Goal: Communication & Community: Answer question/provide support

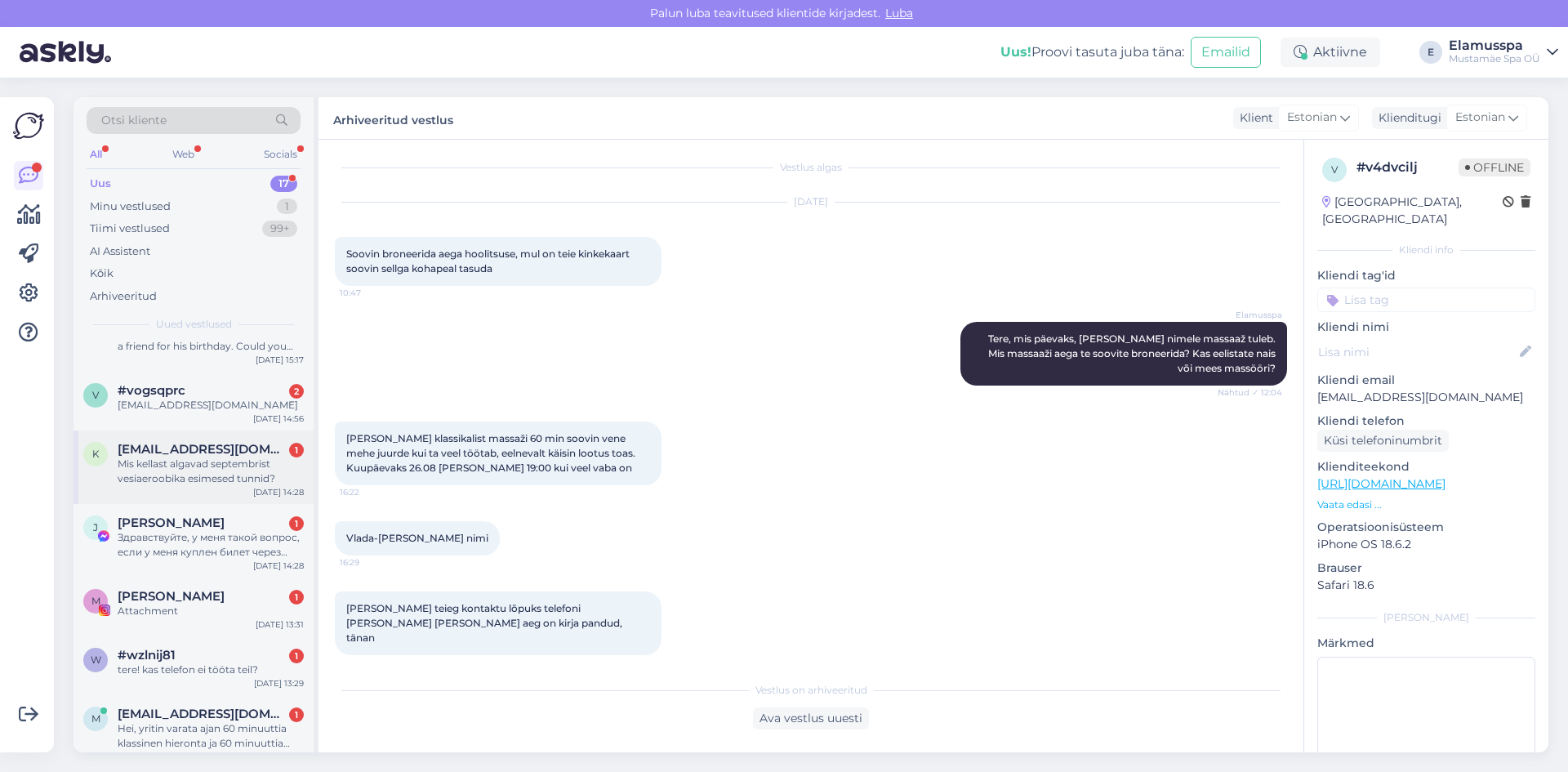
scroll to position [750, 0]
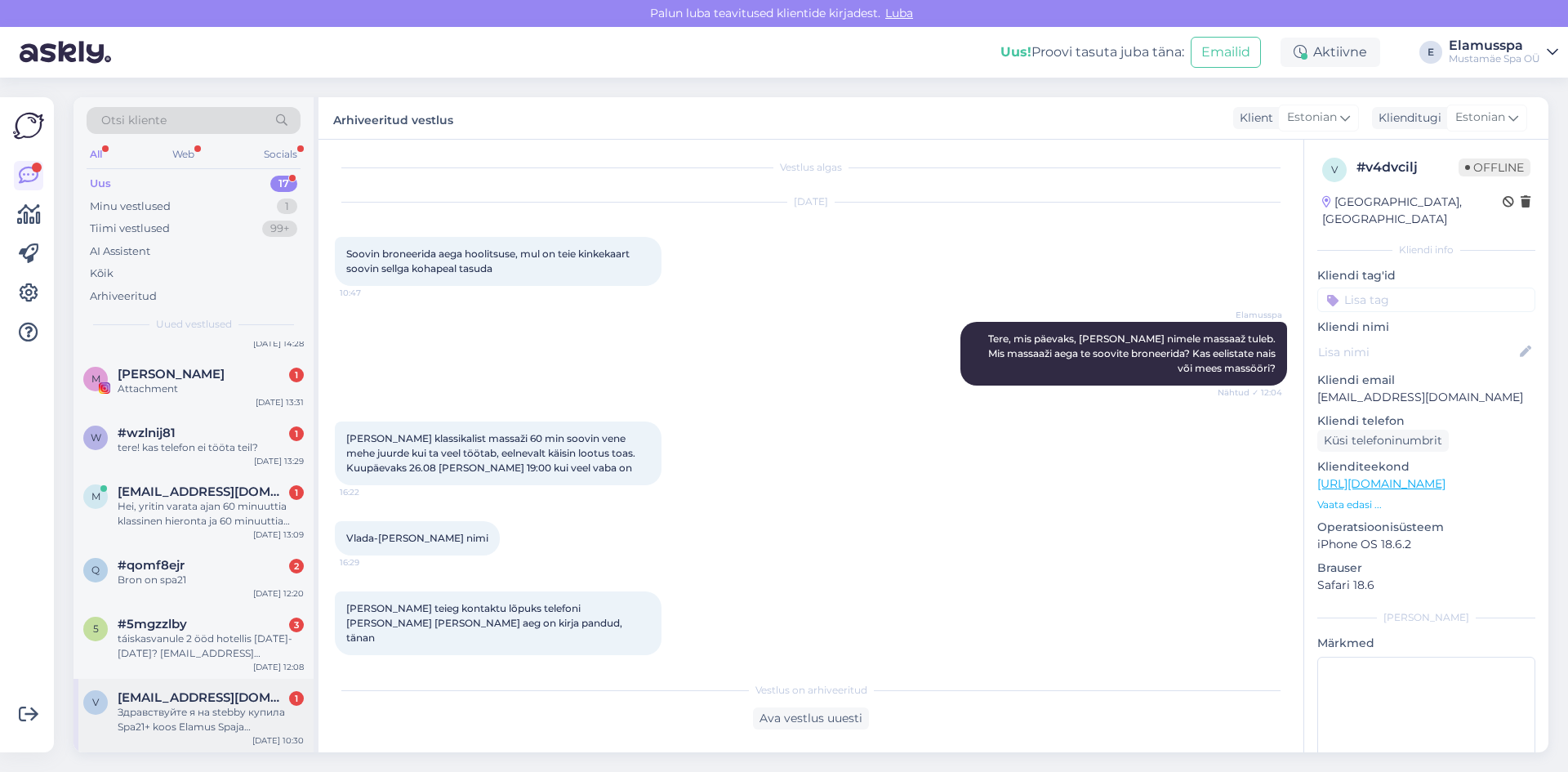
click at [210, 705] on div "Здравствуйте я на stebby купила Spa21+ koos Elamus Spaja sportbasseini kasutuse…" at bounding box center [210, 719] width 186 height 30
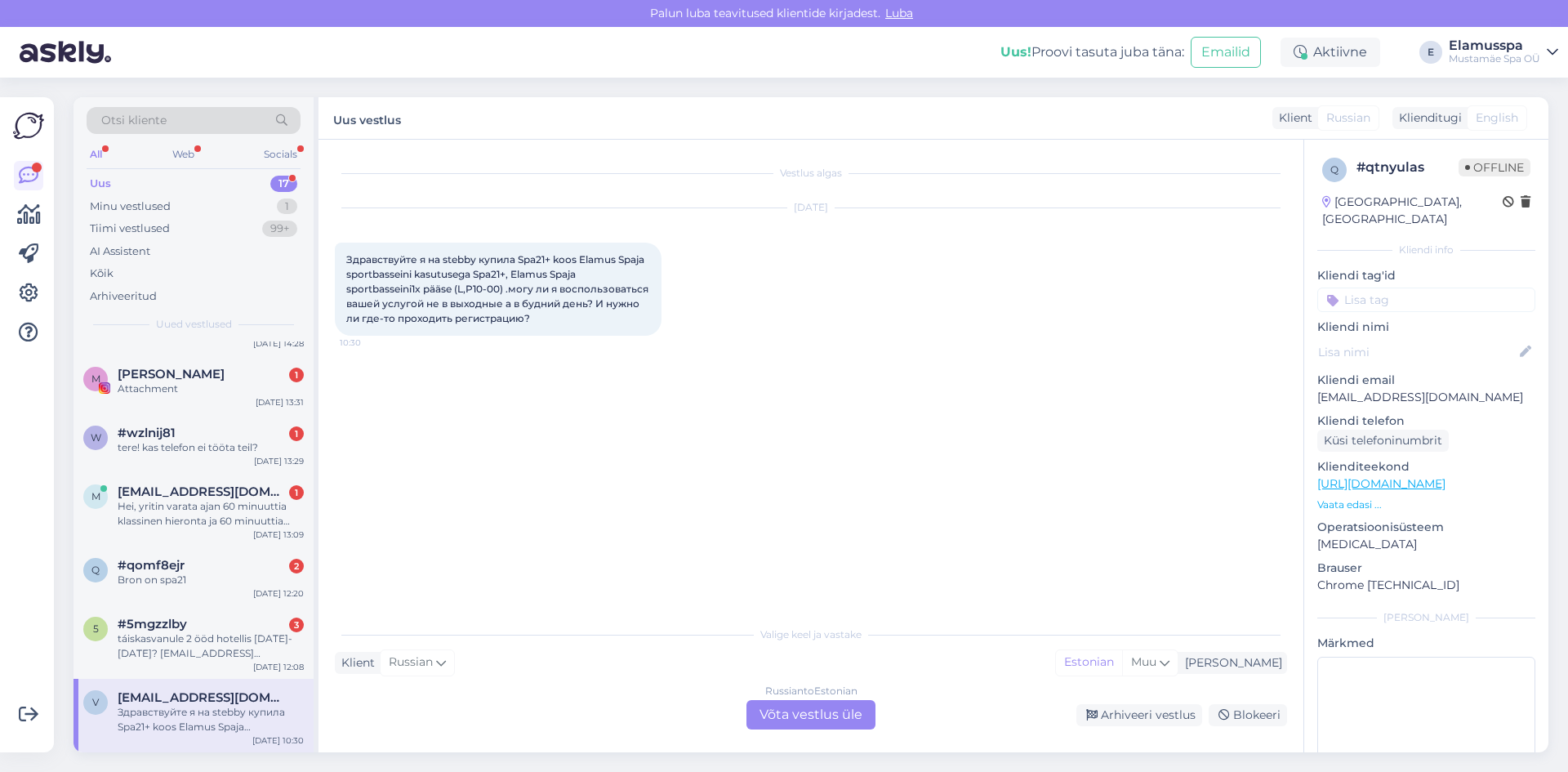
click at [798, 714] on div "Russian to Estonian Võta vestlus üle" at bounding box center [811, 714] width 129 height 30
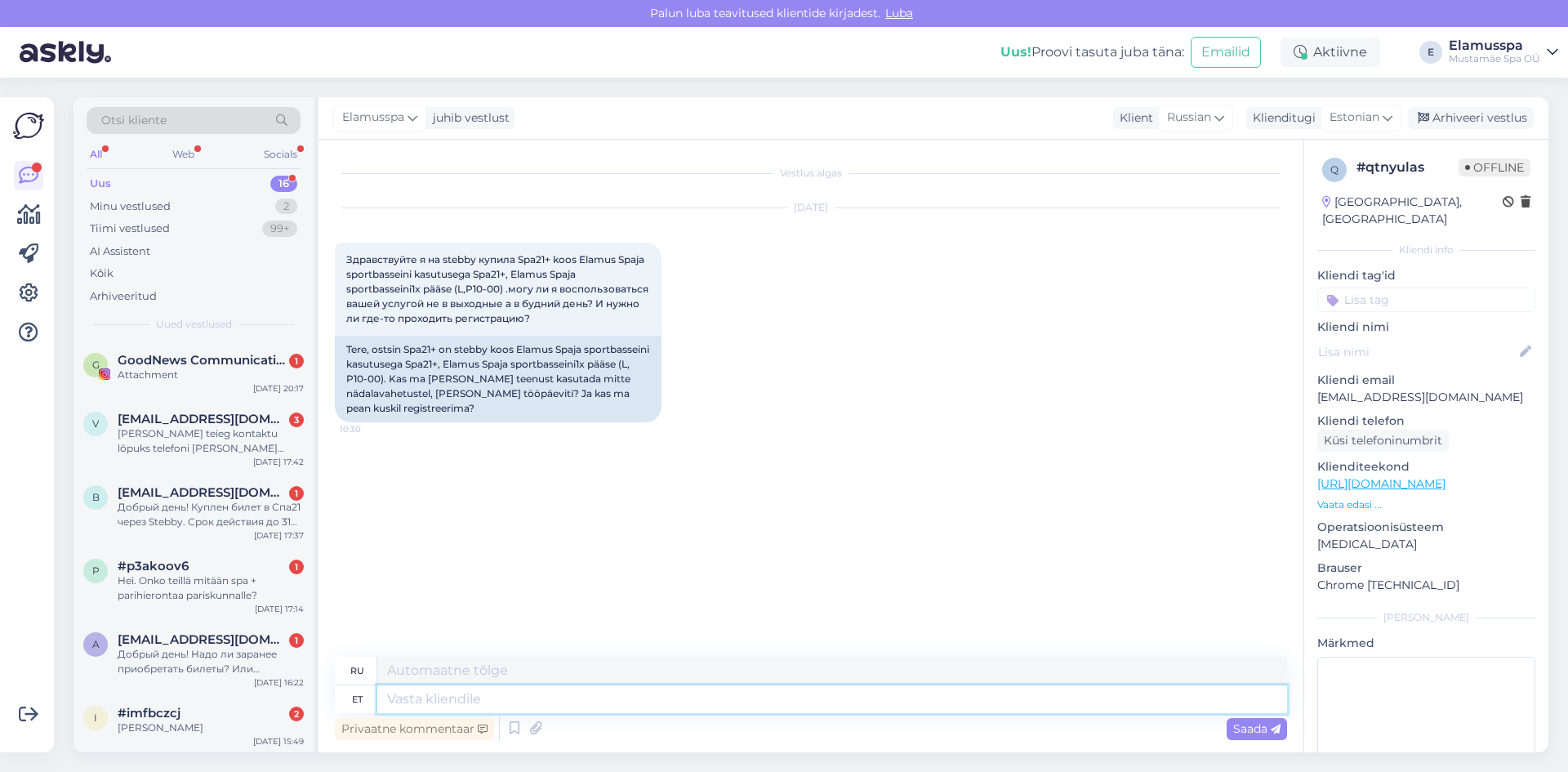
click at [814, 691] on textarea at bounding box center [833, 698] width 910 height 28
type textarea "Tere"
type textarea "Привет"
type textarea "Tere,"
type textarea "Привет,"
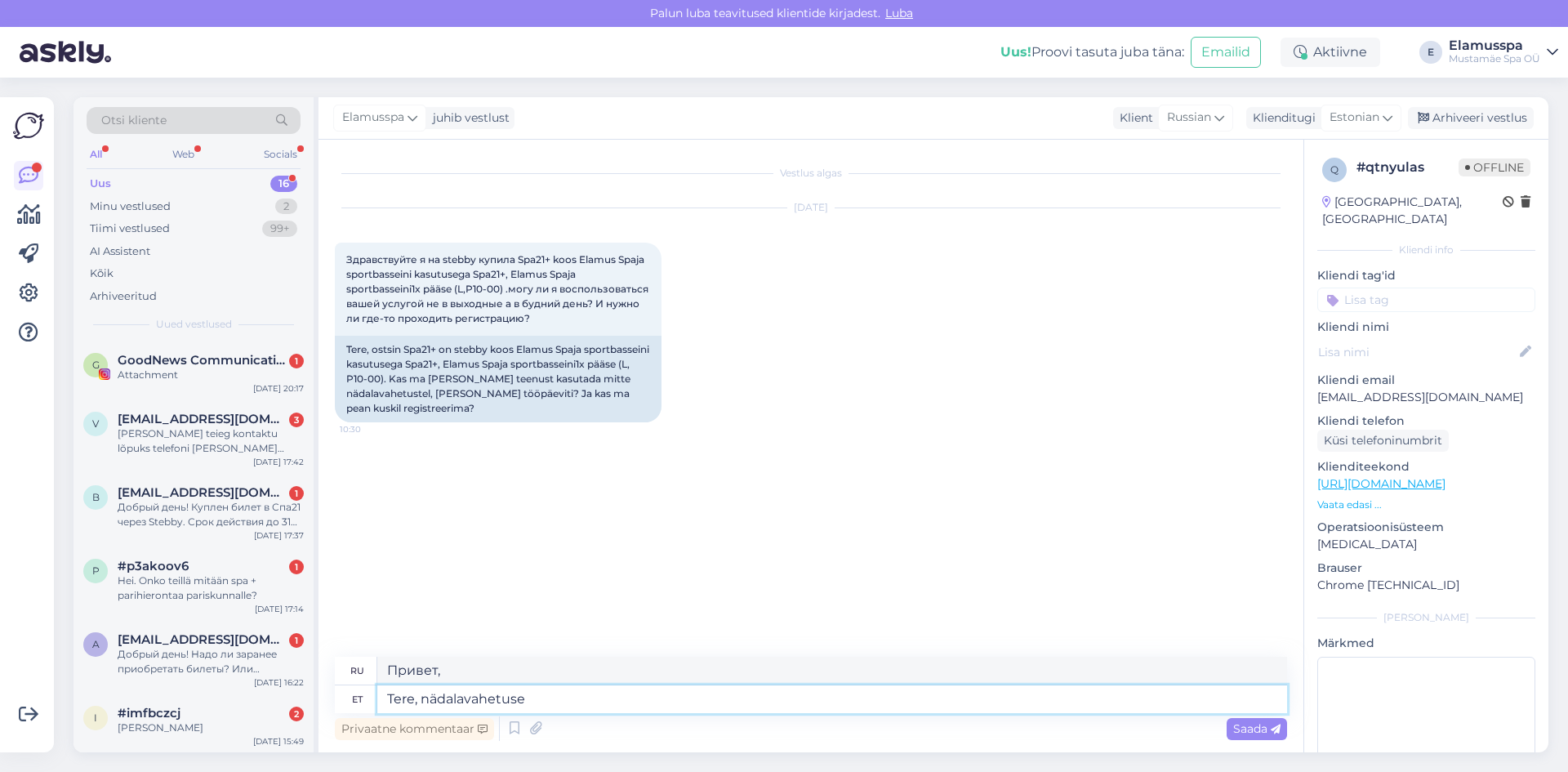
type textarea "Tere, nädalavahetuse"
type textarea "Привет, выходные"
type textarea "Tere, nädalavahetuse piletiga s"
type textarea "Здравствуйте, у меня есть билет на выходные."
type textarea "Tere, nädalavahetuse piletiga saab kä"
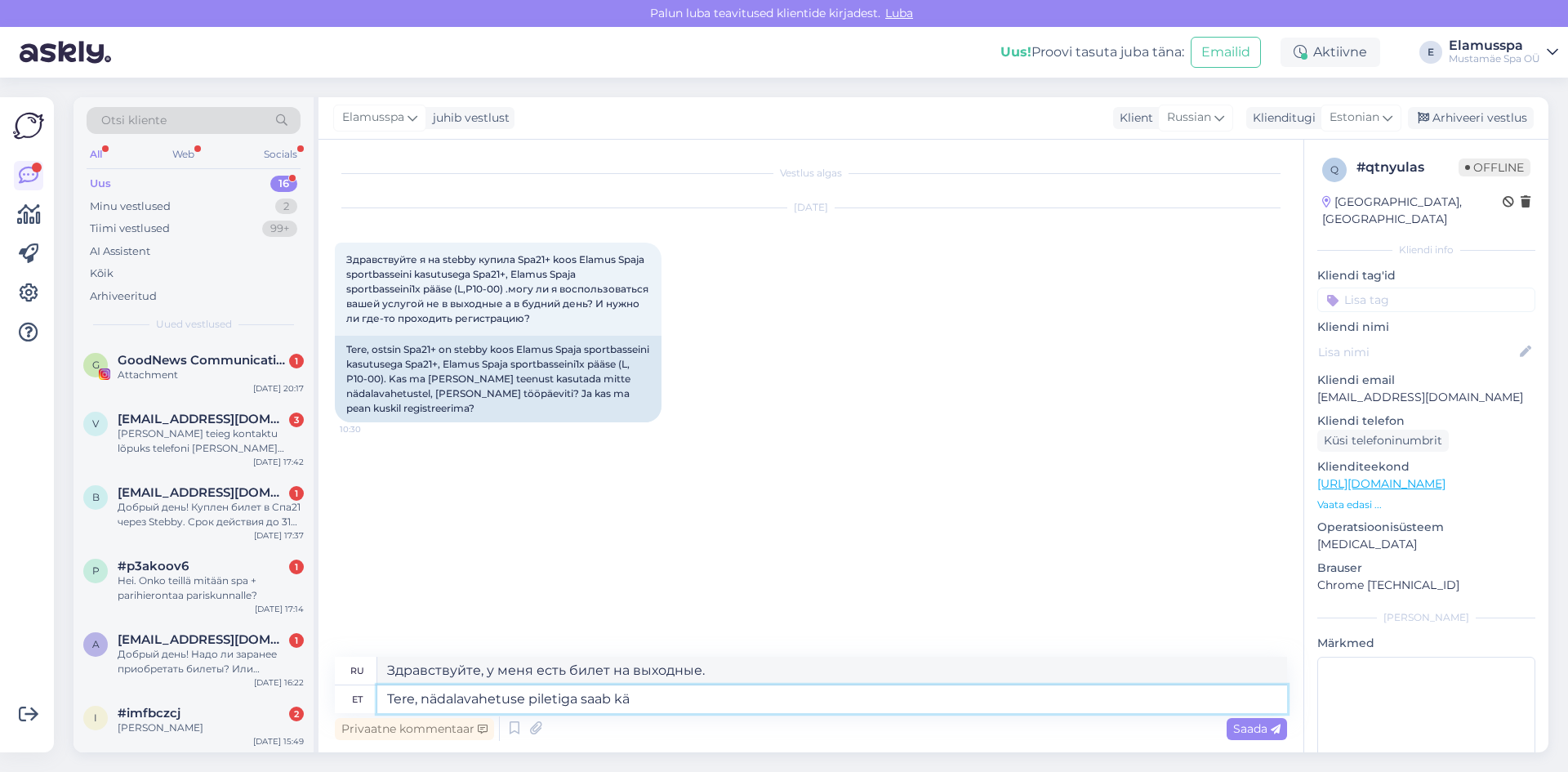
type textarea "Здравствуйте, с билетом на выходные вы можете"
type textarea "Tere, nädalavahetuse piletiga saab käia i"
type textarea "Здравствуйте, вы можете купить билет на выходные."
type textarea "Tere, nädalavahetuse piletiga saab käia iga"
type textarea "Здравствуйте, вы можете купить билет на выходные каждый день"
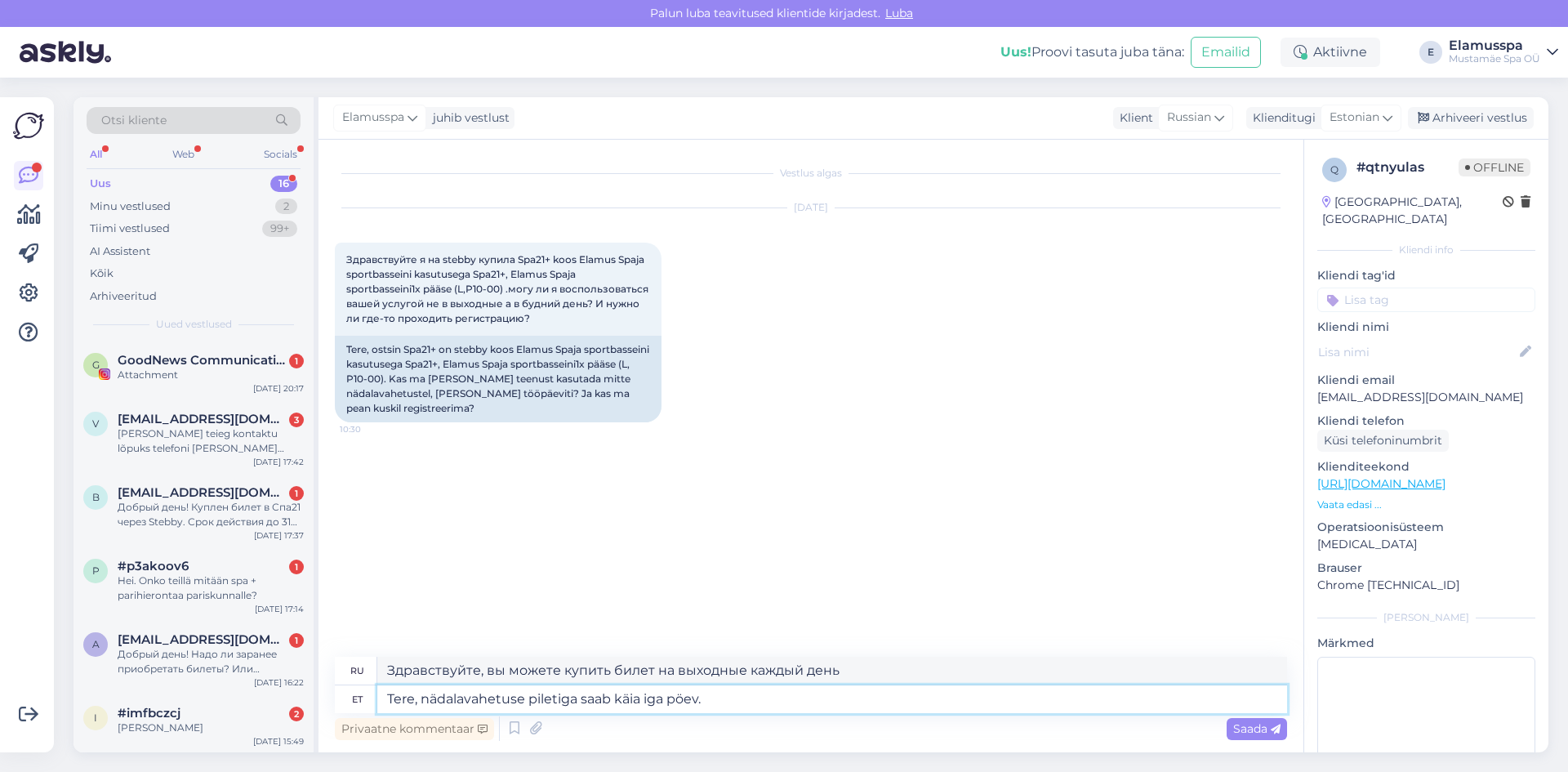
type textarea "Tere, nädalavahetuse piletiga saab käia iga pöev."
type textarea "Здравствуйте, по билету выходного дня можно ходить каждый день."
type textarea "Tere, nädalavahetuse piletiga saab käia iga pöev. Eel"
type textarea "Здравствуйте, с билетом на выходные вы можете ходить каждый день."
type textarea "Tere, nädalavahetuse piletiga saab käia iga pöev. Eelnev r"
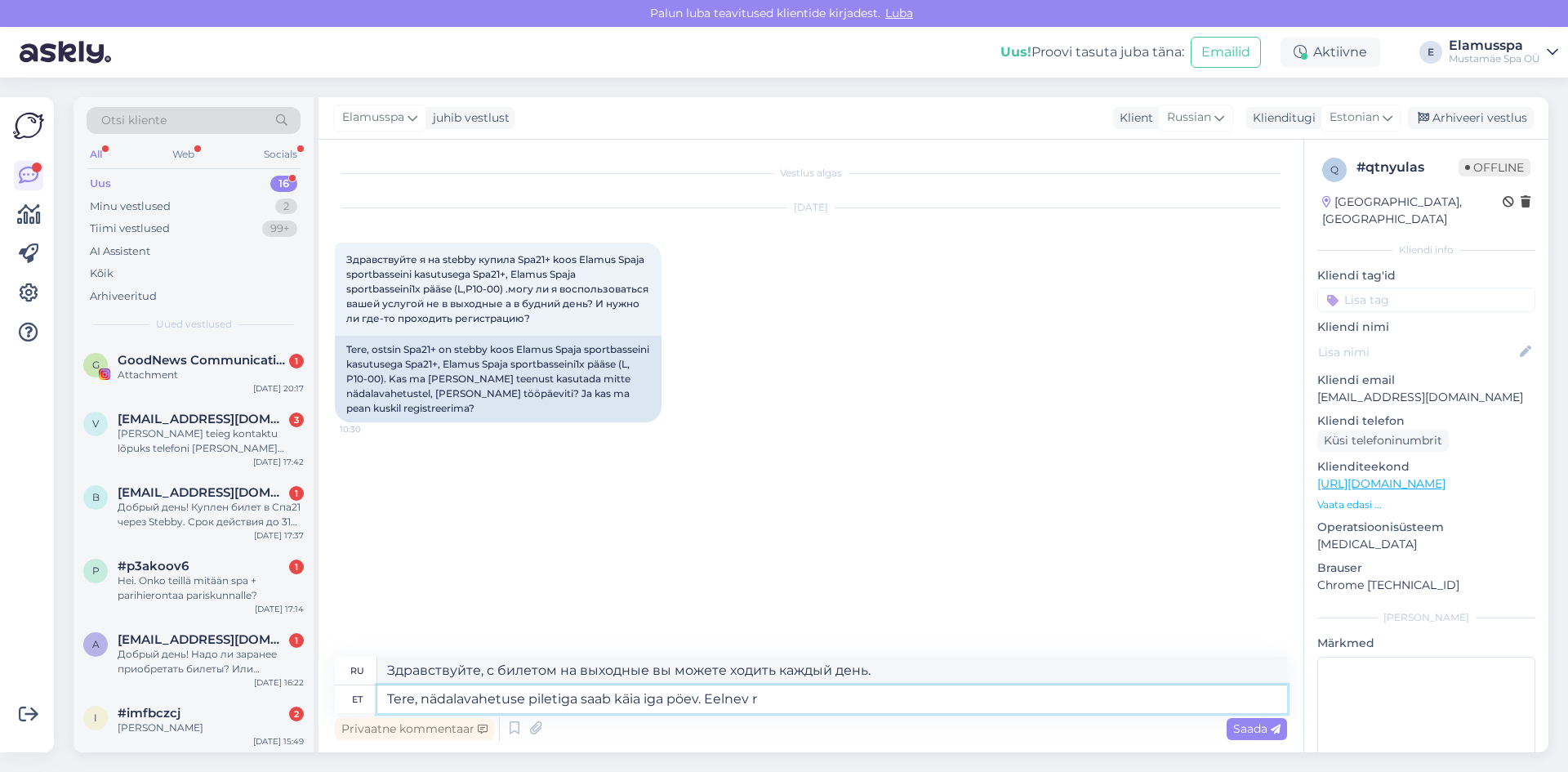
type textarea "Здравствуйте, по билету выходного дня можно ходить каждый день. Предыдущий"
type textarea "Tere, nädalavahetuse piletiga saab käia iga pöev. Eelnev registreeri"
type textarea "Здравствуйте, по билету выходного дня можно ходить каждый день. Регистрируйтесь…"
type textarea "Tere, nädalavahetuse piletiga saab käia iga pöev. Eelnev registreerimine"
type textarea "Здравствуйте, по билету выходного дня можно ходить каждый день. Предварительная…"
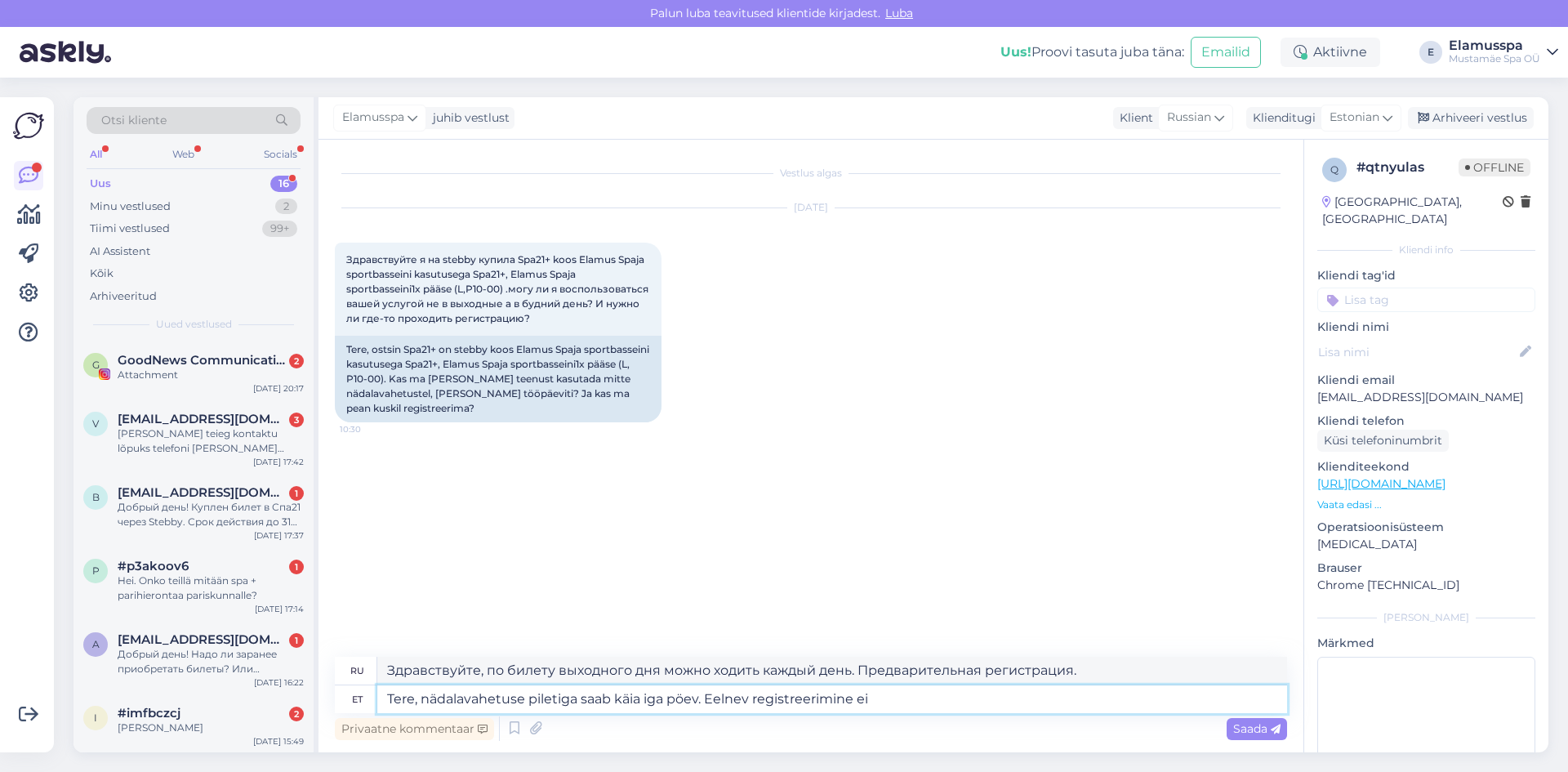
type textarea "Tere, nädalavahetuse piletiga saab käia iga pöev. Eelnev registreerimine ei o"
type textarea "Здравствуйте! По билету выходного дня можно ходить каждый день. Предварительная…"
type textarea "Tere, nädalavahetuse piletiga saab käia iga pöev. Eelnev registreerimine ei ole…"
type textarea "Здравствуйте, по билету выходного дня можно ходить каждый день. Предварительная…"
type textarea "Tere, nädalavahetuse piletiga saab käia iga pöev. Eelnev registreerimine ei ole…"
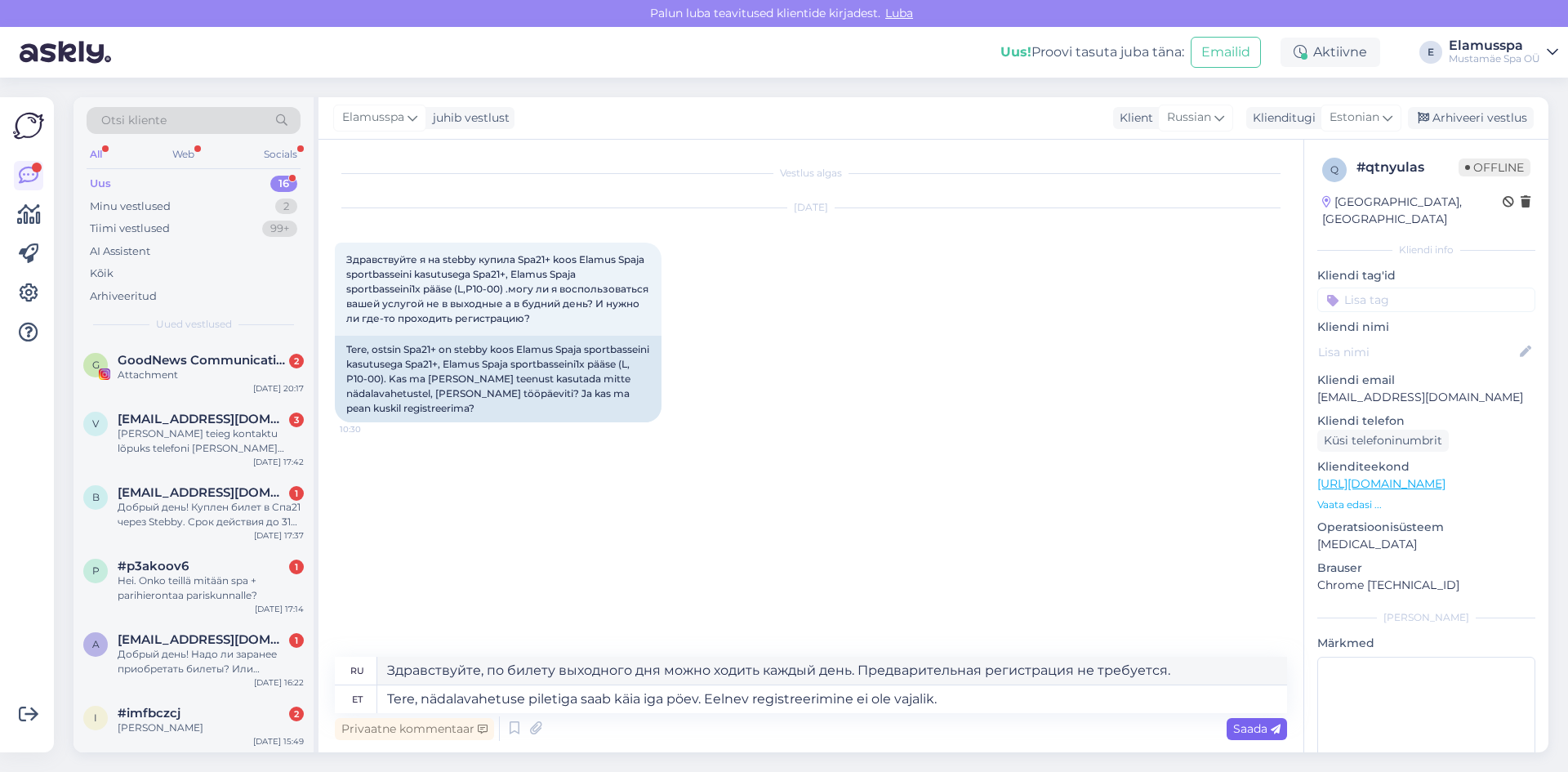
click at [1278, 722] on span "Saada" at bounding box center [1257, 728] width 48 height 14
click at [1252, 730] on span "Saada" at bounding box center [1257, 728] width 48 height 14
type textarea "Здравствуйте! Вы можете посетить выставку в любой день по билету выходного дня.…"
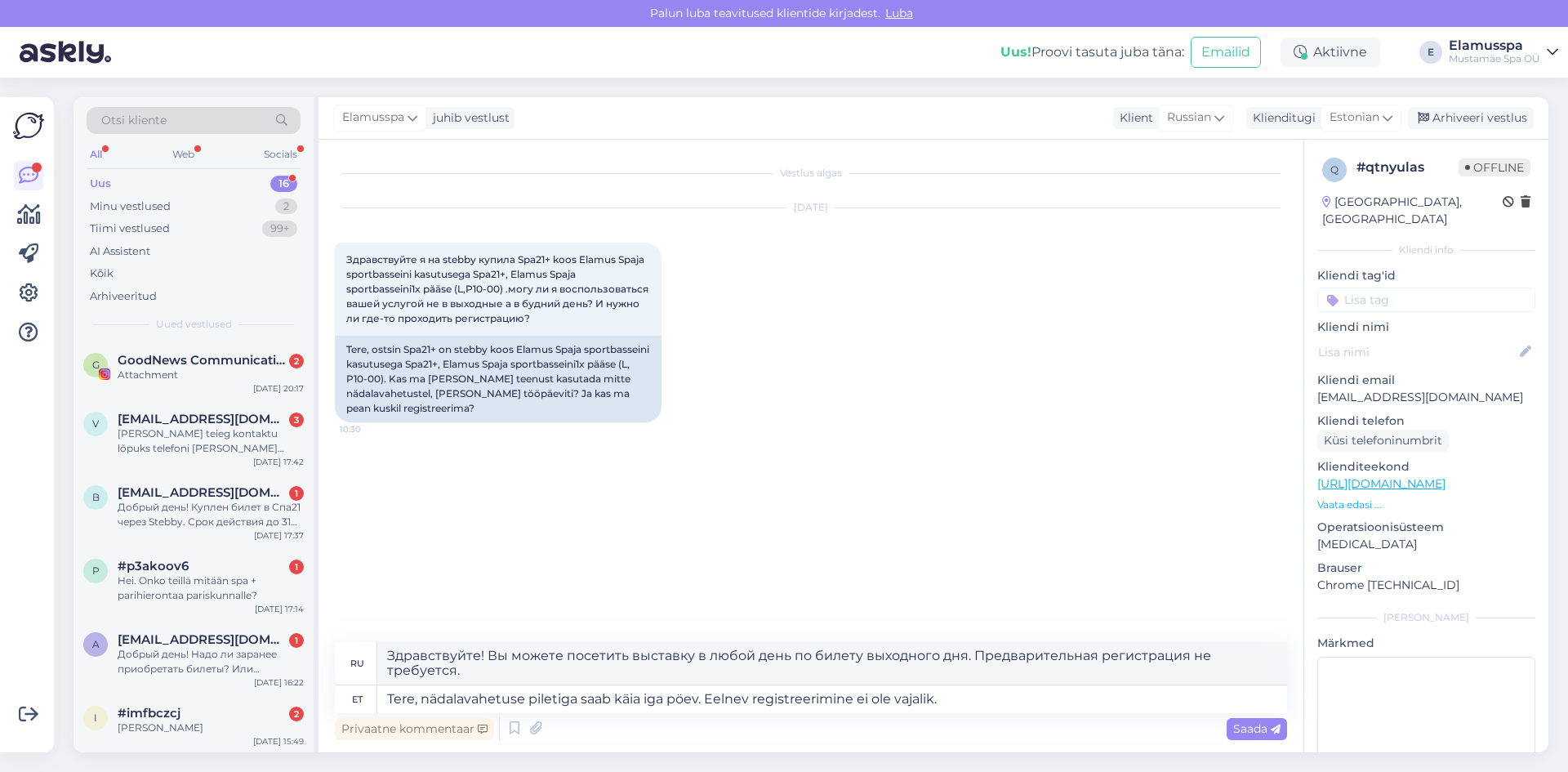
click at [1220, 734] on div "Privaatne kommentaar Saada" at bounding box center [811, 728] width 952 height 31
click at [1234, 732] on span "Saada" at bounding box center [1257, 728] width 48 height 14
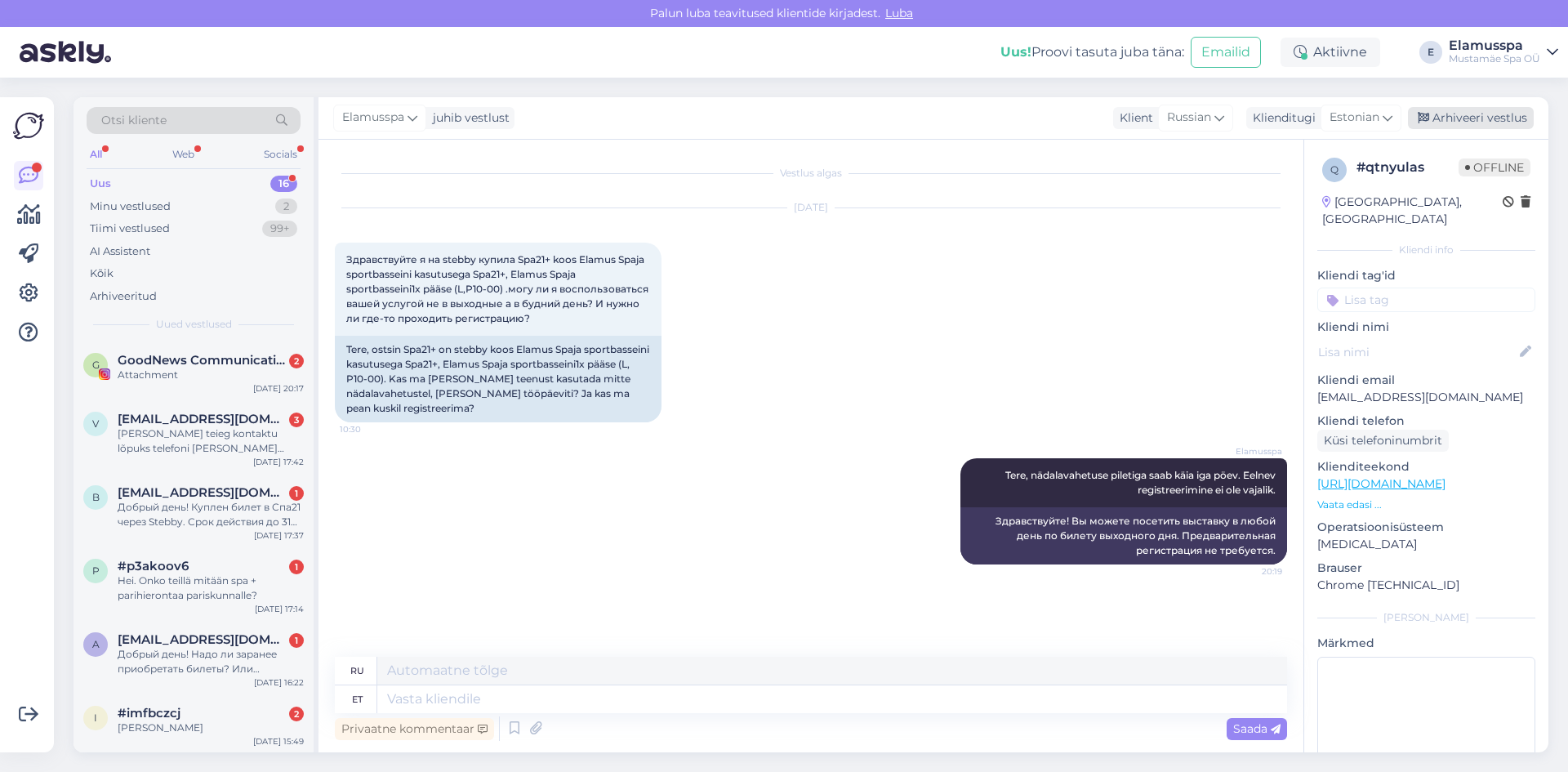
click at [1448, 126] on div "Arhiveeri vestlus" at bounding box center [1471, 118] width 126 height 22
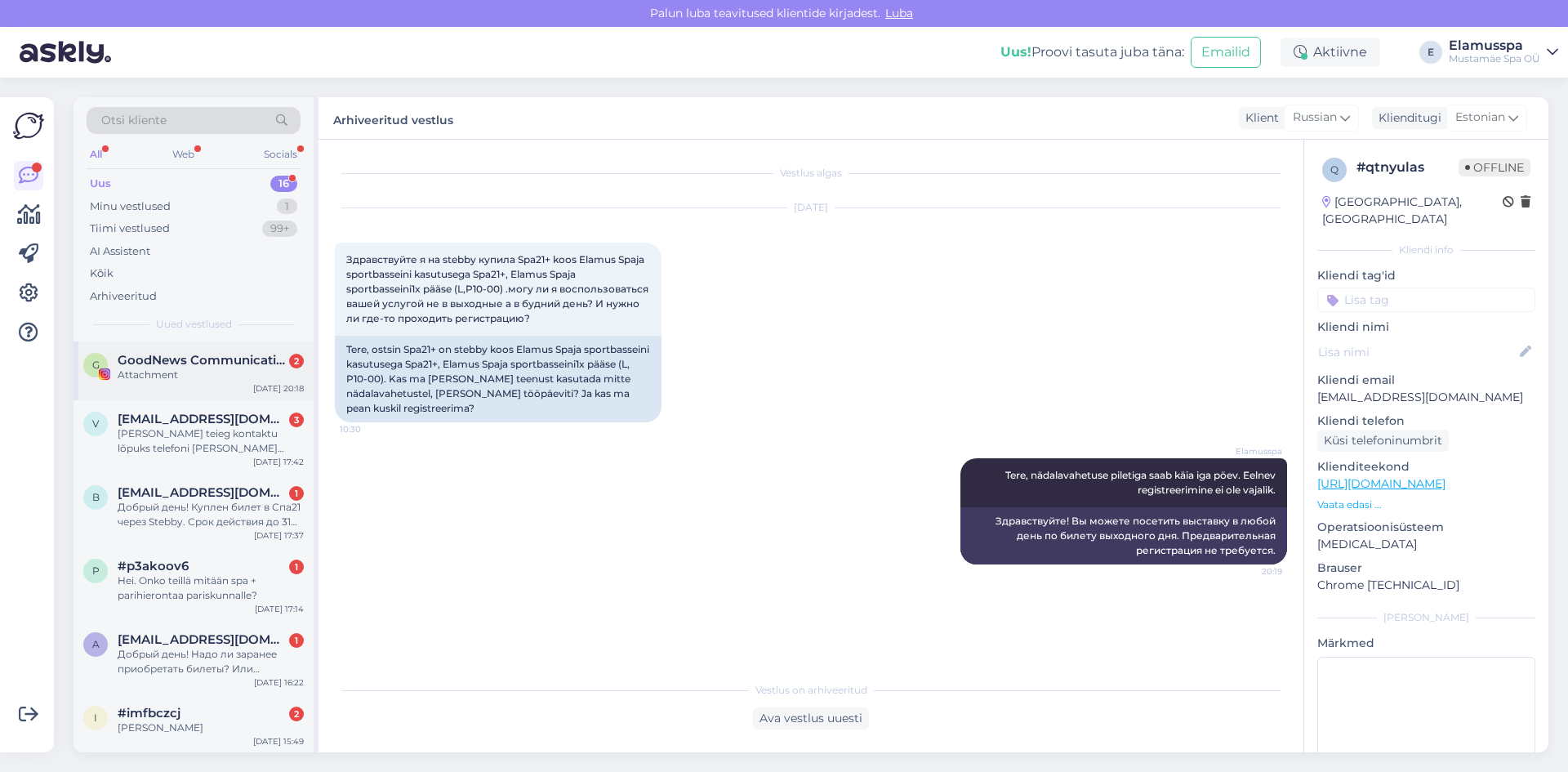
click at [290, 359] on div "2" at bounding box center [297, 360] width 14 height 14
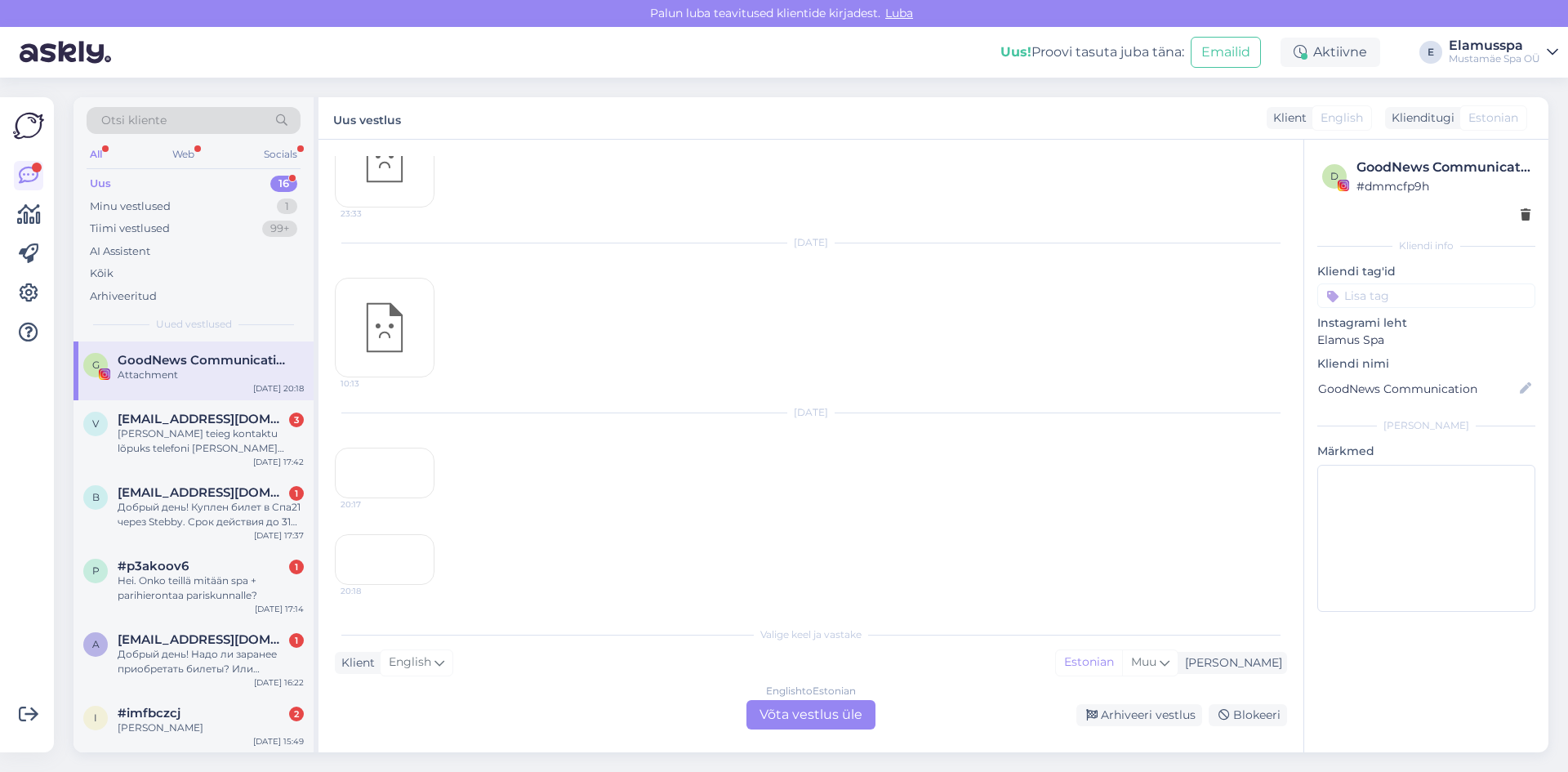
scroll to position [14332, 0]
click at [1098, 710] on icon at bounding box center [1091, 715] width 12 height 12
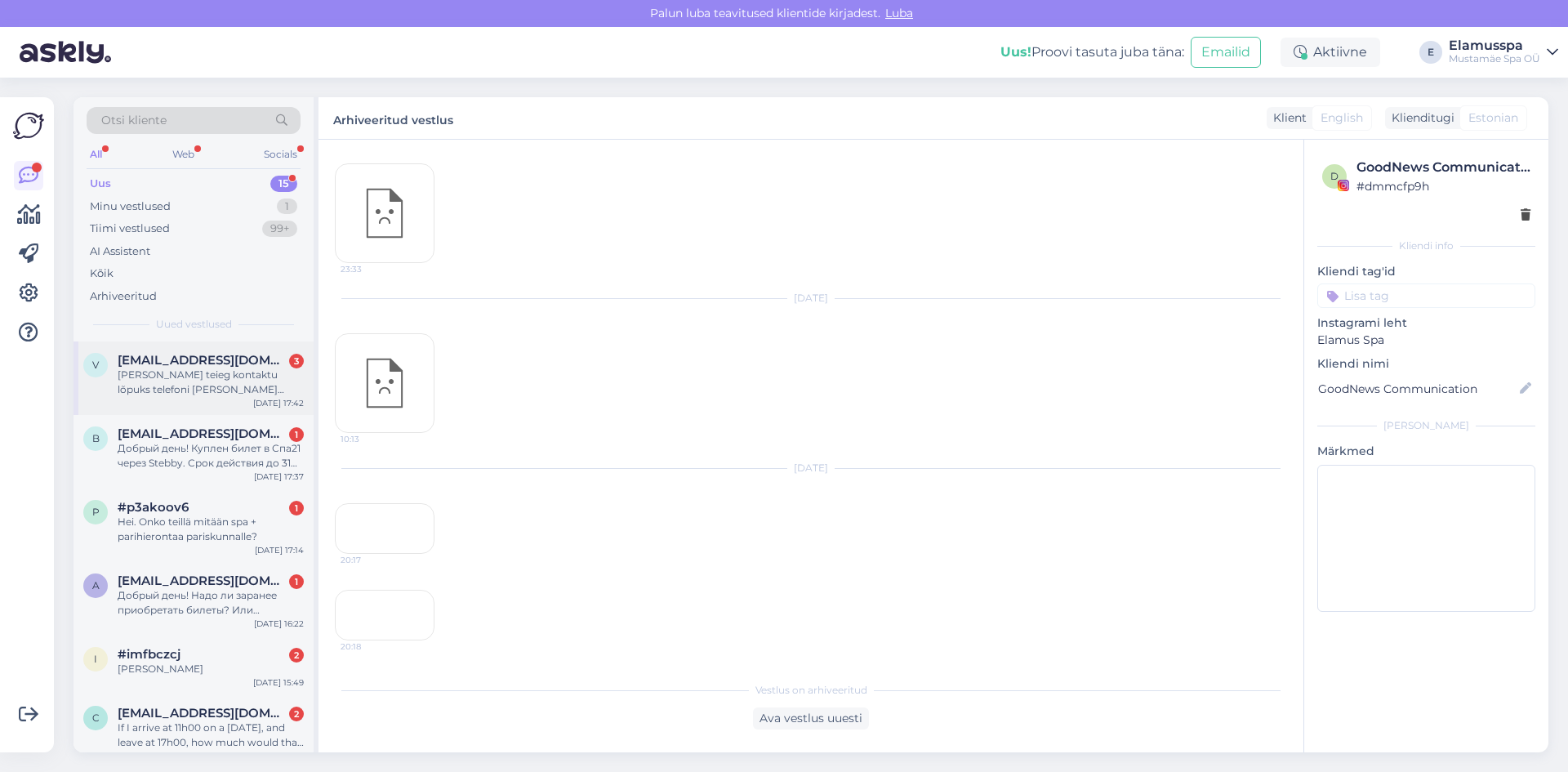
click at [235, 368] on div "[PERSON_NAME] teieg kontaktu lõpuks telefoni [PERSON_NAME] [PERSON_NAME] aeg on…" at bounding box center [210, 382] width 186 height 30
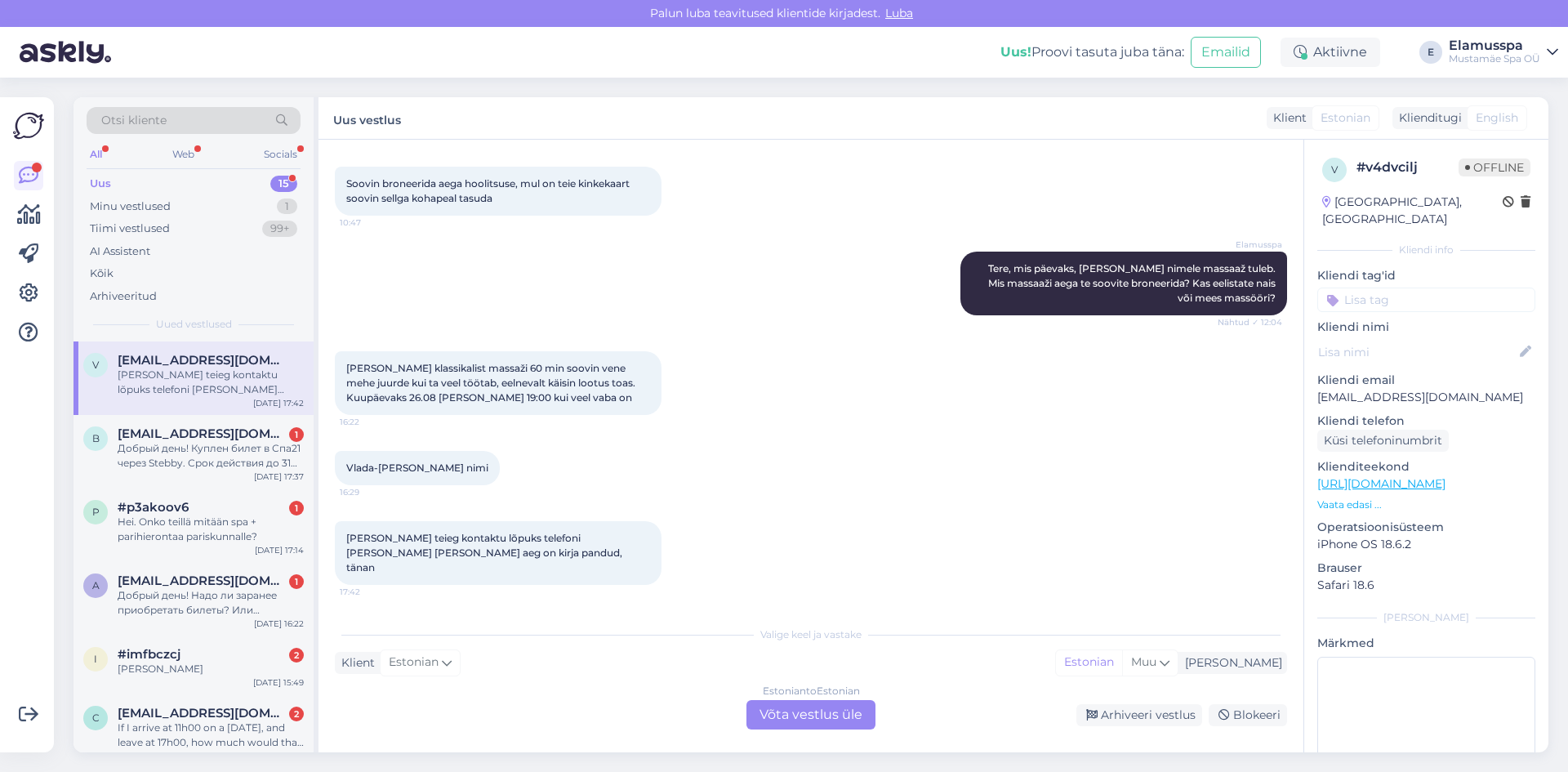
scroll to position [61, 0]
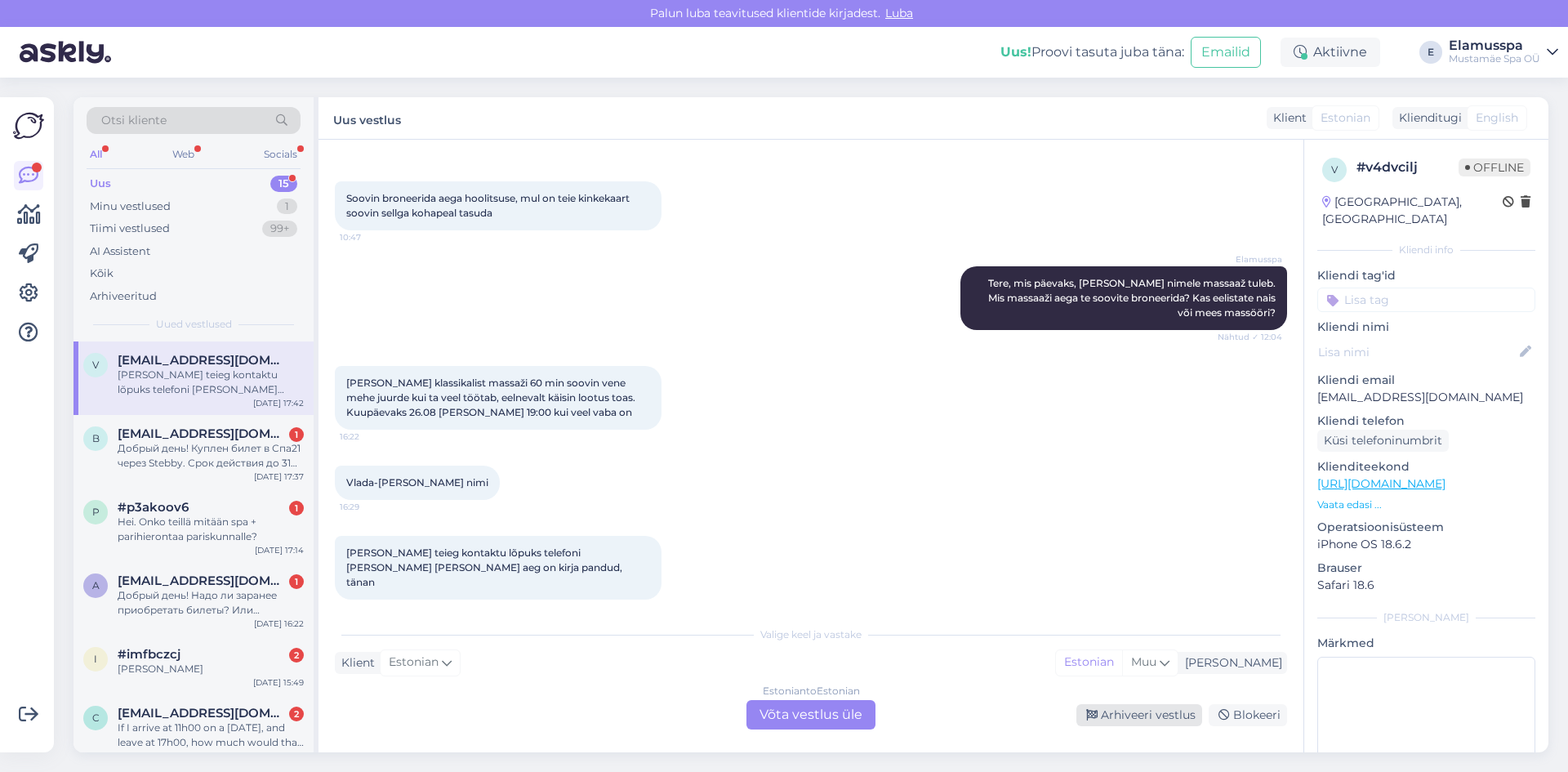
click at [1134, 715] on div "Arhiveeri vestlus" at bounding box center [1140, 714] width 126 height 22
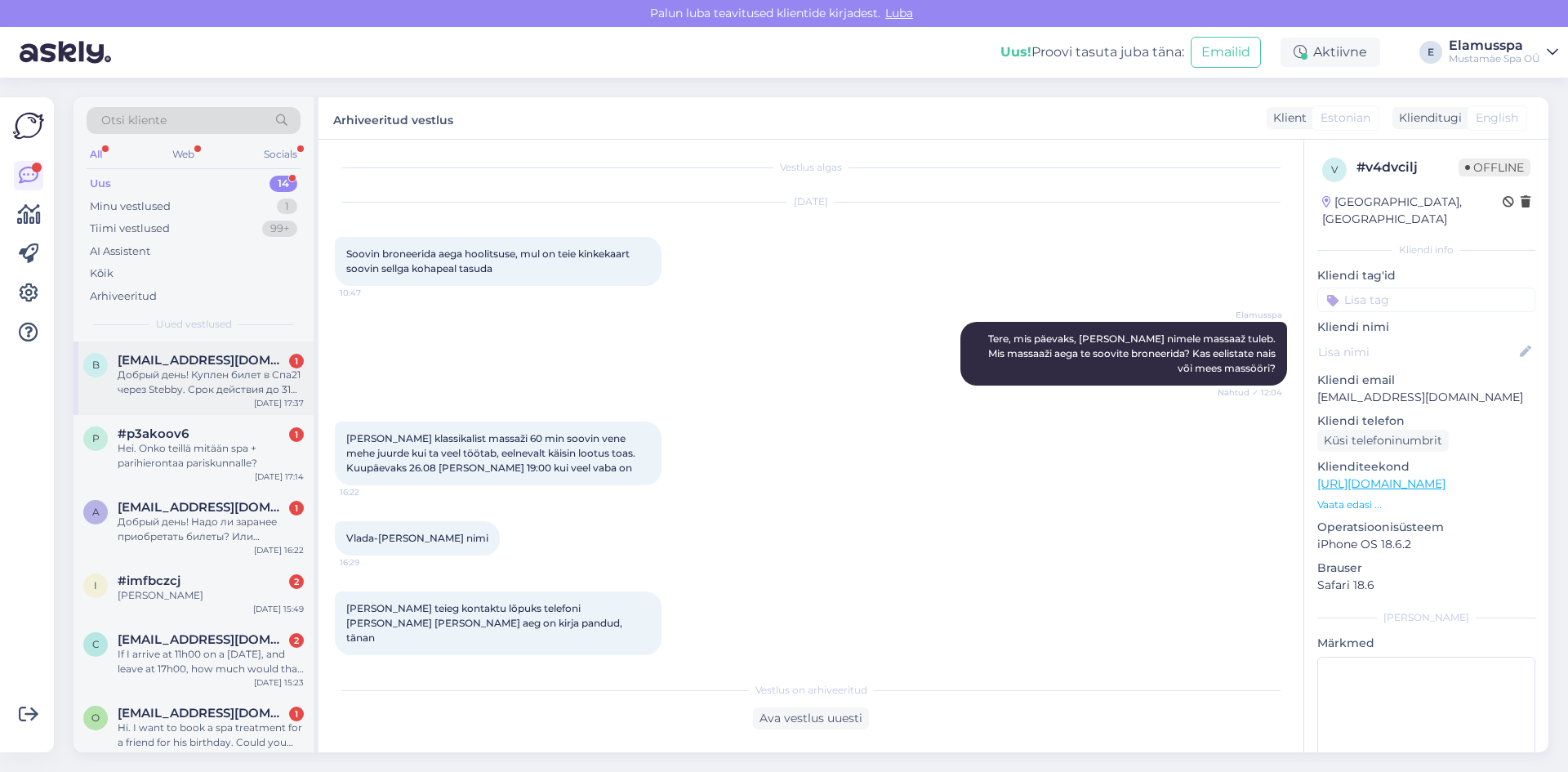
click at [159, 351] on div "b [EMAIL_ADDRESS][DOMAIN_NAME] 1 Добрый день! Куплен билет в Спа21 через Stebby…" at bounding box center [193, 378] width 240 height 74
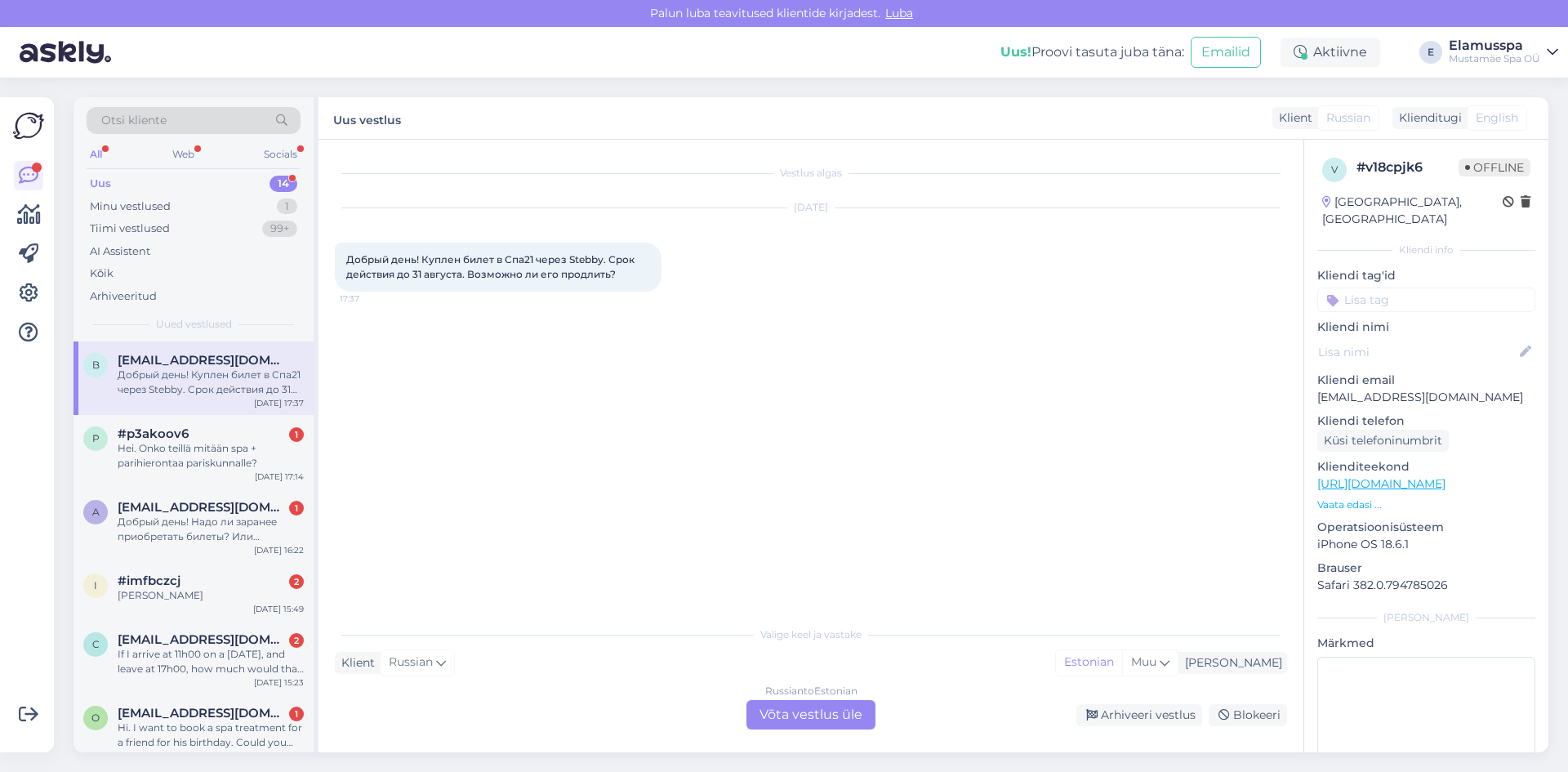
click at [771, 706] on div "Russian to Estonian Võta vestlus üle" at bounding box center [811, 714] width 129 height 30
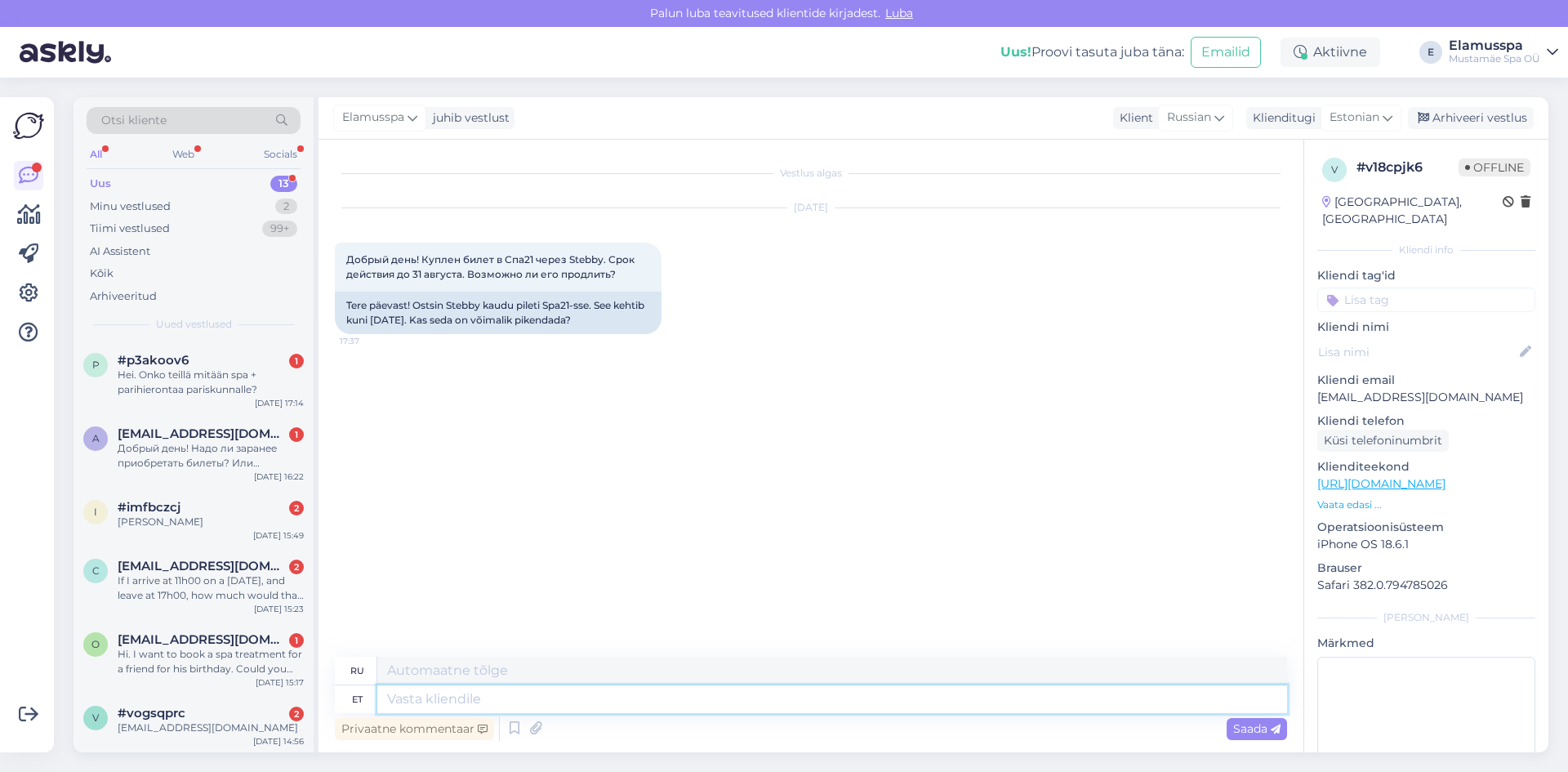
click at [772, 696] on textarea at bounding box center [833, 698] width 910 height 28
type textarea "Tere,"
type textarea "Привет,"
type textarea "Tere, saatke"
type textarea "Привет, отправь"
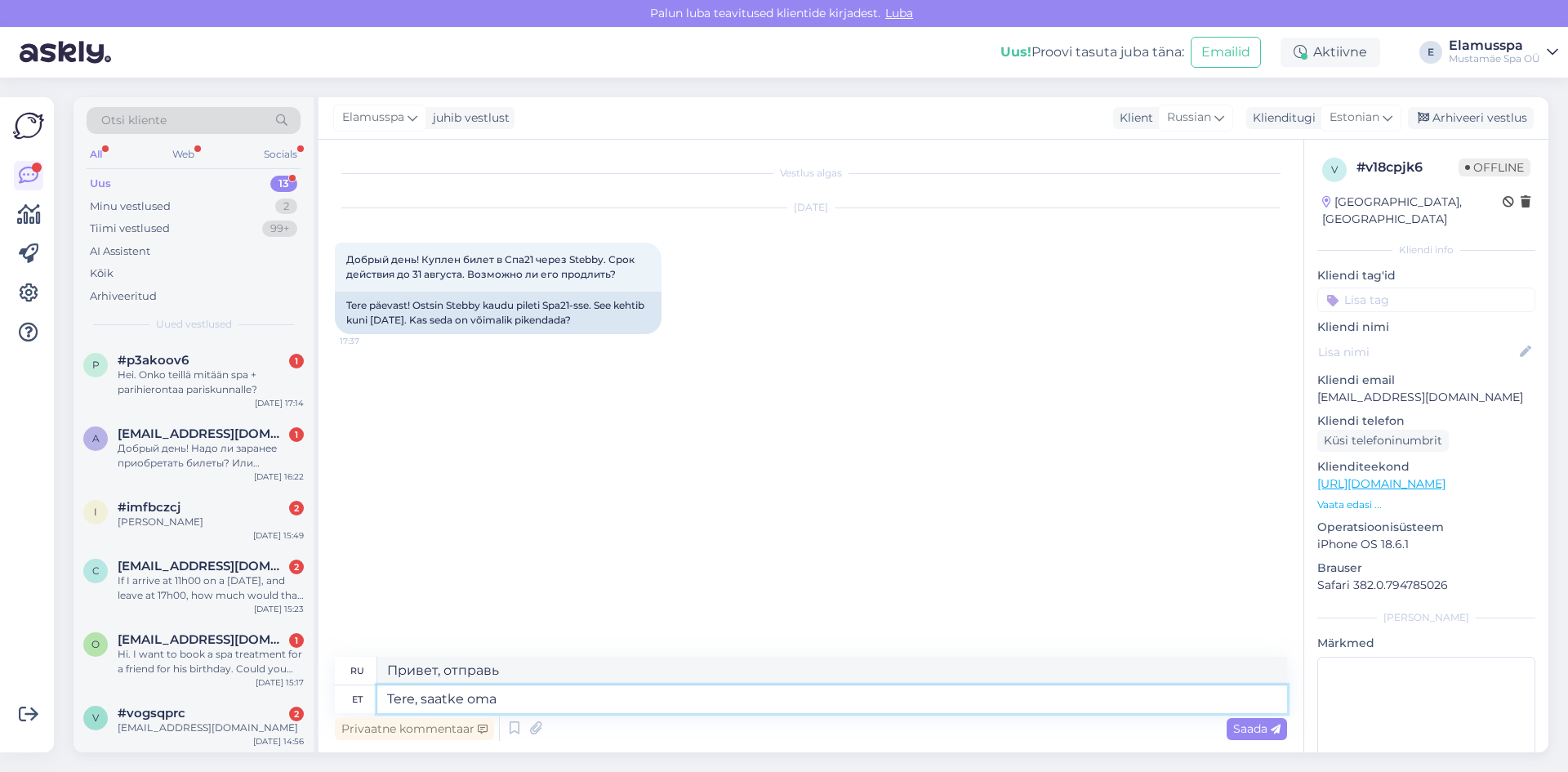
type textarea "Tere, saatke oma"
type textarea "Здравствуйте, отправьте ваш"
type textarea "Tere, saatke oma isikukood me"
type textarea "Здравствуйте, отправьте свой личный идентификационный номер."
type textarea "Tere, saatke oma isikukood meile"
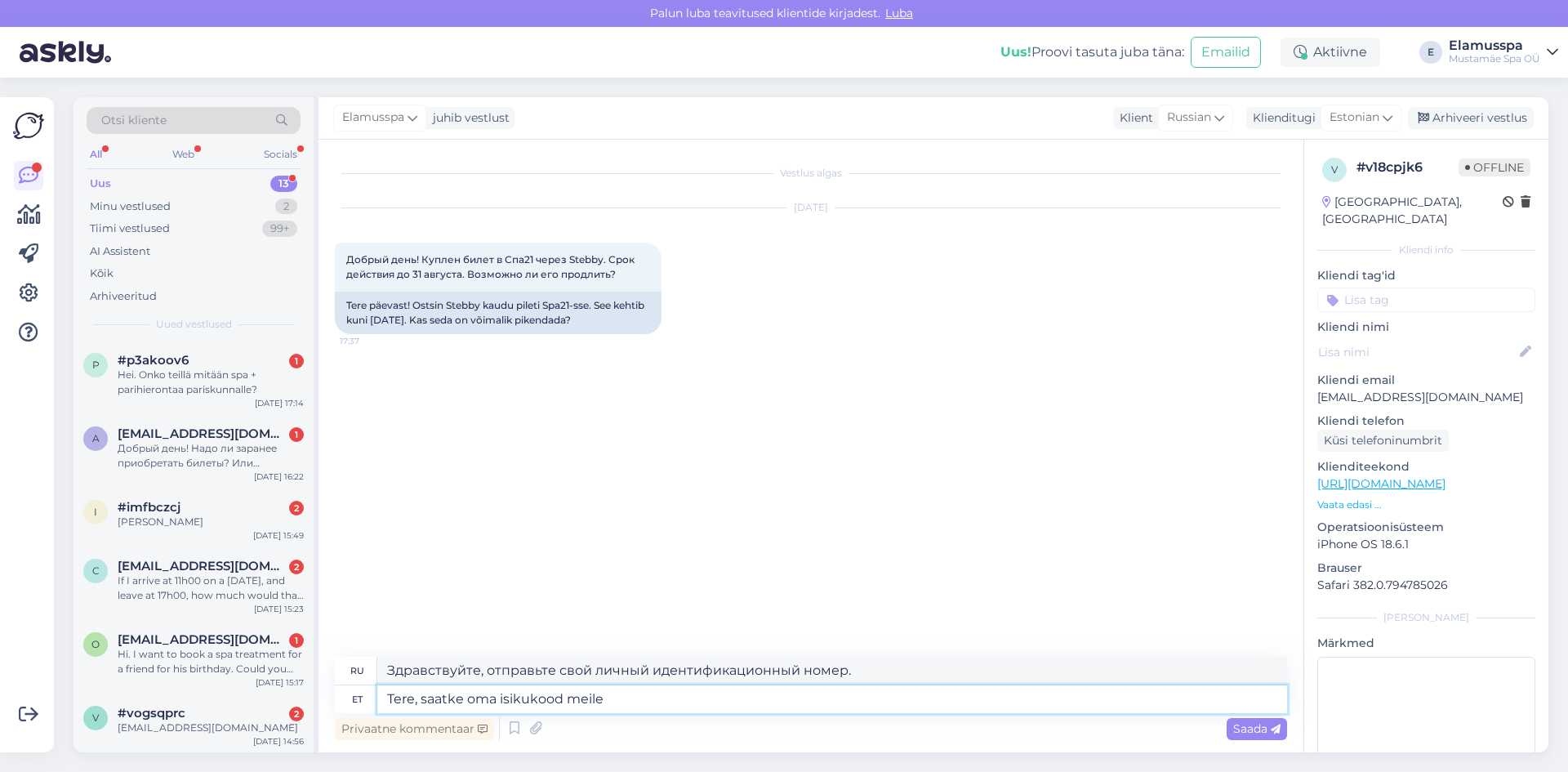
type textarea "Здравствуйте, пришлите нам свой персональный идентификационный номер."
type textarea "Tere, saatke oma isikukood meile."
click at [1231, 723] on div "Saada" at bounding box center [1257, 729] width 60 height 22
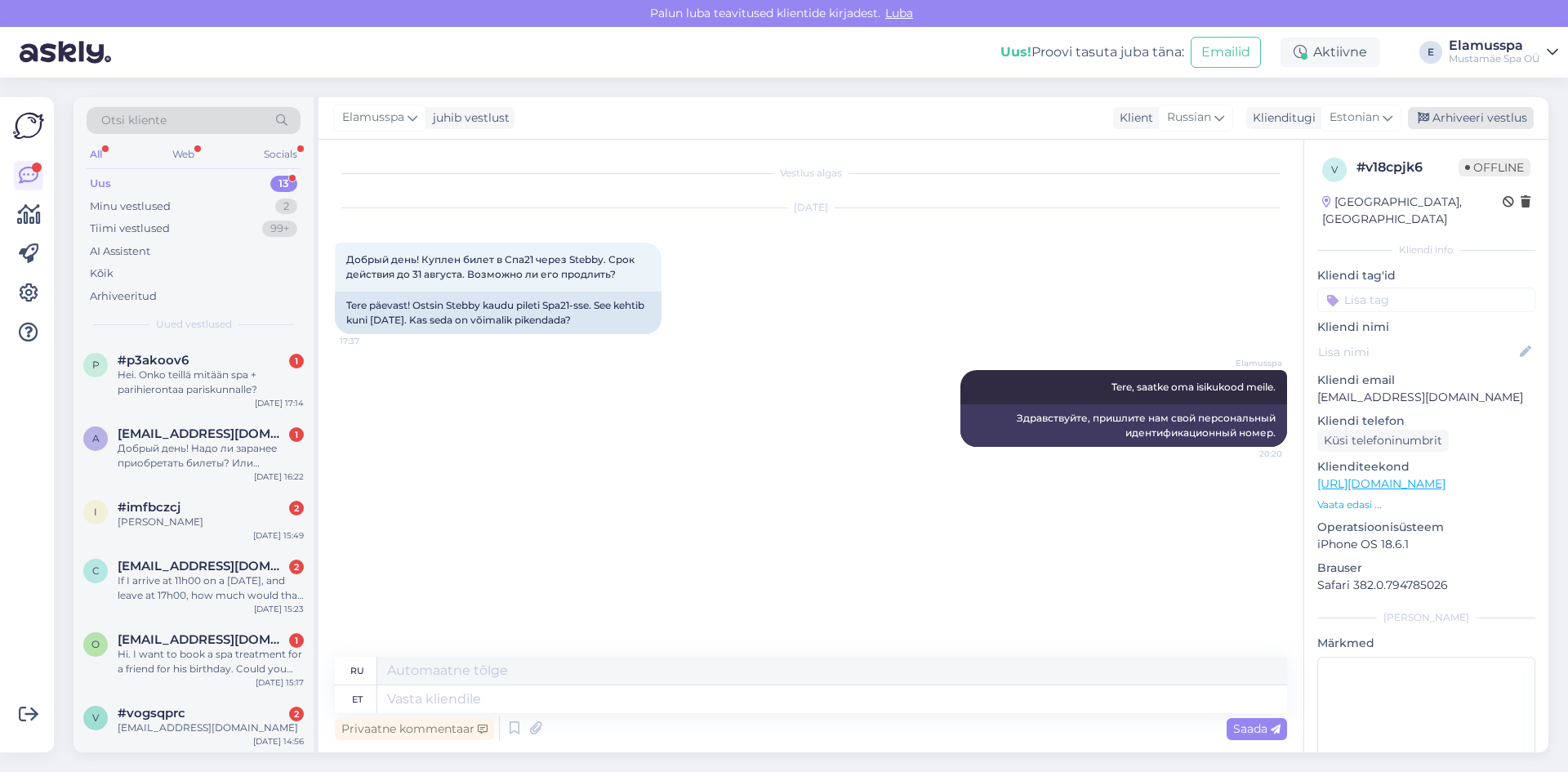
click at [1442, 124] on div "Arhiveeri vestlus" at bounding box center [1471, 118] width 126 height 22
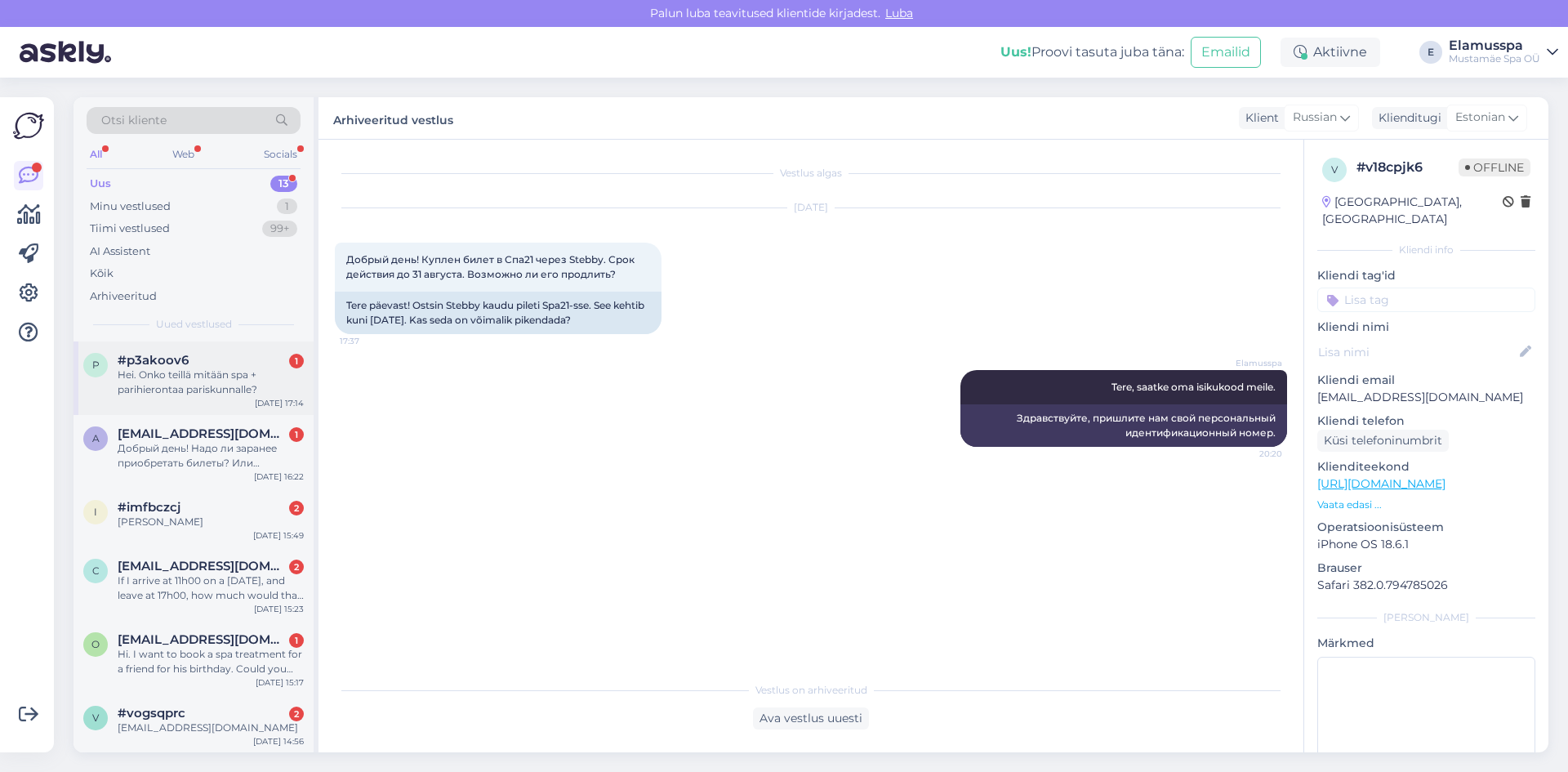
click at [206, 370] on div "Hei. Onko teillä mitään spa + parihierontaa pariskunnalle?" at bounding box center [210, 382] width 186 height 30
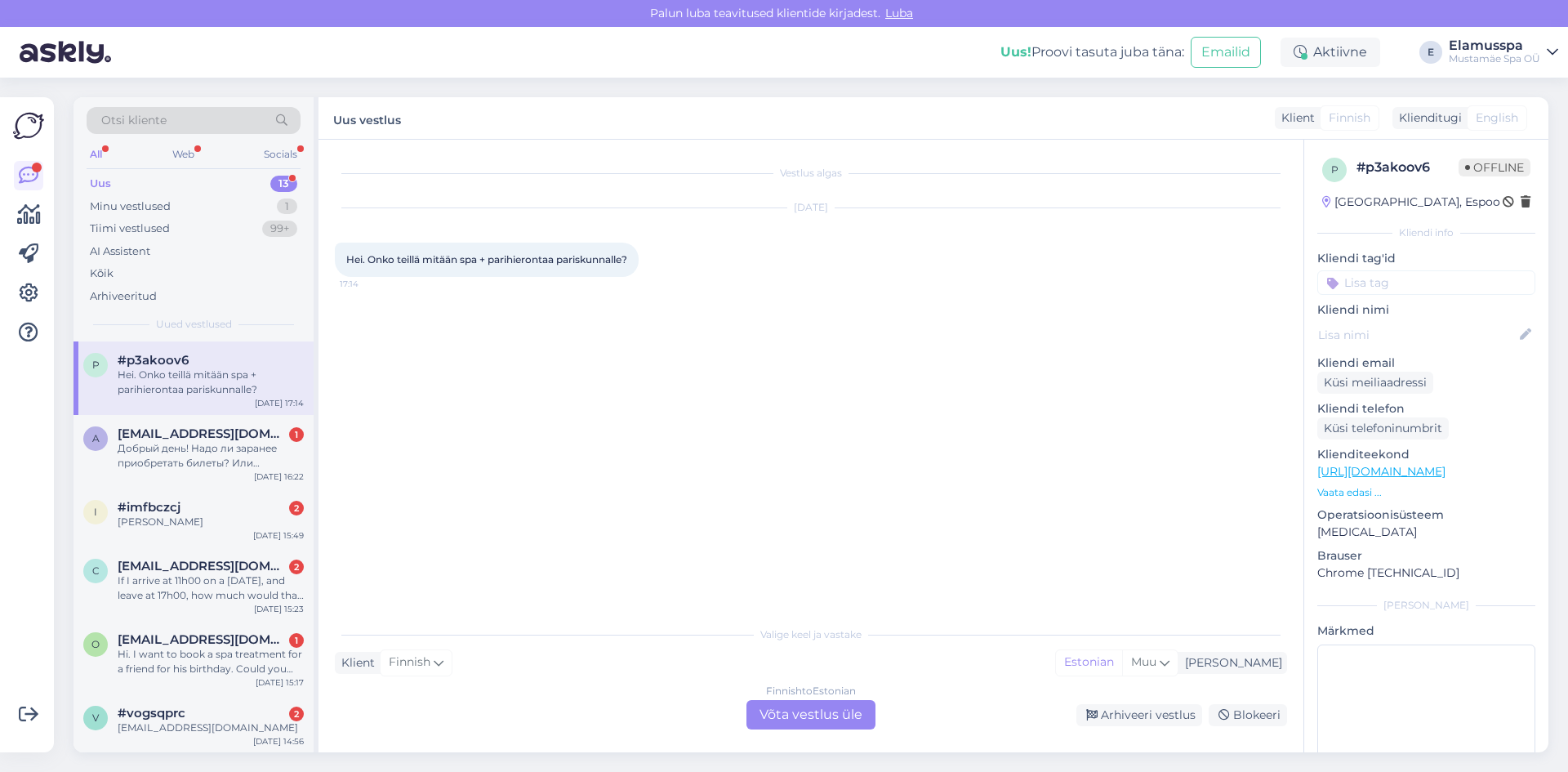
click at [837, 717] on div "Finnish to Estonian Võta vestlus üle" at bounding box center [811, 714] width 129 height 30
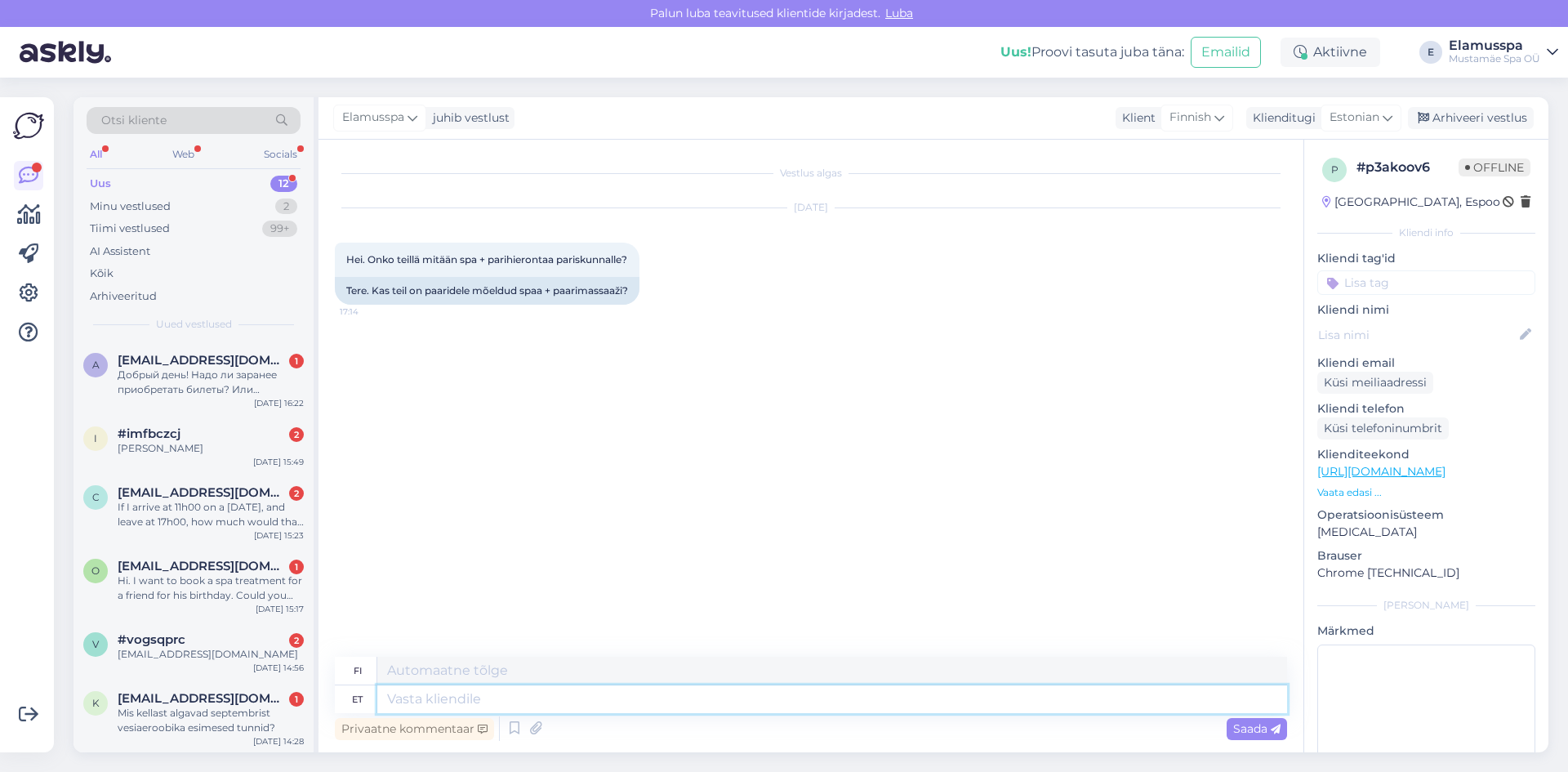
click at [673, 701] on textarea at bounding box center [833, 698] width 910 height 28
type textarea "T"
type textarea "Tere,"
type textarea "Hei,"
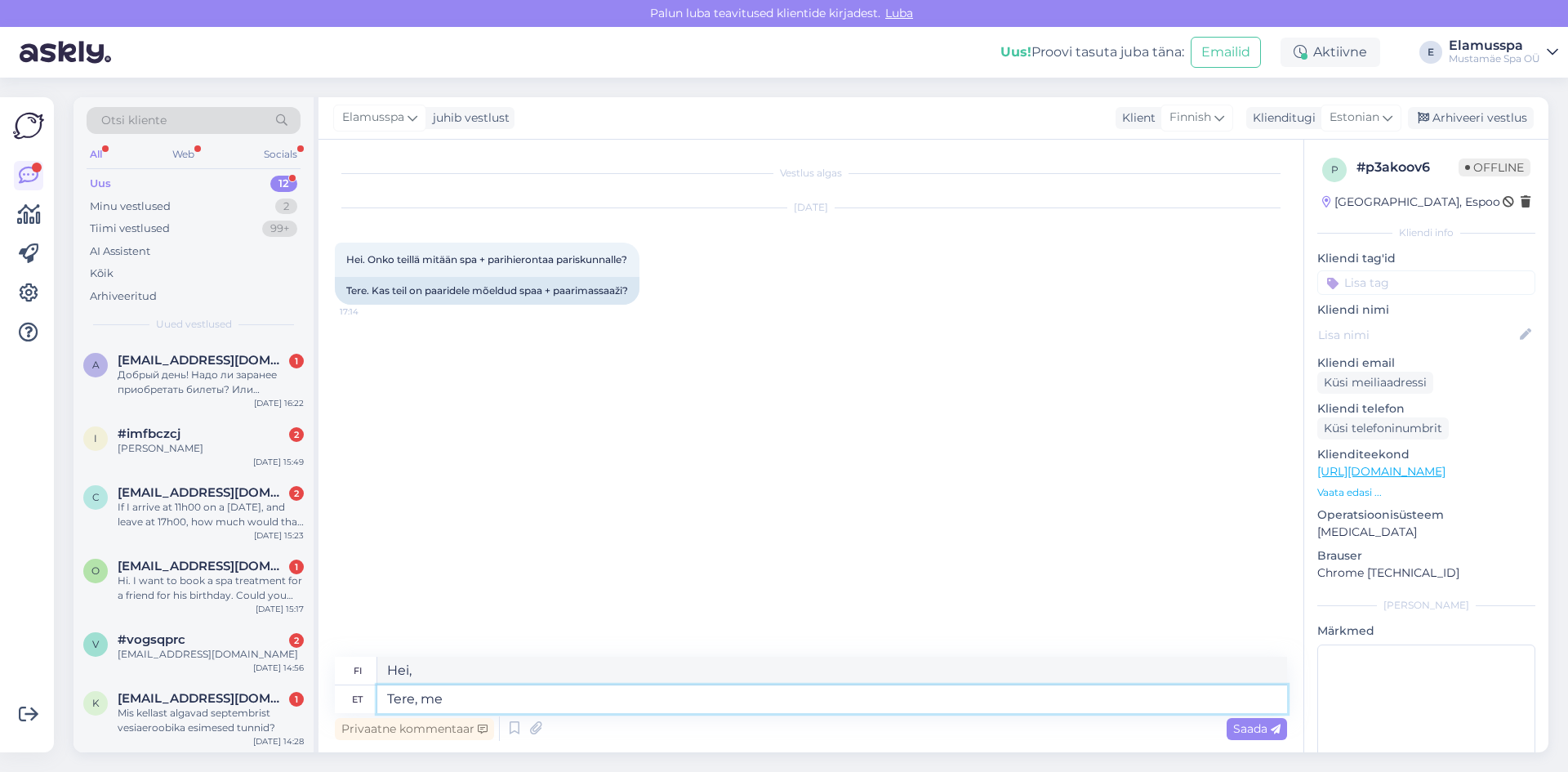
type textarea "Tere, me"
type textarea "Hei, me"
type textarea "Tere, me võime"
type textarea "Hei, me voimme"
type textarea "Tere, me võime teile"
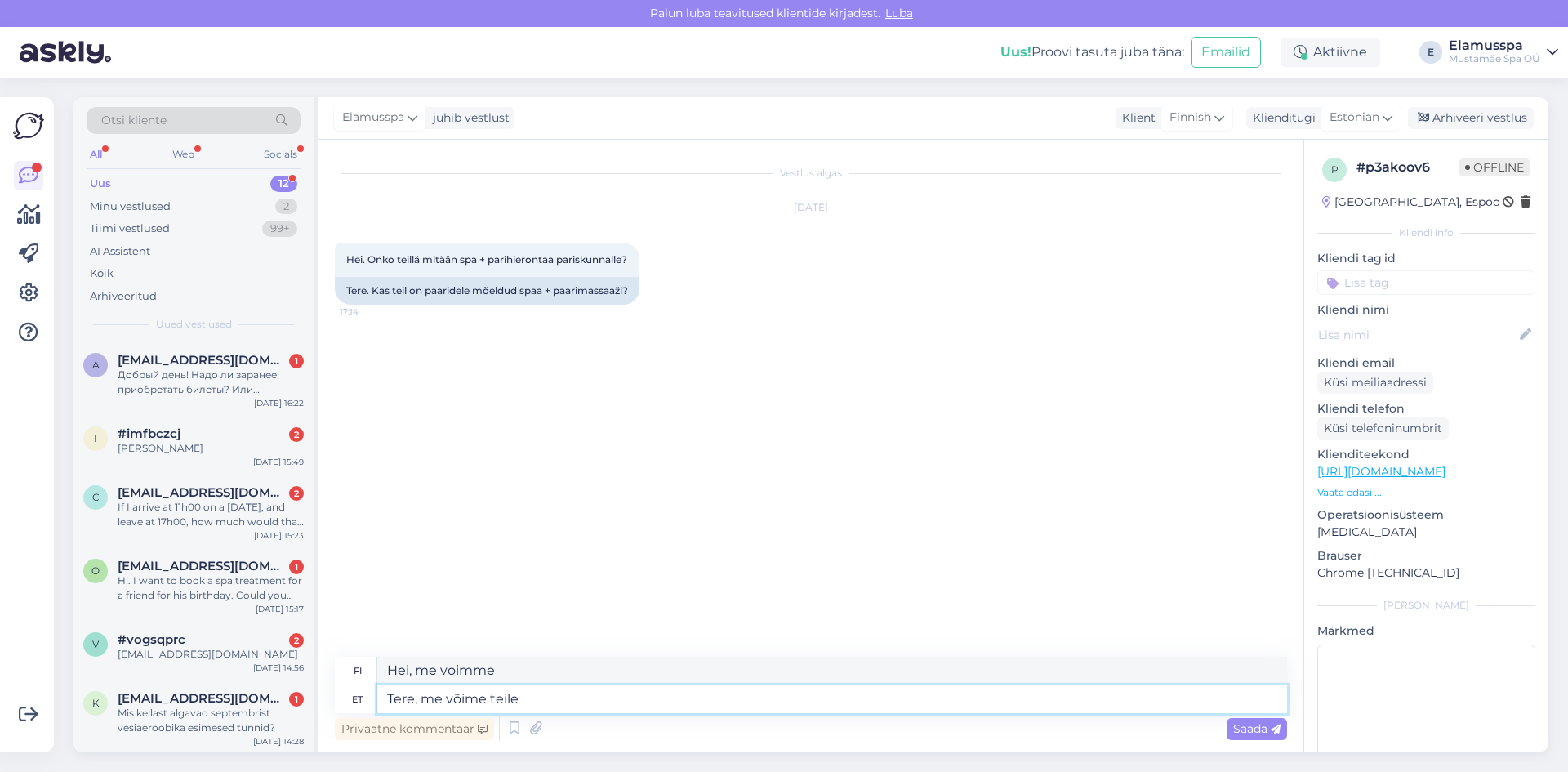
type textarea "Hei, voimme auttaa sinua."
type textarea "Tere, me võime teile broneerida"
type textarea "Hei, voimme tehdä varauksen puolestasi"
type textarea "Tere, me võime teile broneerida 2 m"
type textarea "Hei, voimme varata sinulle kaksi"
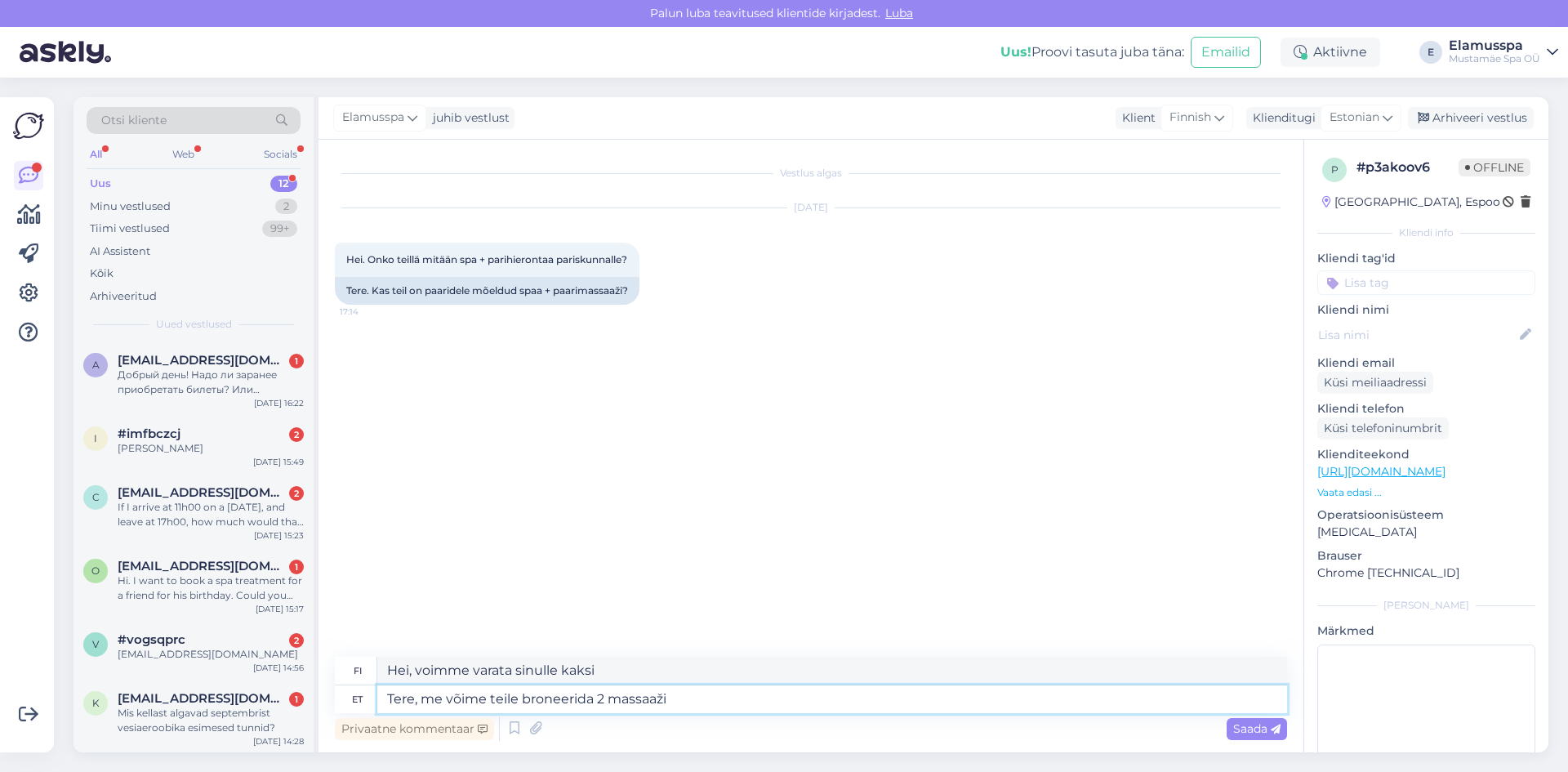
type textarea "Tere, me võime teile broneerida 2 massaaži"
type textarea "Hei, voimme varata sinulle kaksi hierontaa"
type textarea "Tere, me võime teile broneerida 2 massaaži samaks a"
type textarea "Hei, voimme varata sinulle kaksi hierontaa [PERSON_NAME] hintaan."
type textarea "Tere, me võime teile broneerida 2 massaaži samaks ajaks"
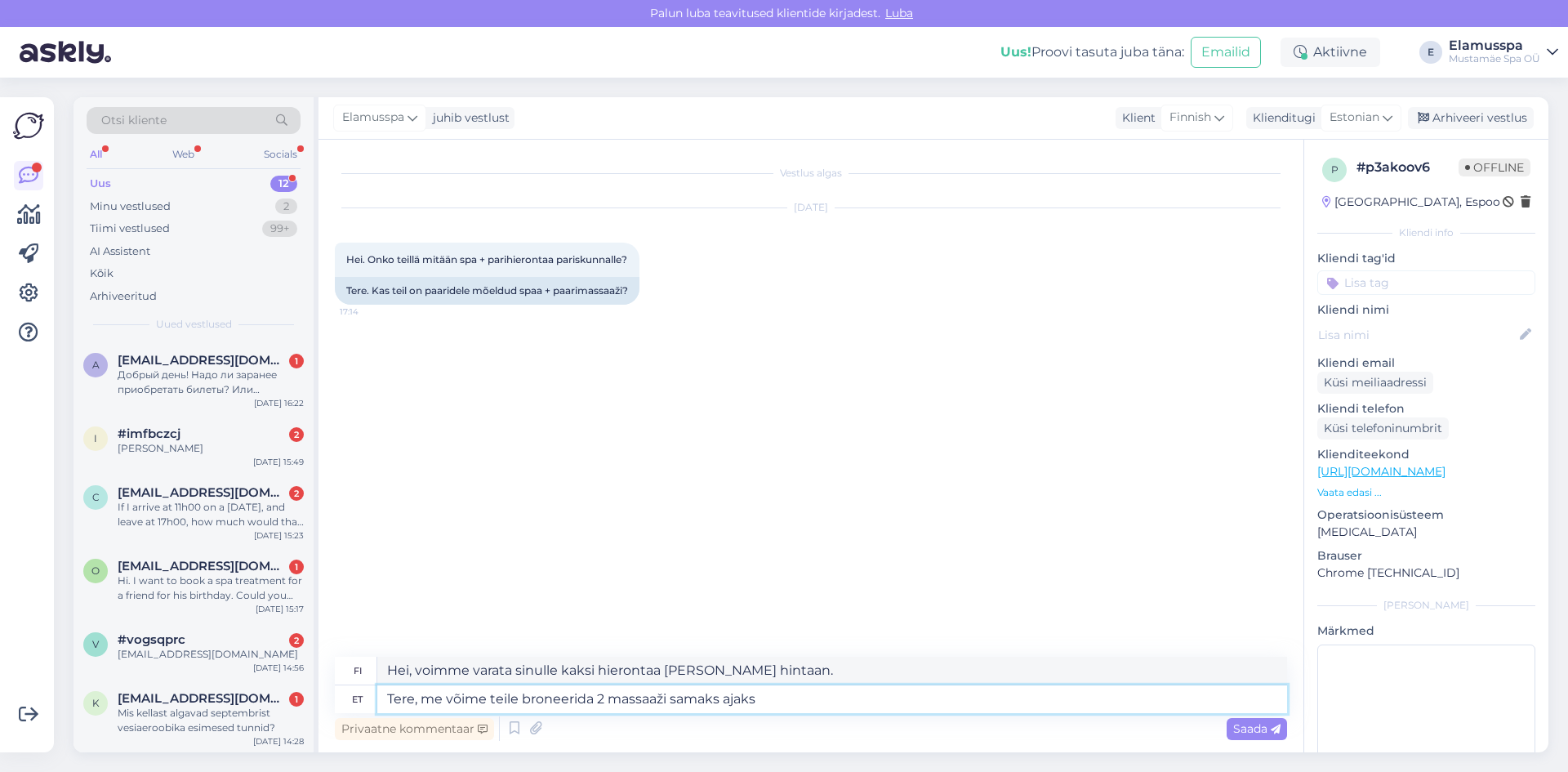
type textarea "Hei, voimme varata sinulle kaksi hierontaa [PERSON_NAME] aikaan."
type textarea "Tere, me võime teile broneerida 2 massaaži samaks ajaks kuid n"
type textarea "Hei, voimme varata sinulle kaksi hierontaa [PERSON_NAME] aikaan, mutta"
type textarea "Tere, me võime teile broneerida 2 massaaži samaks ajaks kuid need e"
type textarea "Hei, voimme varata sinulle kaksi hierontaa [PERSON_NAME] aikaan, mutta ne"
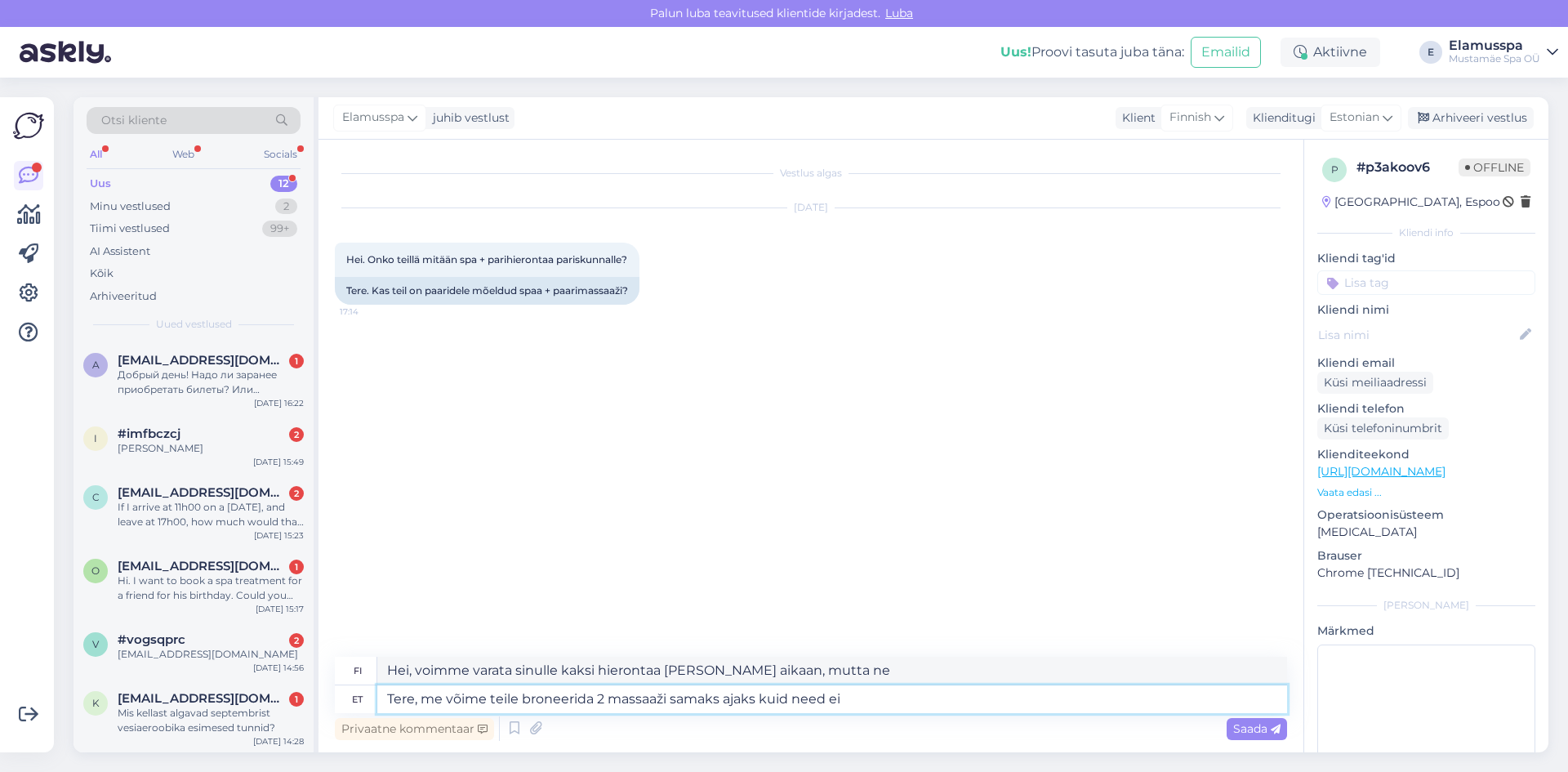
type textarea "Tere, me võime teile broneerida 2 massaaži samaks ajaks kuid need ei t"
type textarea "Hei, voimme varata sinulle kaksi hierontaa [PERSON_NAME] aikaan, mutta ne eivät…"
type textarea "Tere, me võime teile broneerida 2 massaaži samaks ajaks kuid need ei toimu s"
type textarea "Hei, voimme varata sinulle kaksi hierontaa [PERSON_NAME] aikaan, mutta niitä ei…"
type textarea "Tere, me võime teile broneerida 2 massaaži samaks ajaks kuid need ei [PERSON_NA…"
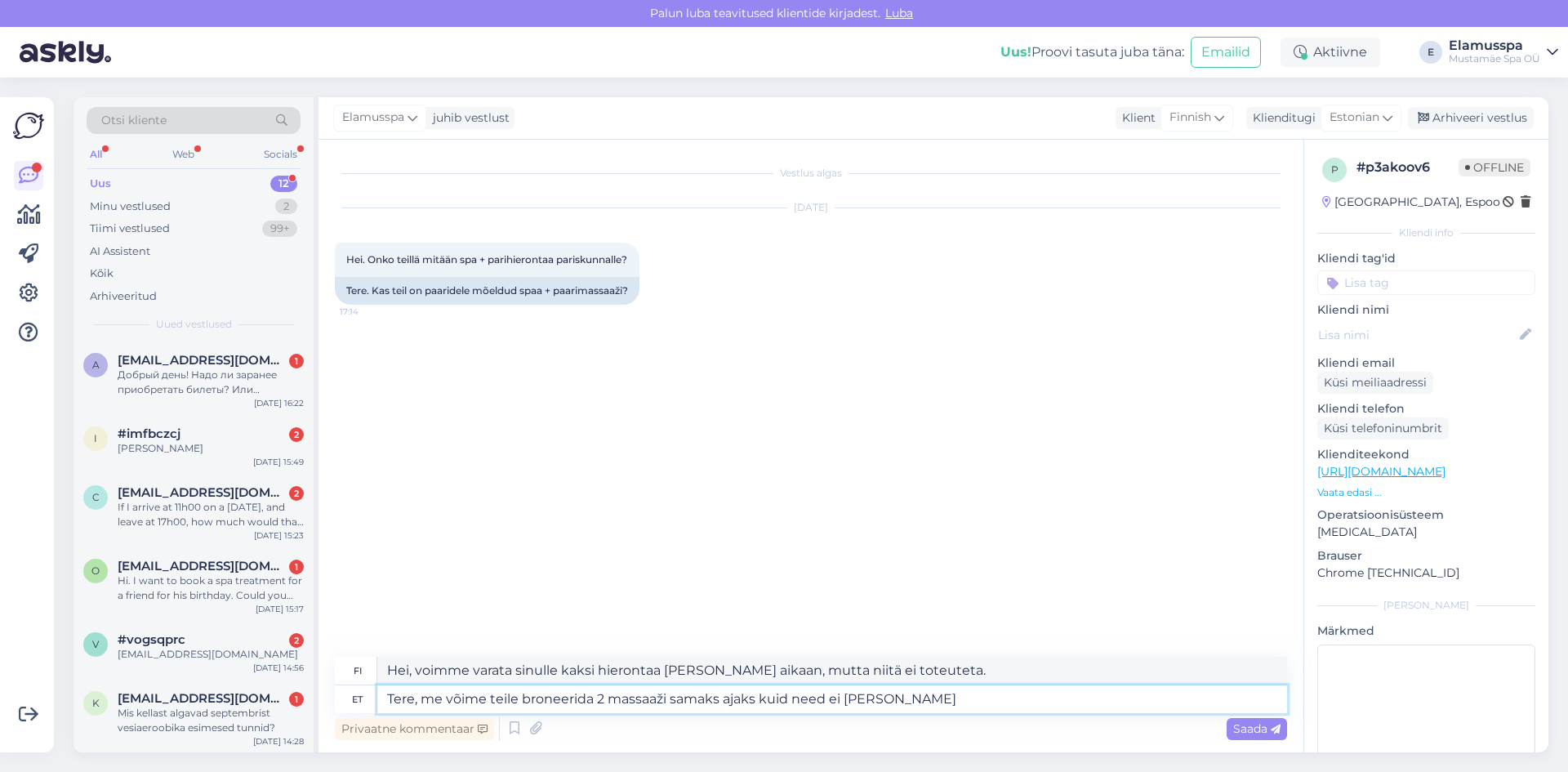
type textarea "Hei, voimme varata sinulle kaksi hierontaa [PERSON_NAME] aikaan, mutta ne eivät…"
type textarea "Tere, me võime teile broneerida 2 massaaži samaks ajaks kuid need ei [PERSON_NA…"
type textarea "Hei, voimme varata sinulle kaksi hierontaa [PERSON_NAME] aikaan, mutta ne eivät…"
type textarea "Tere, me võime teile broneerida 2 massaaži samaks ajaks kuid need ei [PERSON_NA…"
click at [1251, 723] on span "Saada" at bounding box center [1257, 728] width 48 height 14
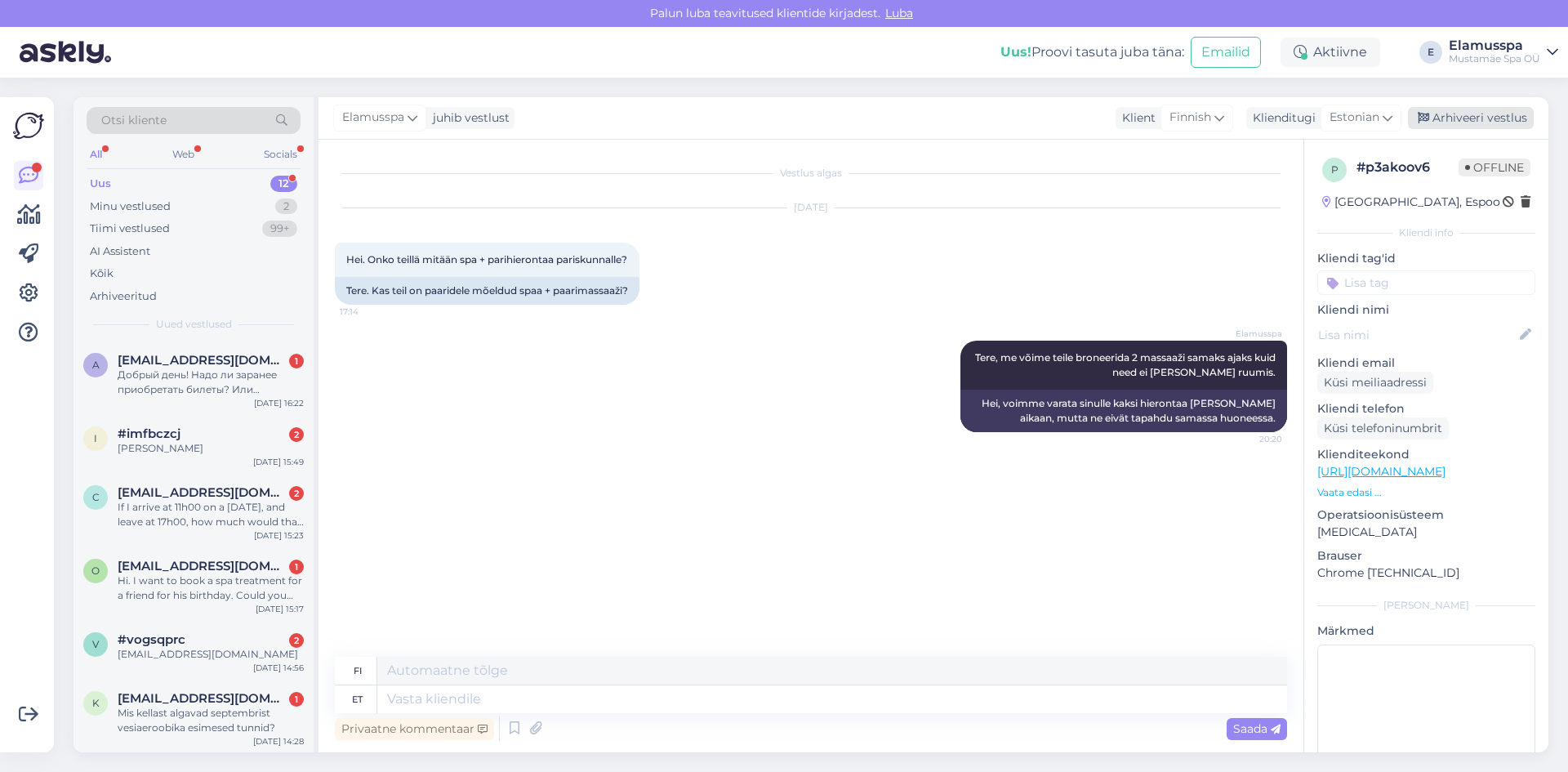
click at [1444, 112] on div "Arhiveeri vestlus" at bounding box center [1471, 118] width 126 height 22
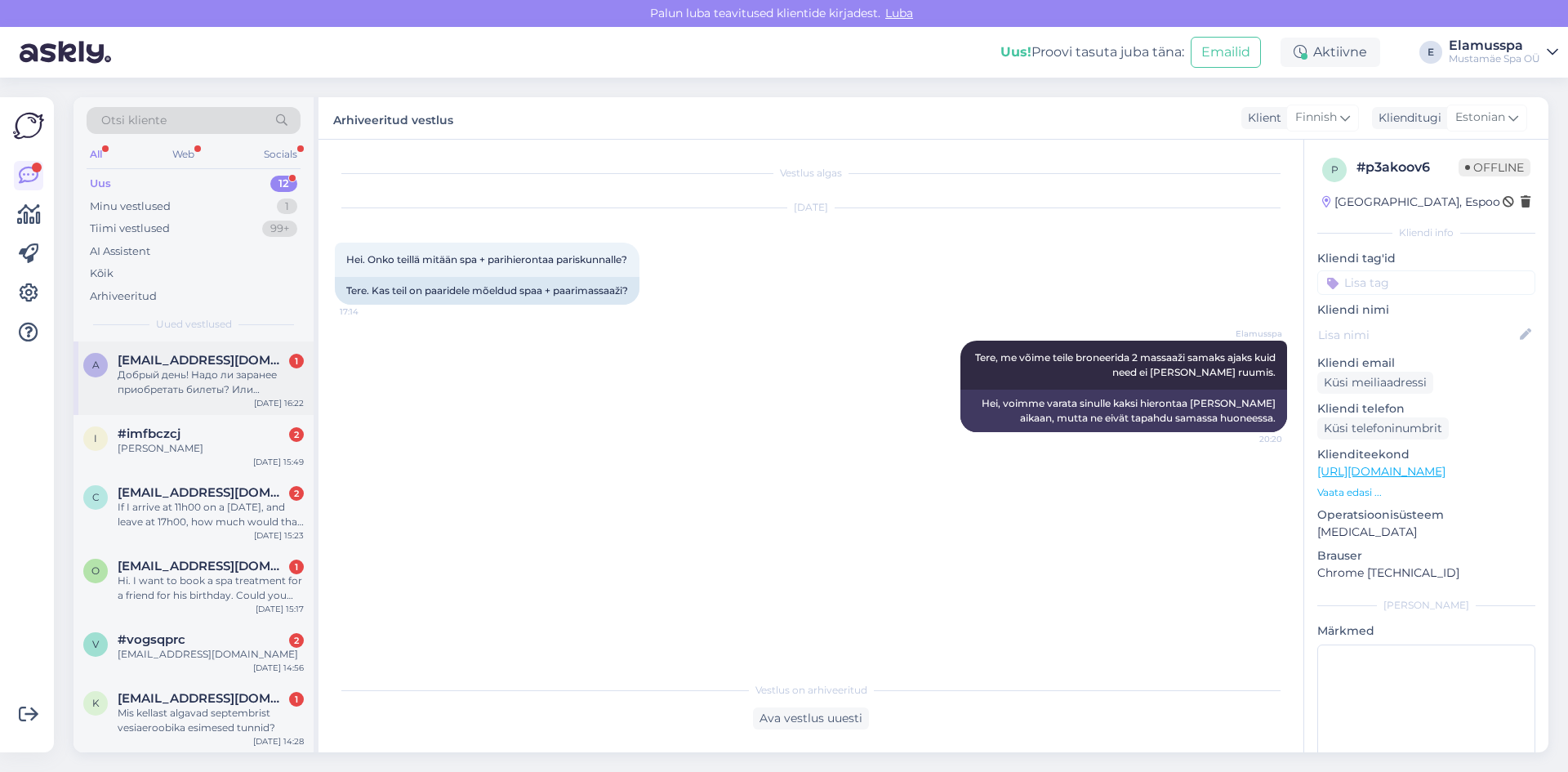
click at [236, 386] on div "Добрый день! Надо ли заранее приобретать билеты? Или возможно купить на месте? …" at bounding box center [210, 382] width 186 height 30
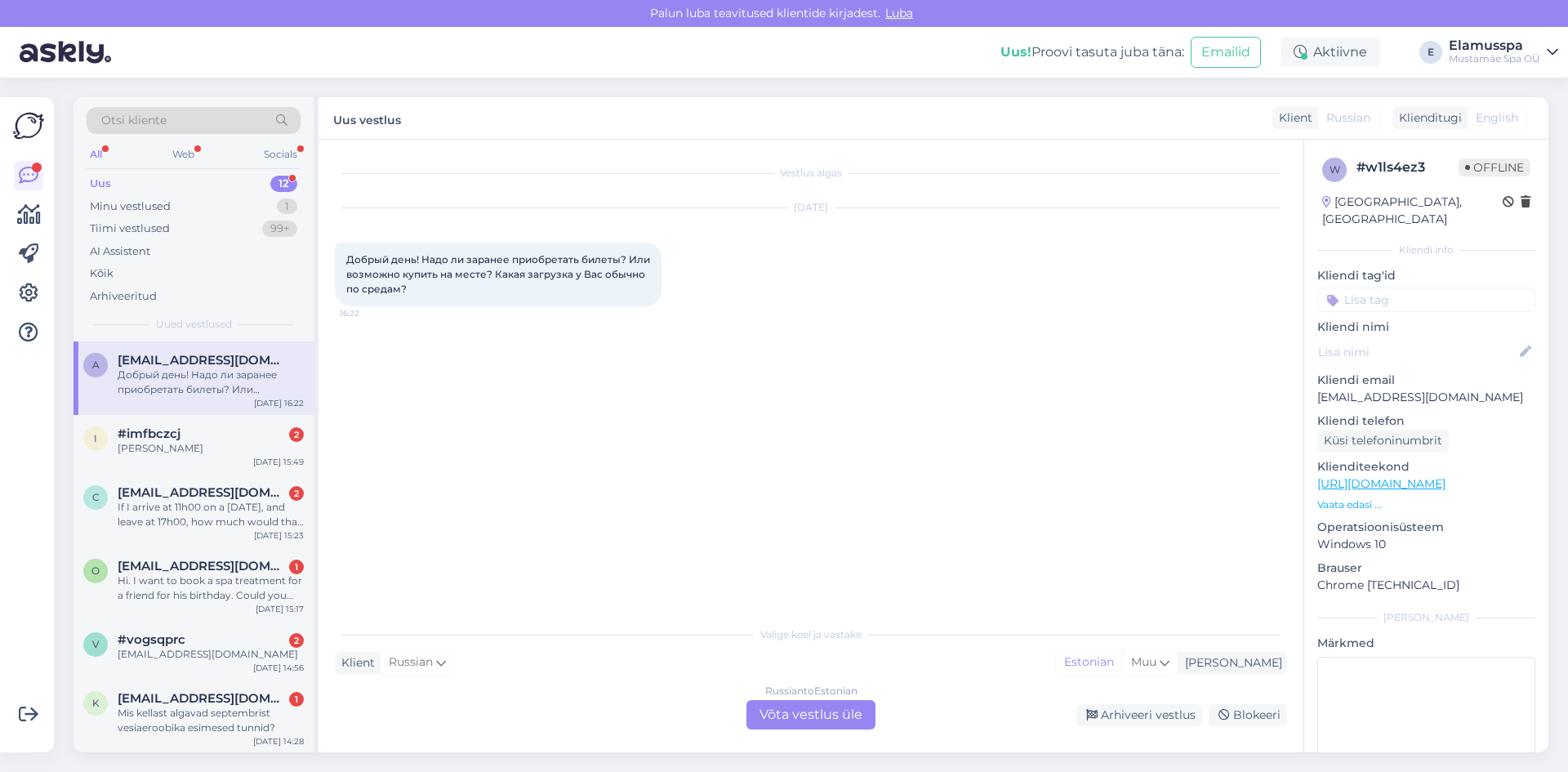
click at [818, 712] on div "Russian to Estonian Võta vestlus üle" at bounding box center [811, 714] width 129 height 30
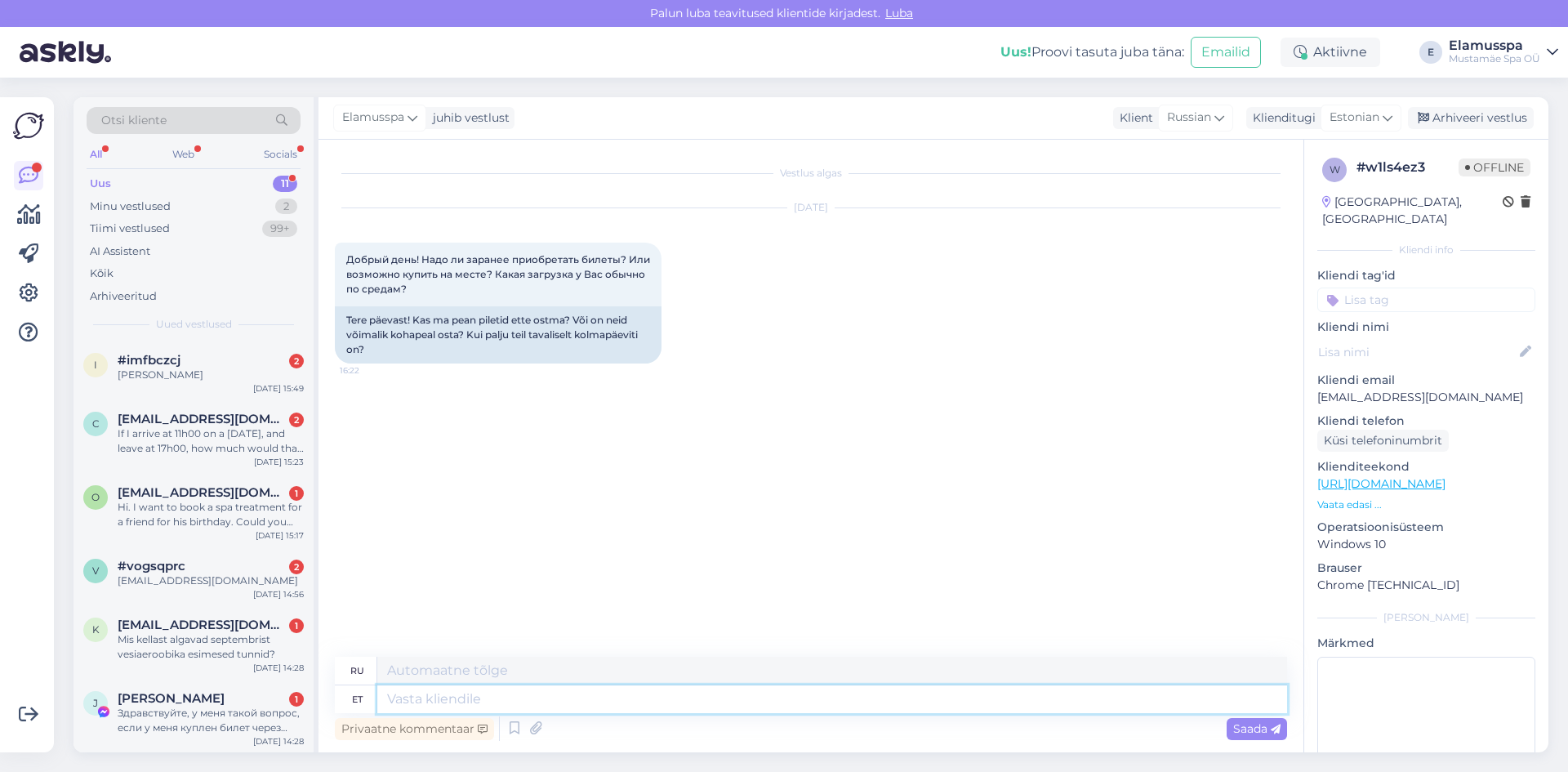
click at [818, 693] on textarea at bounding box center [833, 698] width 910 height 28
type textarea "Tere,"
type textarea "Привет,"
type textarea "Tere, võite"
type textarea "Привет, ты можешь"
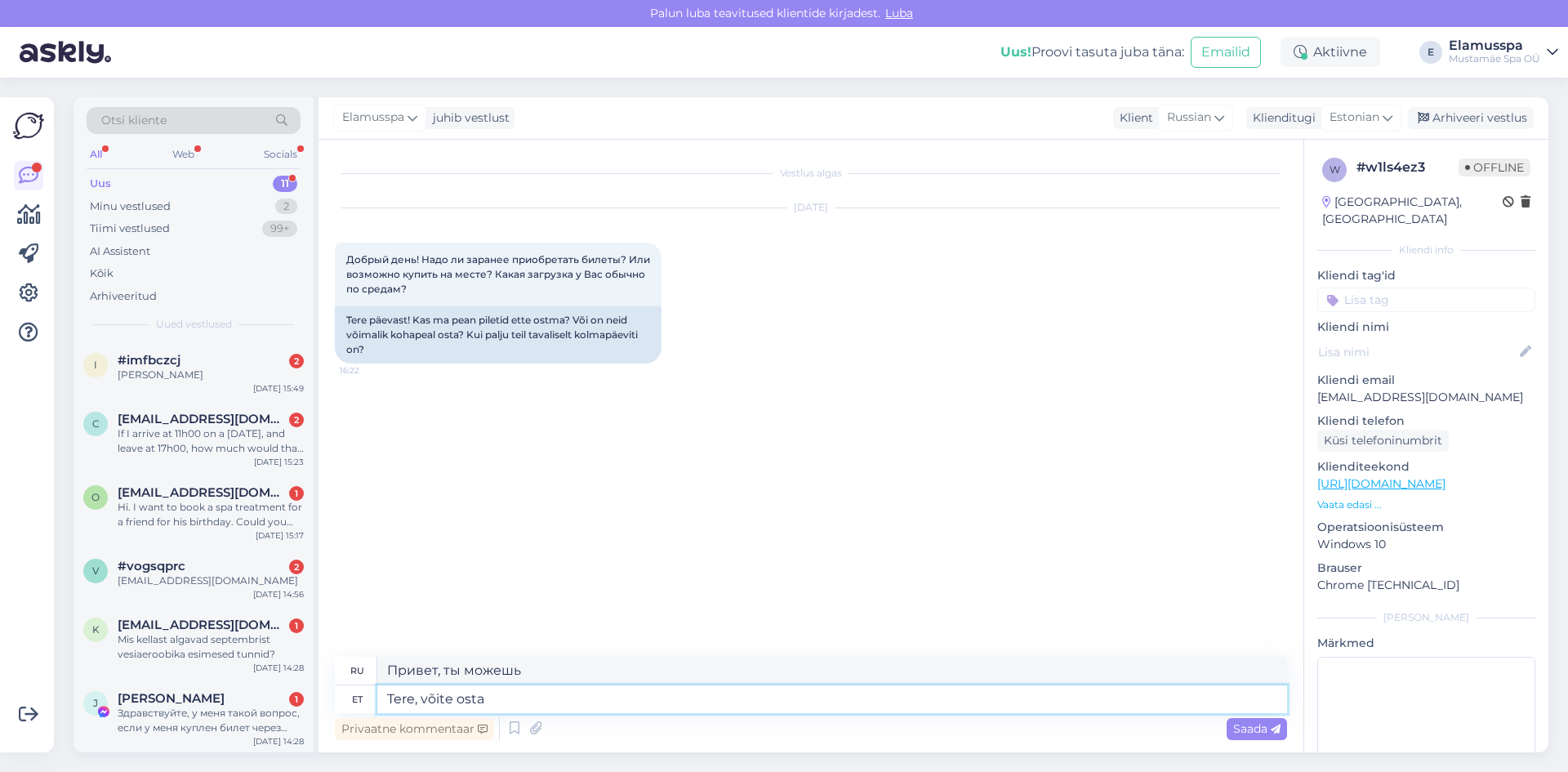
type textarea "Tere, võite osta"
type textarea "Здравствуйте, вы можете купить"
type textarea "Tere, võite osta piletit"
type textarea "Здравствуйте, вы можете купить билет."
type textarea "Tere, võite osta piletit kohapeal."
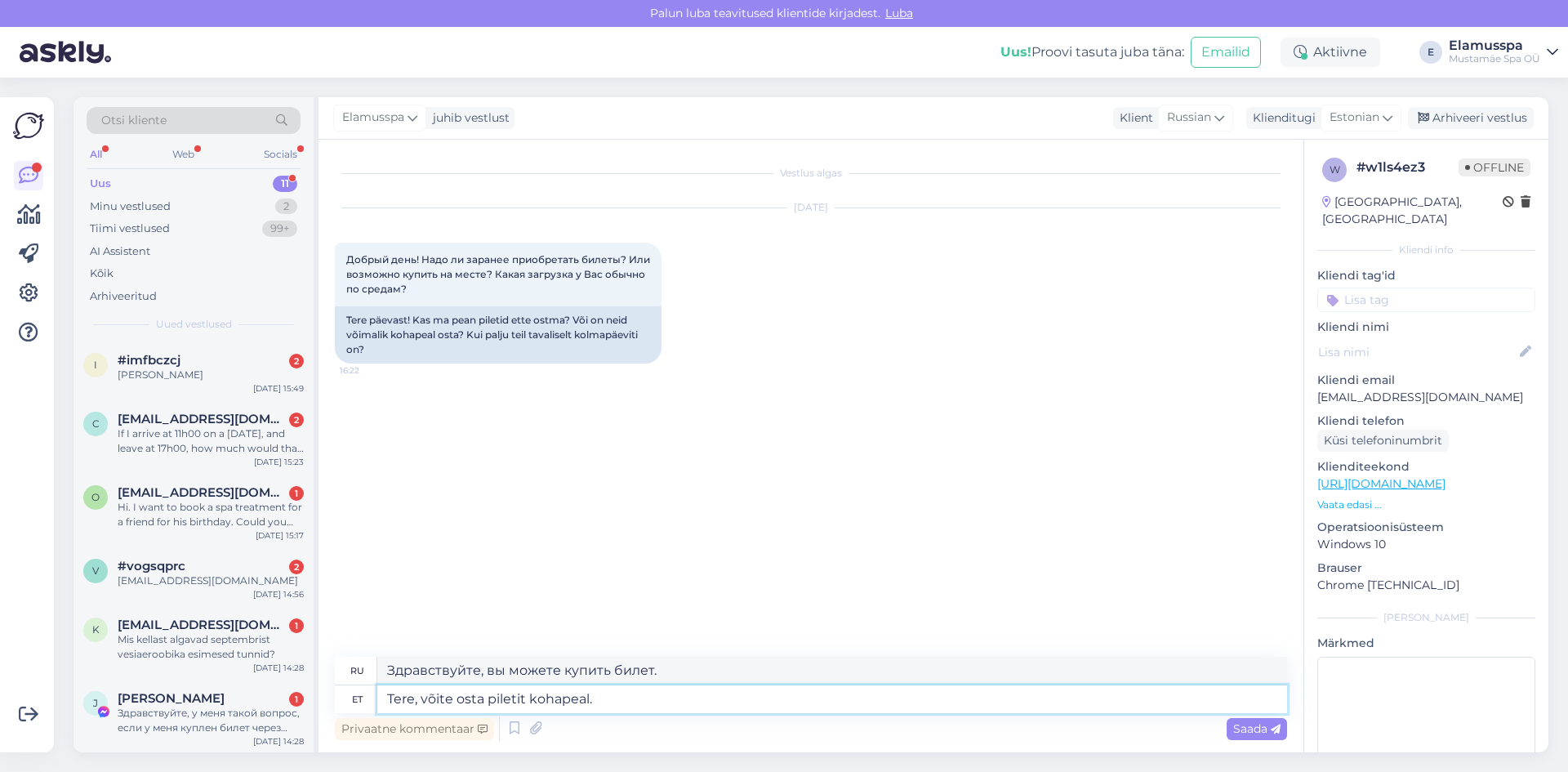
type textarea "Здравствуйте, билет можно купить на месте."
type textarea "Tere, võite osta piletit kohapeal. Inimeste a"
type textarea "Здравствуйте, билет можно купить на месте. Люди."
type textarea "Tere, võite osta piletit kohapeal. Inimeste arv"
type textarea "Здравствуйте, билет можно купить на месте. Количество человек"
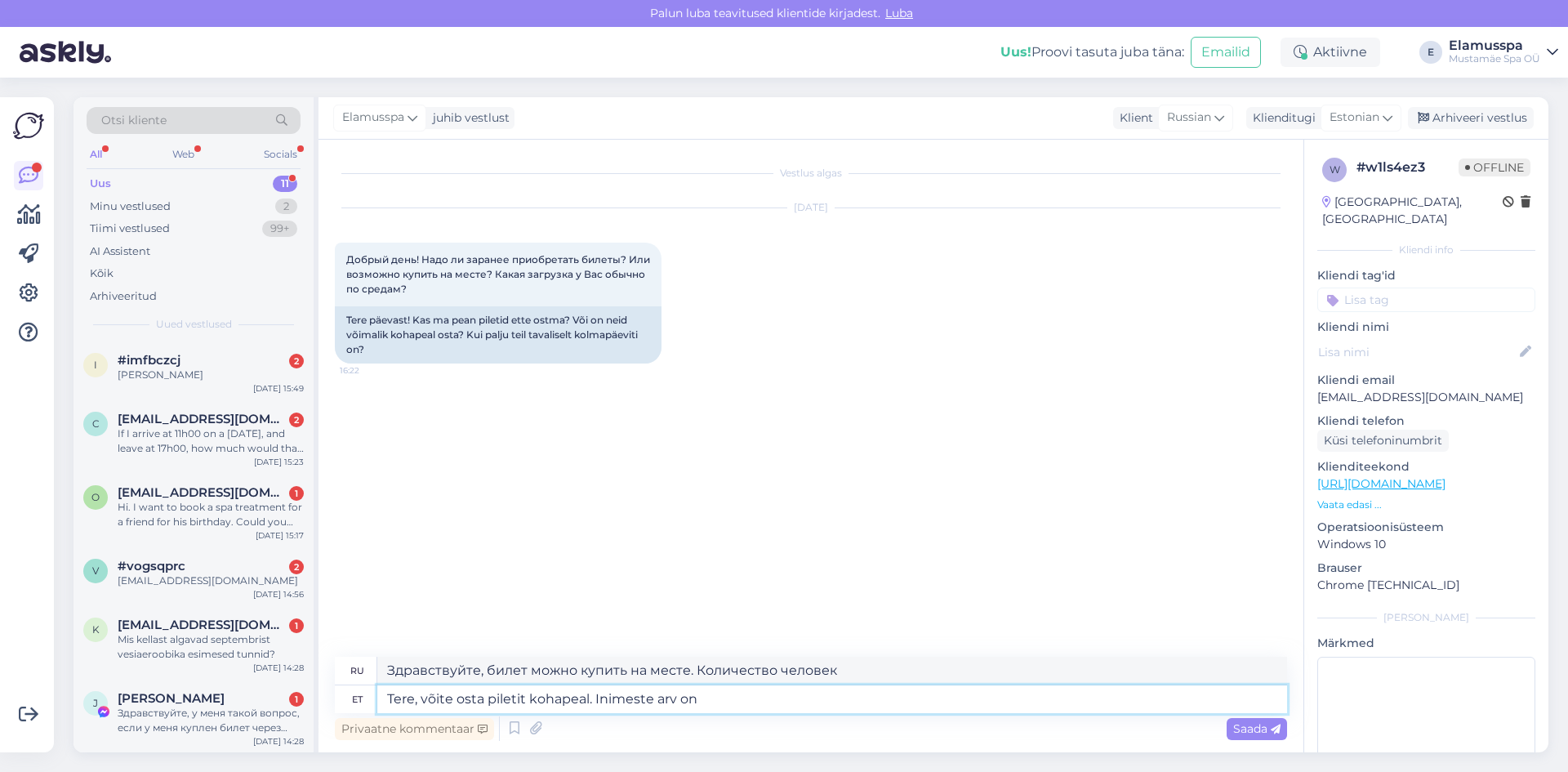
type textarea "Tere, võite osta piletit kohapeal. Inimeste arv on s"
type textarea "Здравствуйте, билет можно купить на месте. Количество человек:"
type textarea "Tere, võite osta piletit kohapeal. Inimeste arv on suurem h"
type textarea "Здравствуйте, билет можно купить на месте. Количество людей больше."
type textarea "Tere, võite osta piletit kohapeal. Inimeste arv on suurem halva"
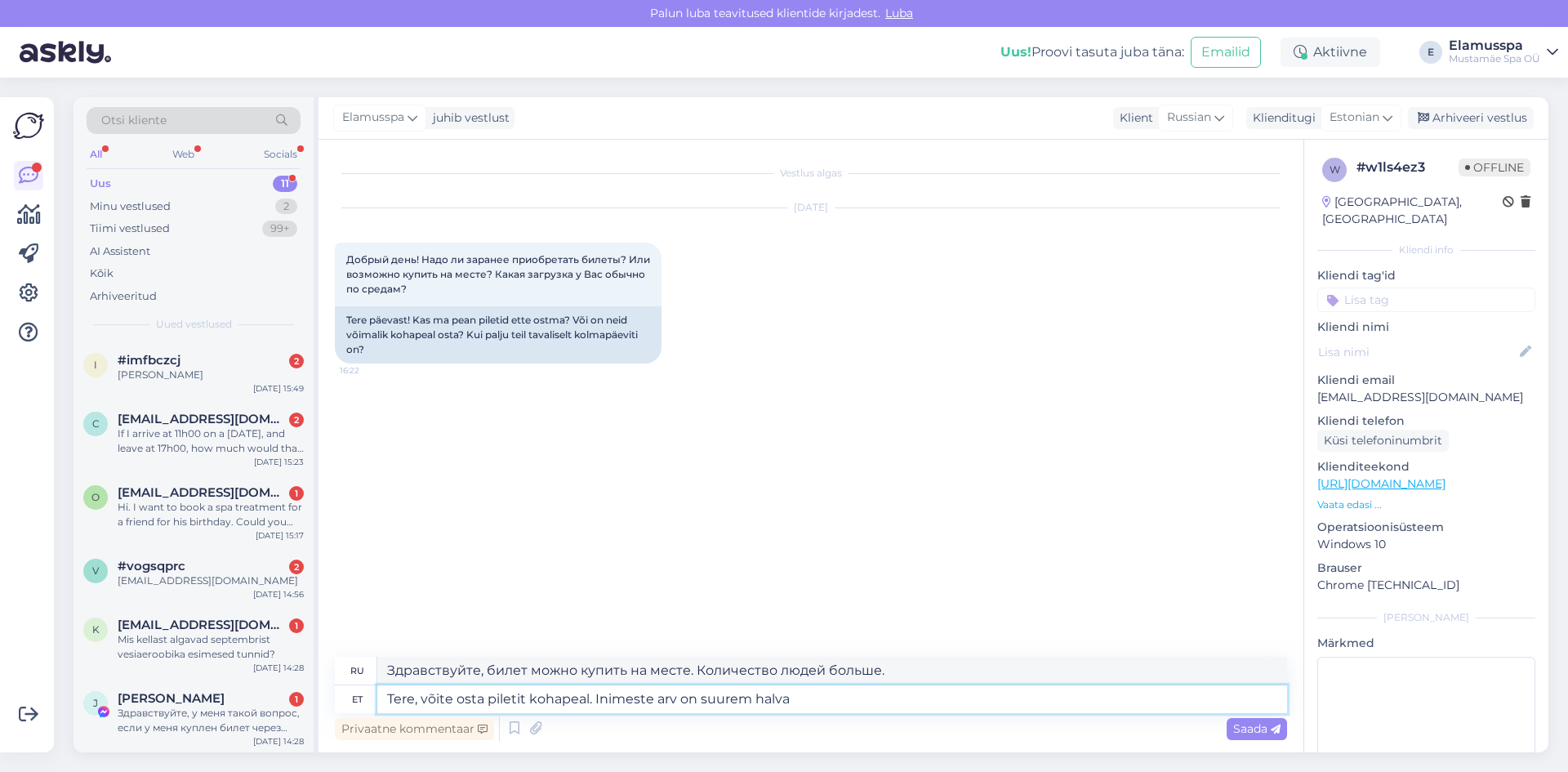
type textarea "Здравствуйте, билет можно купить на месте. Из-за плохой погоды людей больше."
type textarea "Tere, võite osta piletit kohapeal. Inimeste arv on suurem halva ilmaga."
type textarea "Здравствуйте, билет можно купить на месте. В плохую погоду людей больше."
type textarea "Tere, võite osta piletit kohapeal. Inimeste arv on suurem halva ilmaga."
click at [1238, 727] on span "Saada" at bounding box center [1257, 728] width 48 height 14
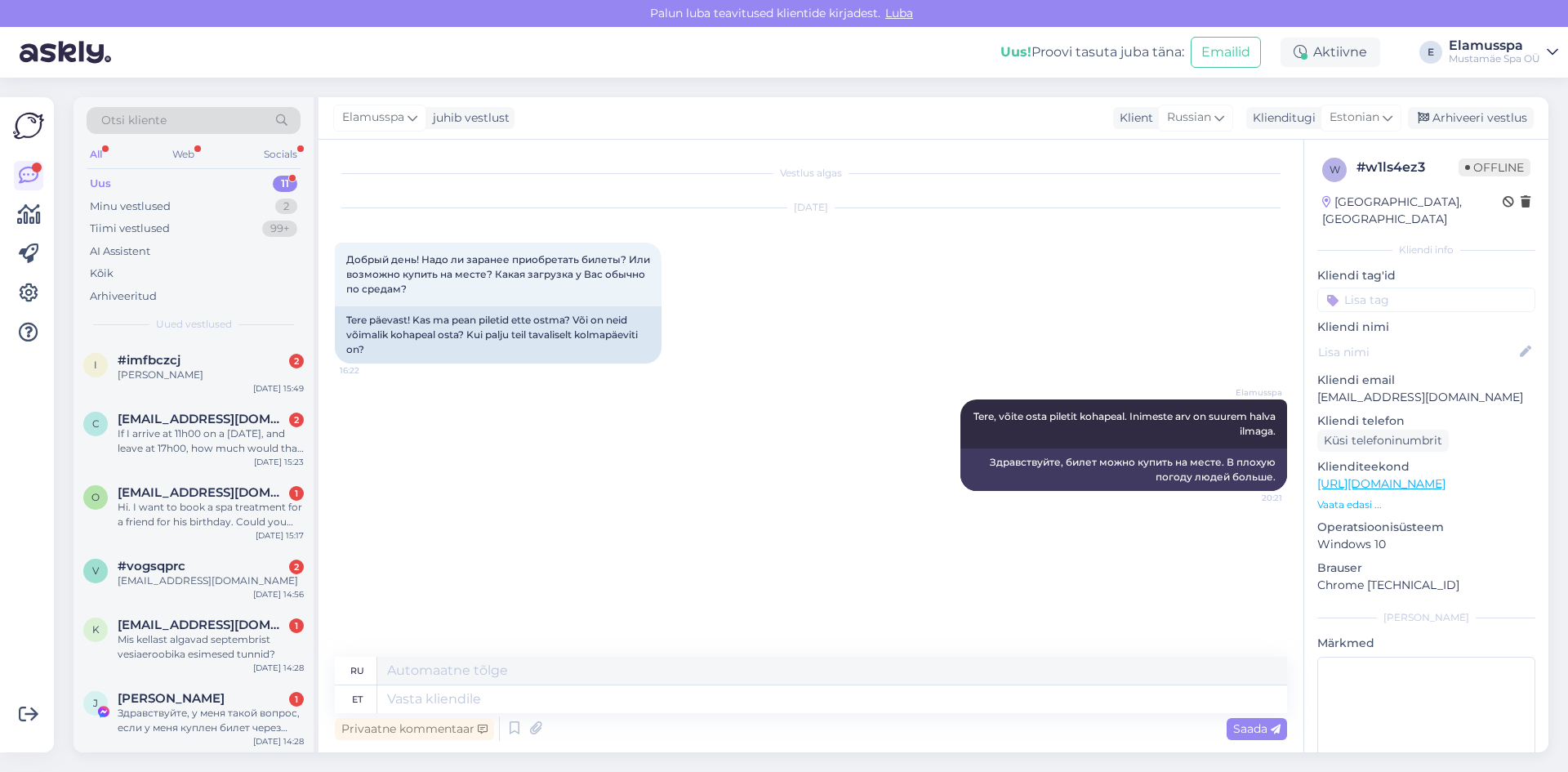
click at [1461, 132] on div "Elamusspa juhib vestlust Klient [DEMOGRAPHIC_DATA] Klienditugi Estonian Arhivee…" at bounding box center [933, 118] width 1230 height 42
click at [1465, 126] on div "Arhiveeri vestlus" at bounding box center [1471, 118] width 126 height 22
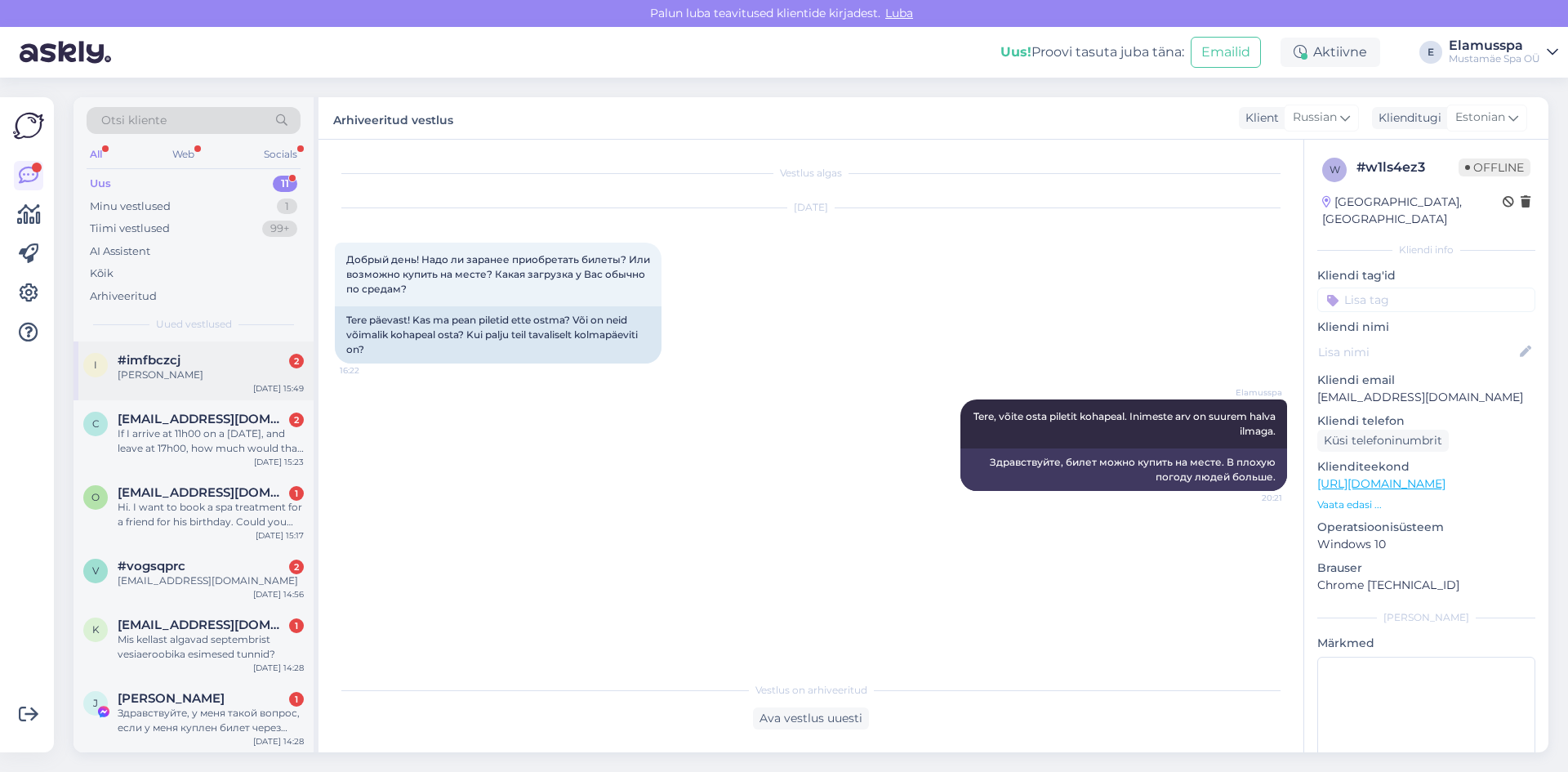
click at [136, 359] on span "#imfbczcj" at bounding box center [149, 360] width 63 height 14
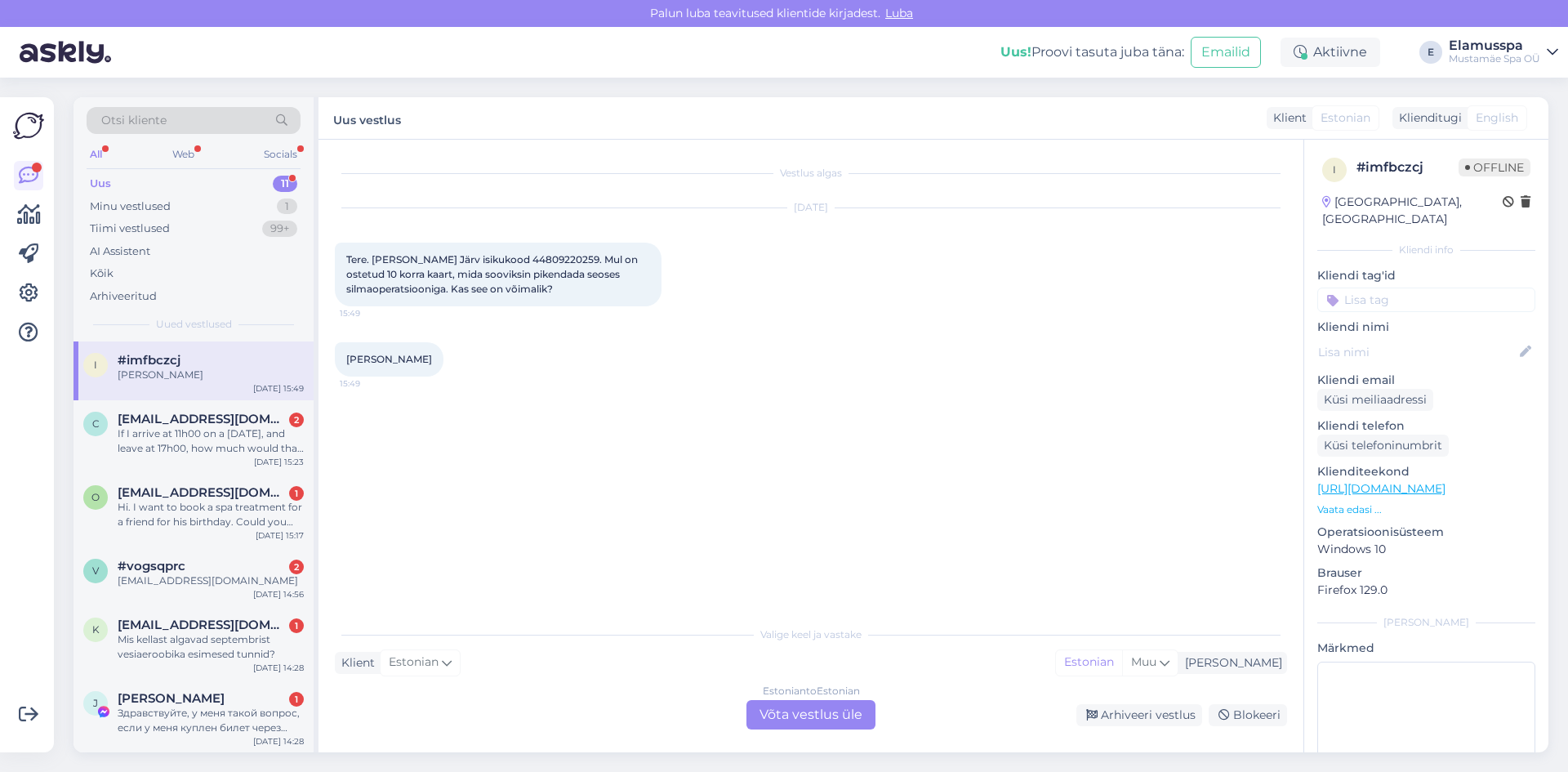
click at [851, 710] on div "Estonian to Estonian Võta vestlus üle" at bounding box center [811, 714] width 129 height 30
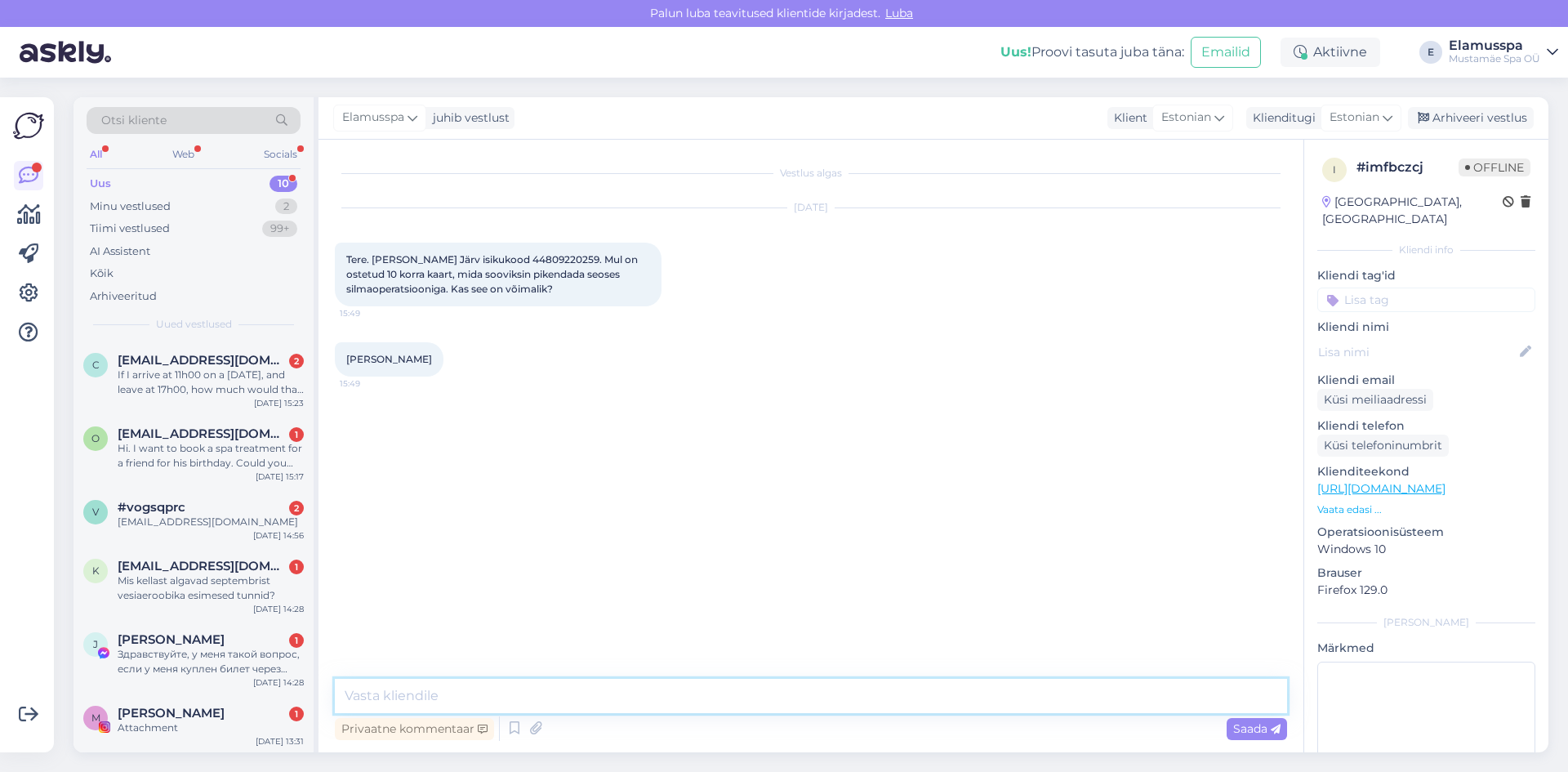
click at [854, 701] on textarea at bounding box center [811, 696] width 952 height 34
type textarea "Tere, suunan teie kirja ümber. Vastust saate homse päeva jooksul."
click at [1253, 735] on span "Saada" at bounding box center [1257, 728] width 48 height 14
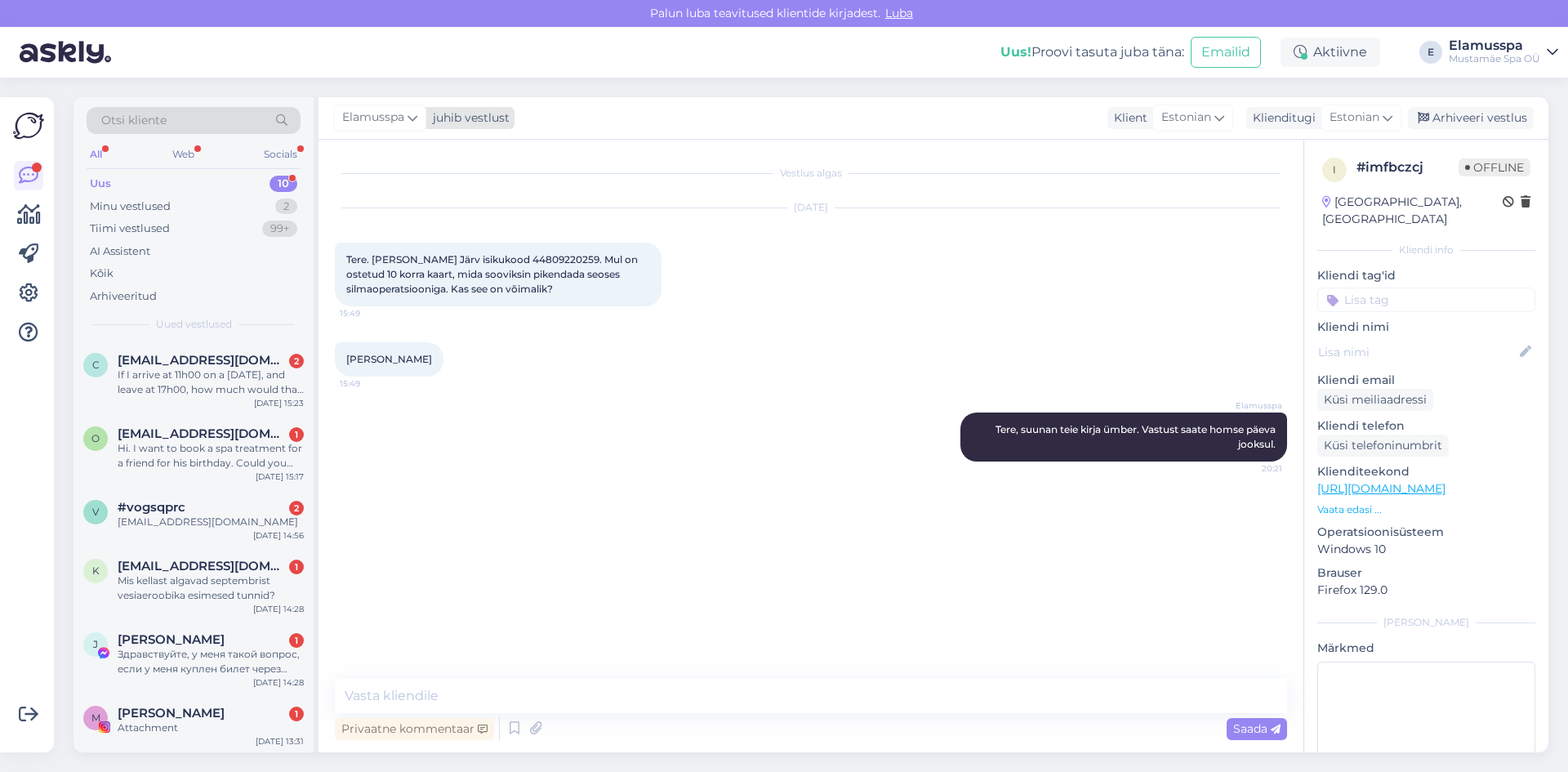
click at [378, 112] on span "Elamusspa" at bounding box center [373, 118] width 62 height 18
click at [436, 232] on div "[PERSON_NAME]" at bounding box center [423, 231] width 140 height 20
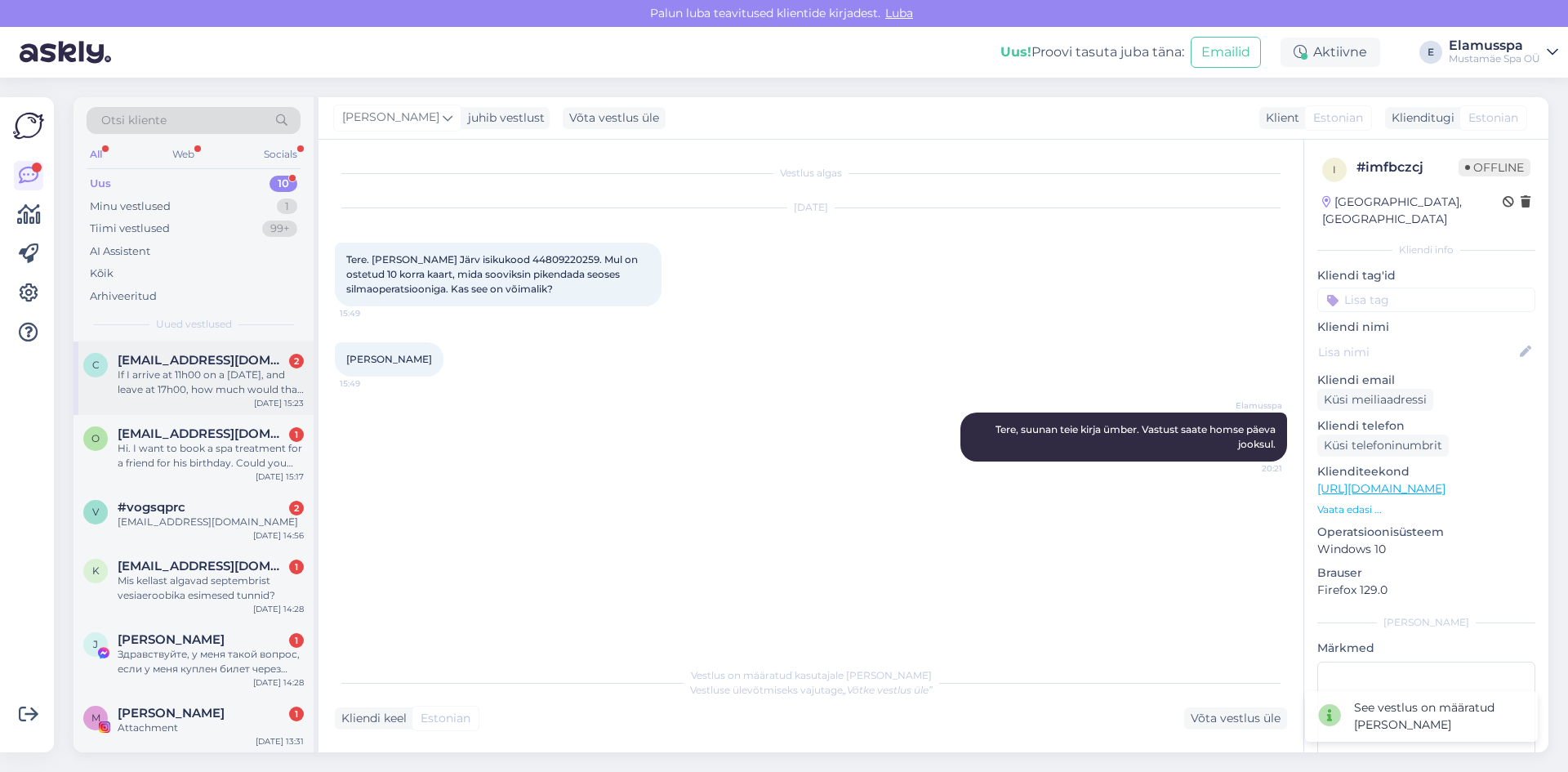
click at [233, 377] on div "If I arrive at 11h00 on a [DATE], and leave at 17h00, how much would that be, f…" at bounding box center [210, 382] width 186 height 30
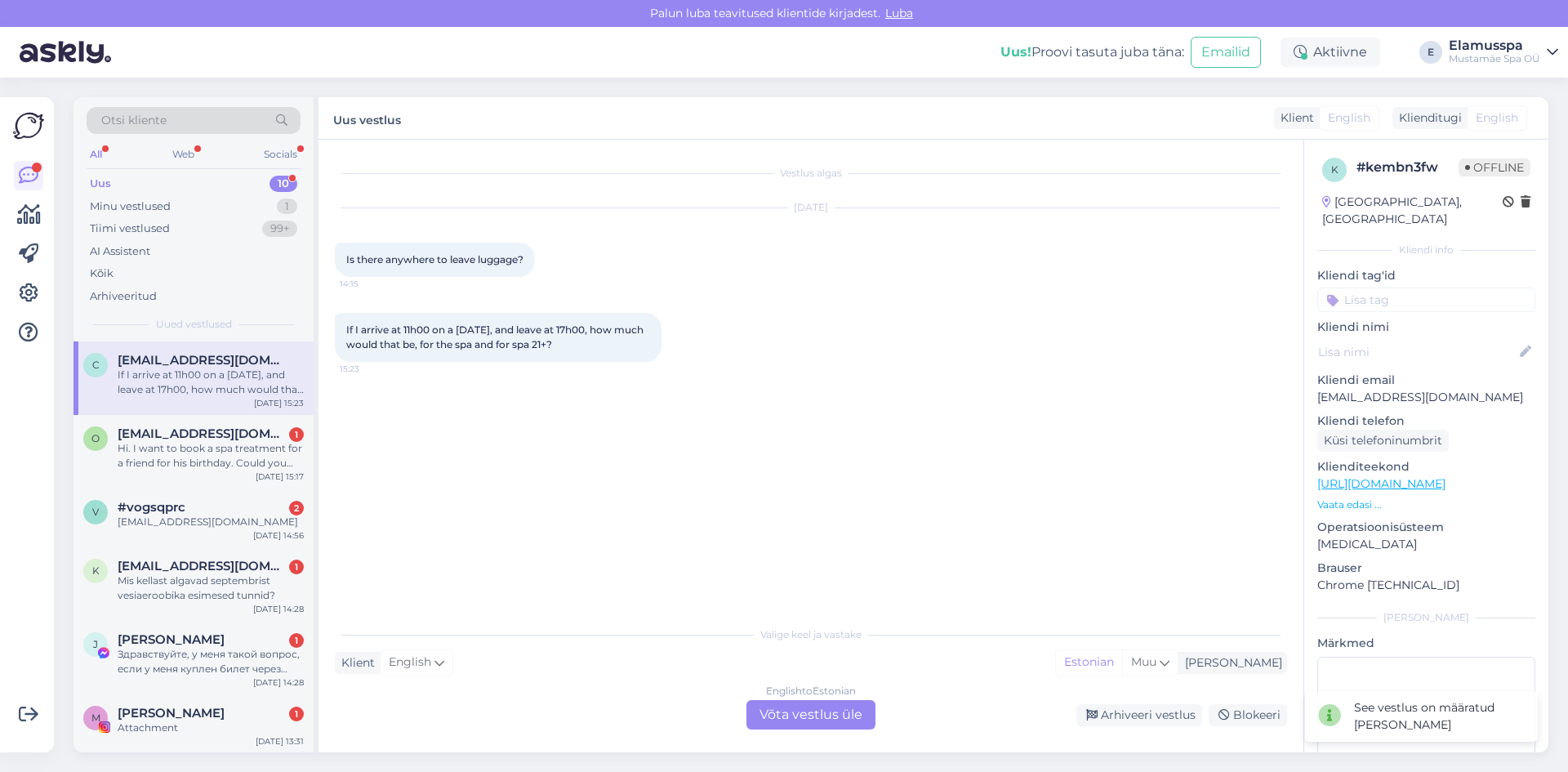
click at [818, 717] on div "English to Estonian Võta vestlus üle" at bounding box center [811, 714] width 129 height 30
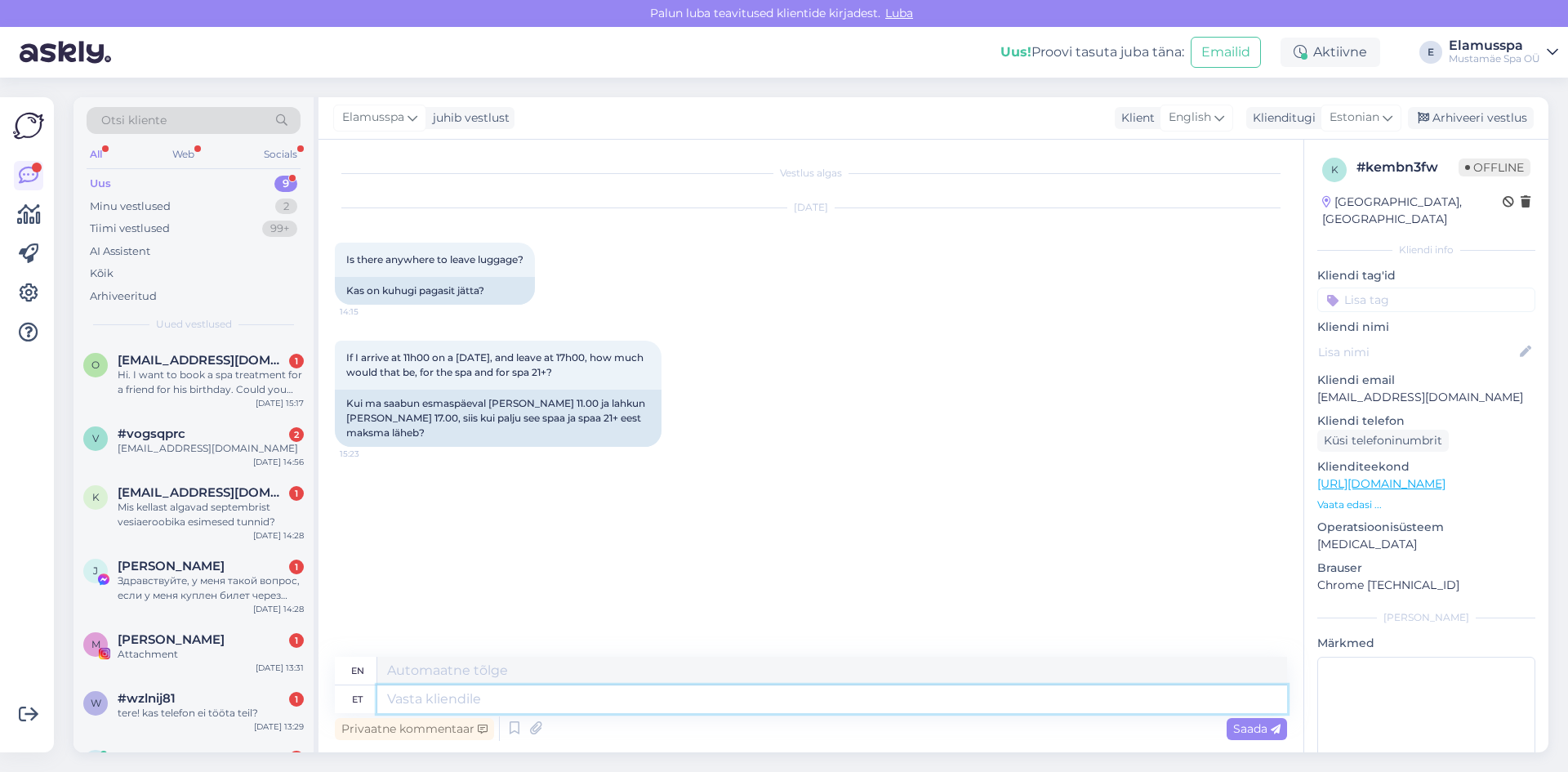
click at [705, 701] on textarea at bounding box center [833, 698] width 910 height 28
type textarea "Tere"
type textarea "Hello"
type textarea "Tere,"
type textarea "Hello,"
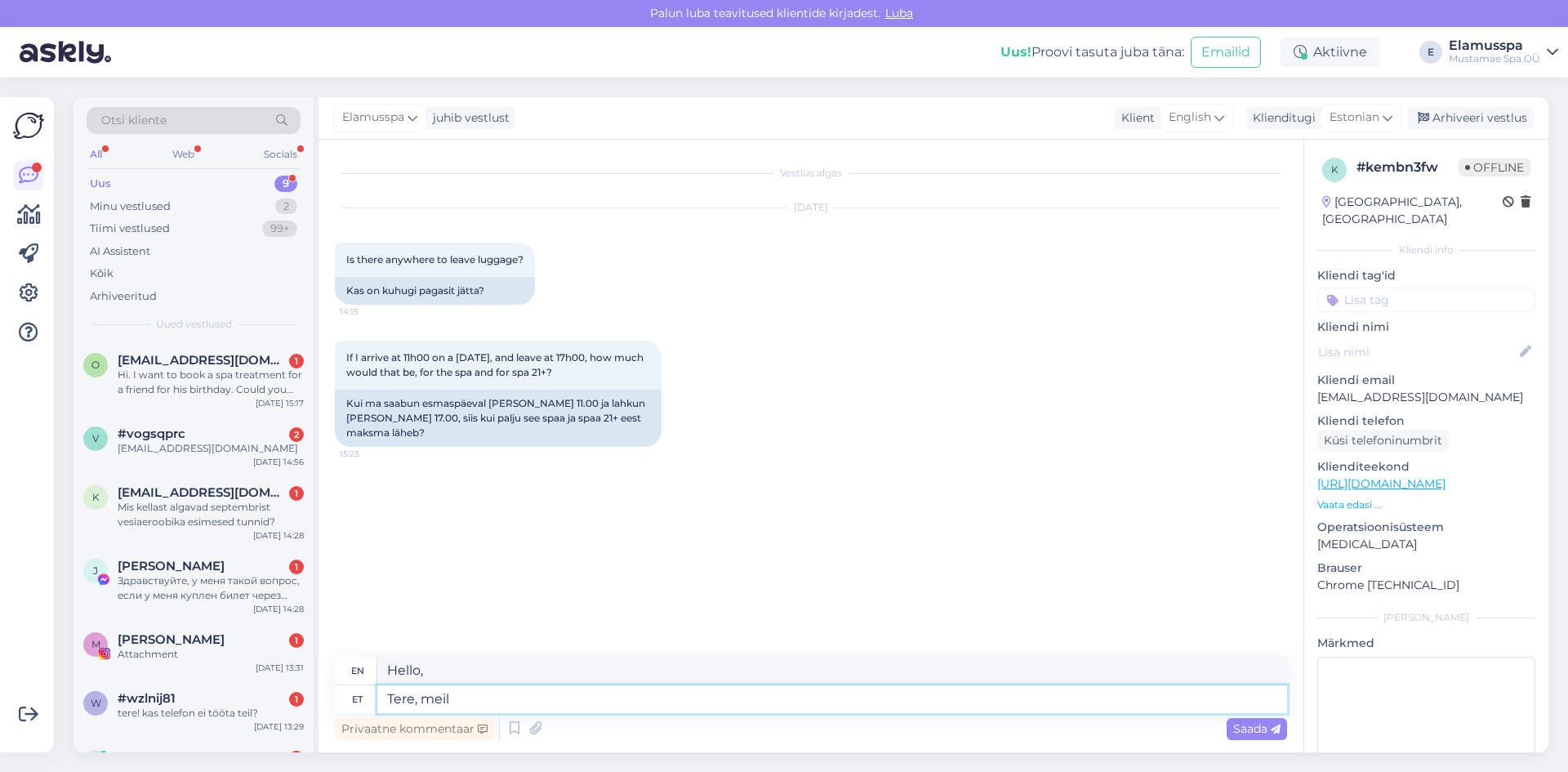
type textarea "Tere, meil"
type textarea "Hello, we"
type textarea "Tere, meil on"
type textarea "Hello, we have"
type textarea "Tere, meil on koht"
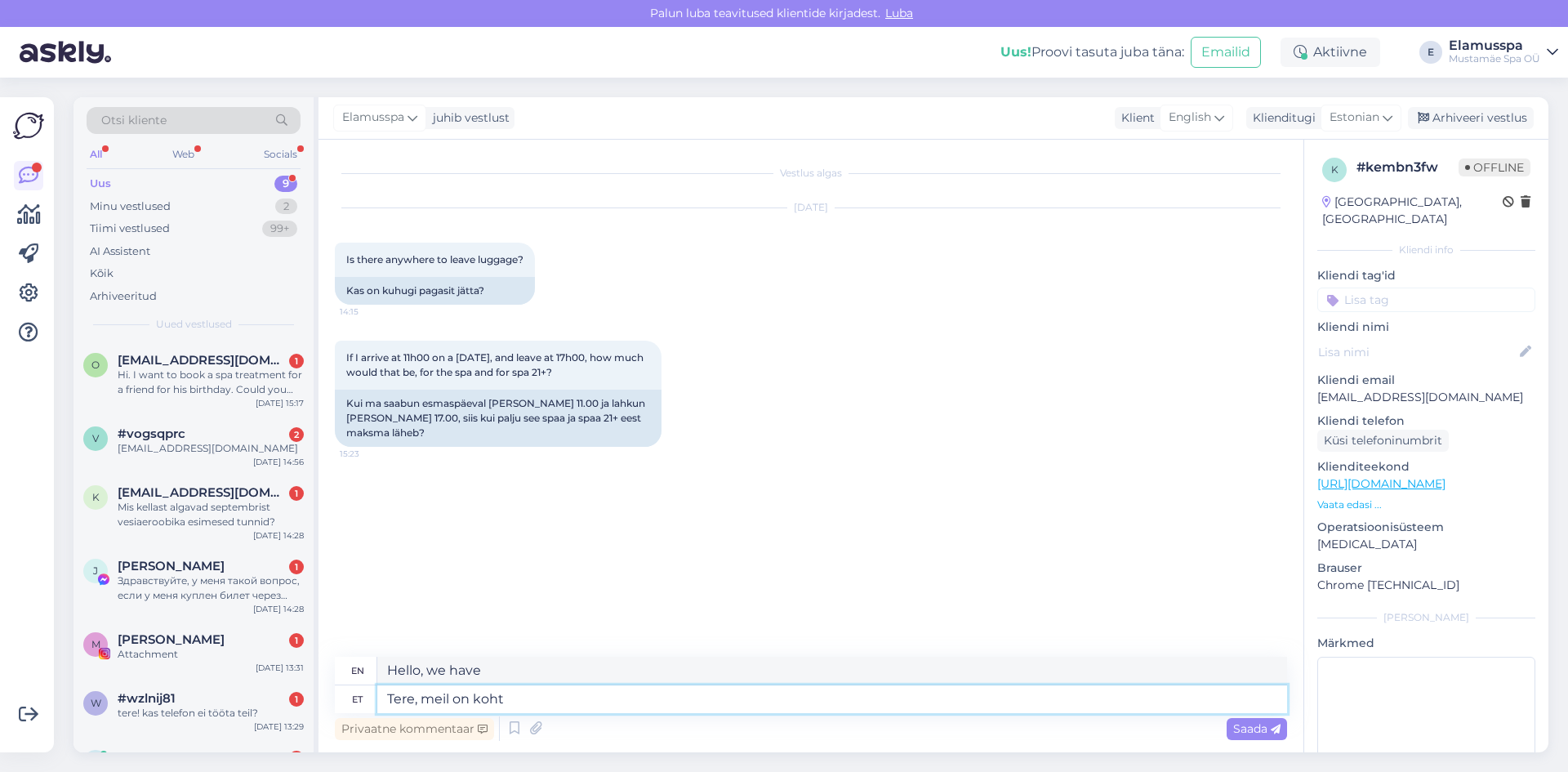
type textarea "Hello, we have a place."
type textarea "Tere, meil on koht kuhu"
type textarea "Hello, we have a place to"
type textarea "Tere, meil on koht kuhu pagasit"
type textarea "Hello, we have a place to store luggage."
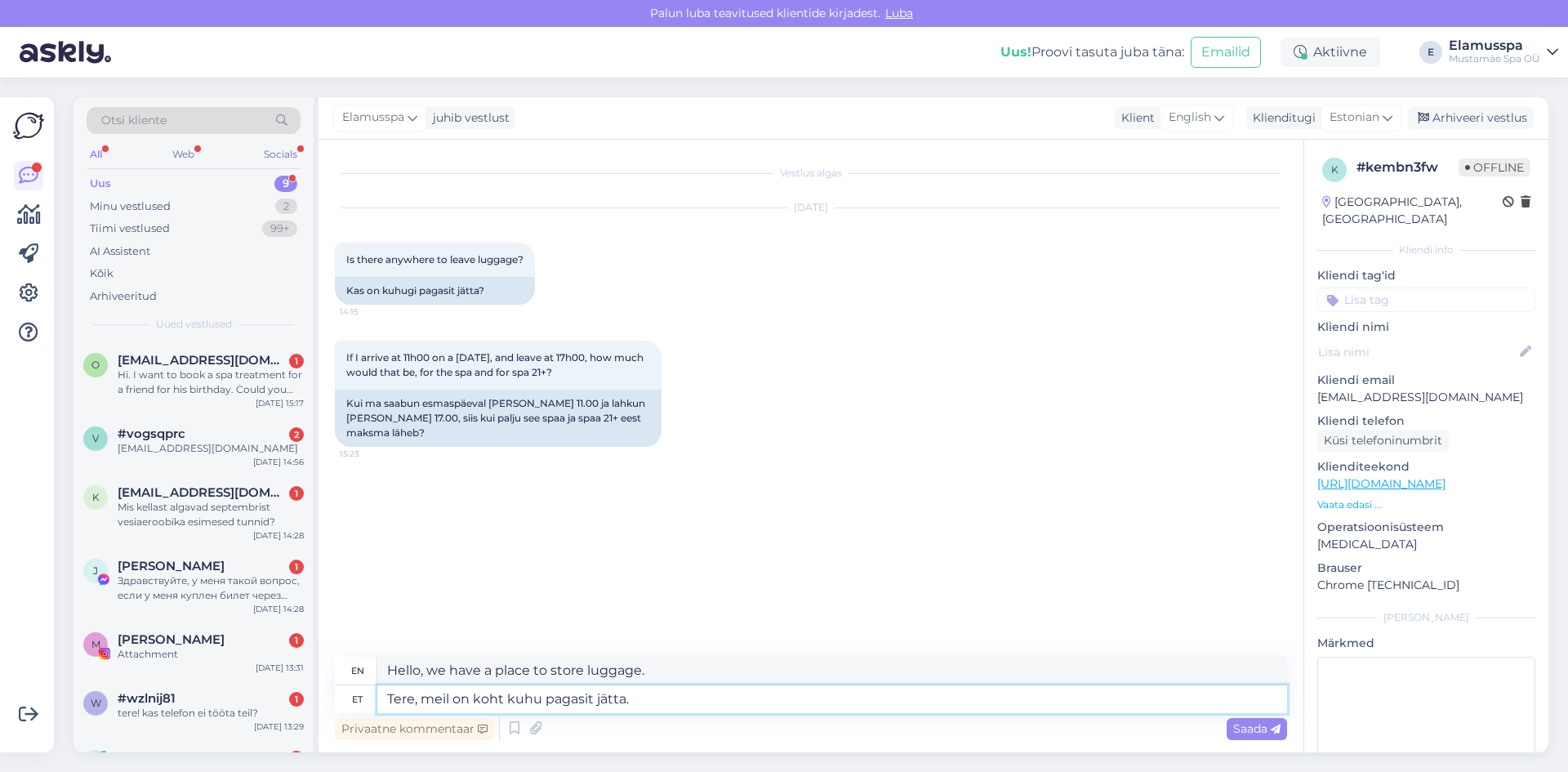
type textarea "Tere, meil on koht kuhu pagasit jätta."
type textarea "Hello, we have a place to leave luggage."
type textarea "Tere, meil on koht kuhu pagasit jätta. [PERSON_NAME]"
type textarea "Hello, we have a place to leave luggage. If"
type textarea "Tere, meil on koht kuhu pagasit jätta. Kui saabute e"
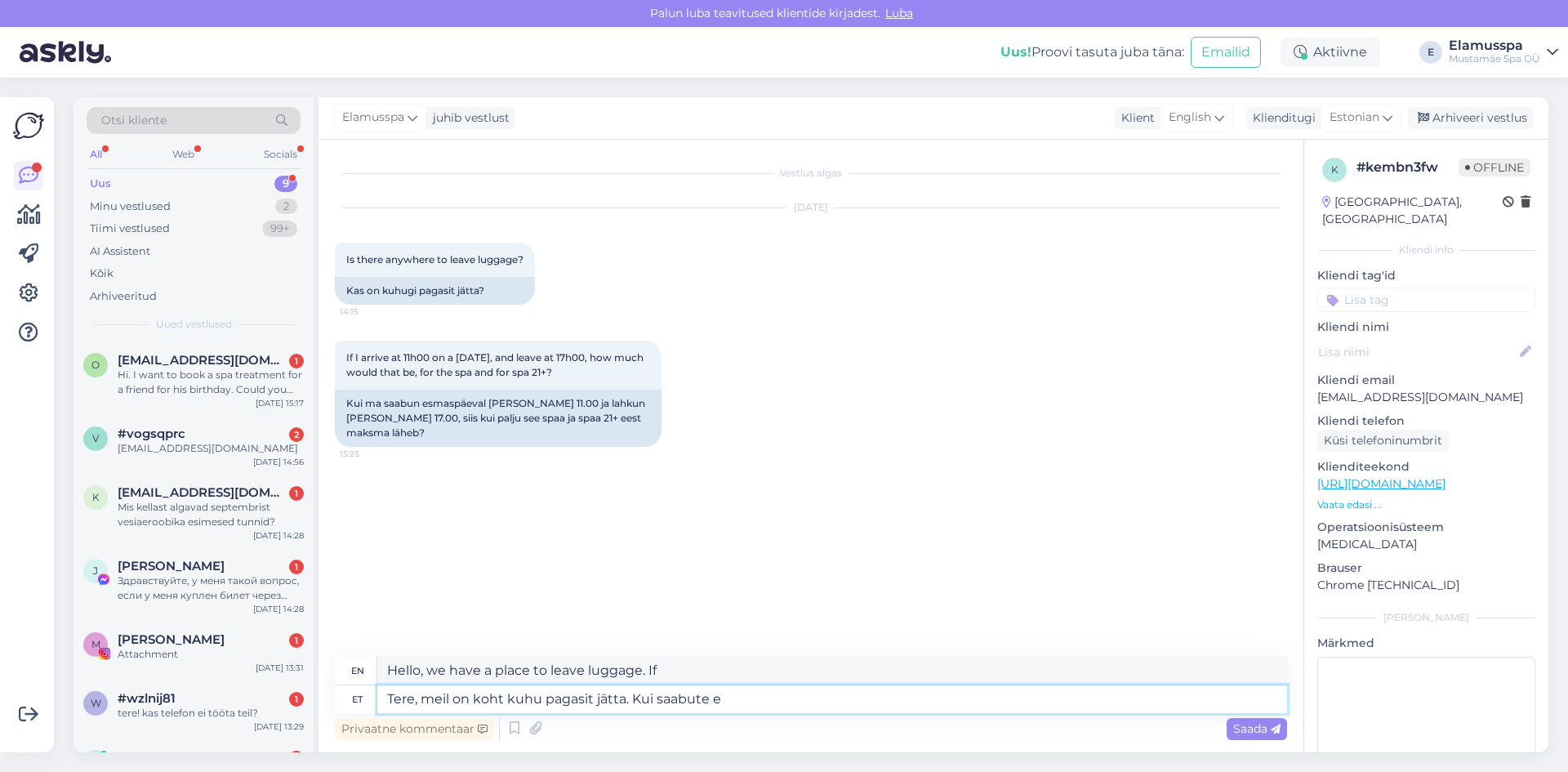
type textarea "Hello, we have a place to leave your luggage. When you arrive"
type textarea "Tere, meil on koht kuhu pagasit jätta. Kui saabute esmaspä"
type textarea "Hello, we have a place to leave your luggage. If you arrive [DATE]"
type textarea "Tere, meil on koht kuhu pagasit jätta. Kui saabute esmaspäeval e"
type textarea "Hello, we have a place to leave luggage. If you arrive [DATE]"
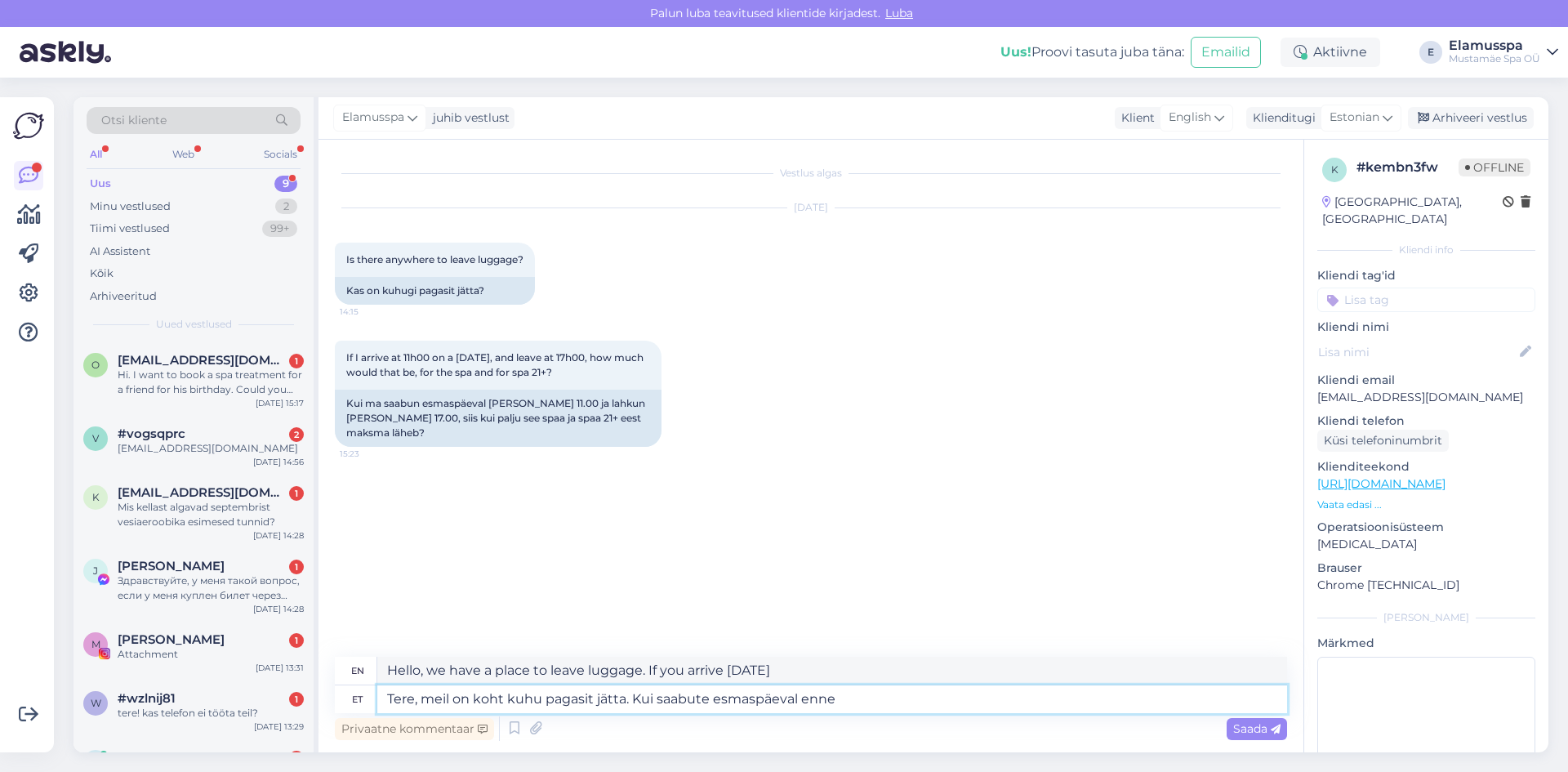
type textarea "Tere, meil on koht kuhu pagasit jätta. Kui saabute esmaspäeval enne 1"
type textarea "Hello, we have a place to leave your luggage. If you arrive [DATE] before"
type textarea "Tere, meil on koht kuhu pagasit jätta. Kui saabute esmaspäeval enne 14.00"
type textarea "Hello, we have a place to leave your luggage. If you arrive [DATE] before 14.00"
type textarea "Tere, meil on koht kuhu pagasit jätta. Kui saabute esmaspäeval enne 14.00, s"
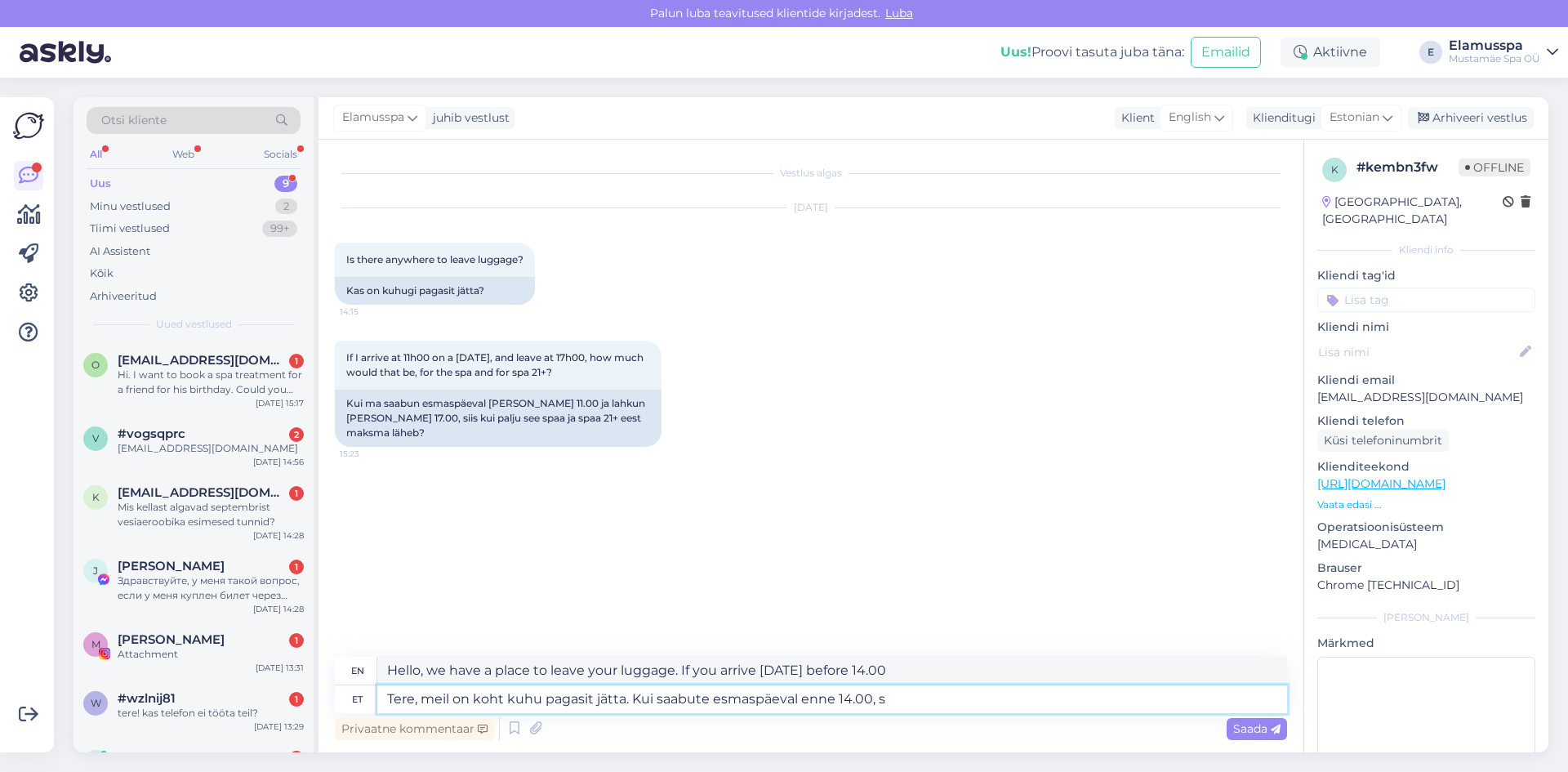
type textarea "Hello, we have a place to leave your luggage. If you arrive [DATE] before 14.00,"
type textarea "Tere, meil on koht kuhu pagasit jätta. Kui saabute esmaspäeval enne 14.00, siis…"
type textarea "Hi, we have a place to leave luggage. If you arrive [DATE] before 14.00, 21+"
type textarea "Tere, meil on koht kuhu pagasit jätta. Kui saabute esmaspäeval enne 14.00, siis…"
type textarea "Hello, we have a place to leave your luggage. If you arrive [DATE] before 14.00…"
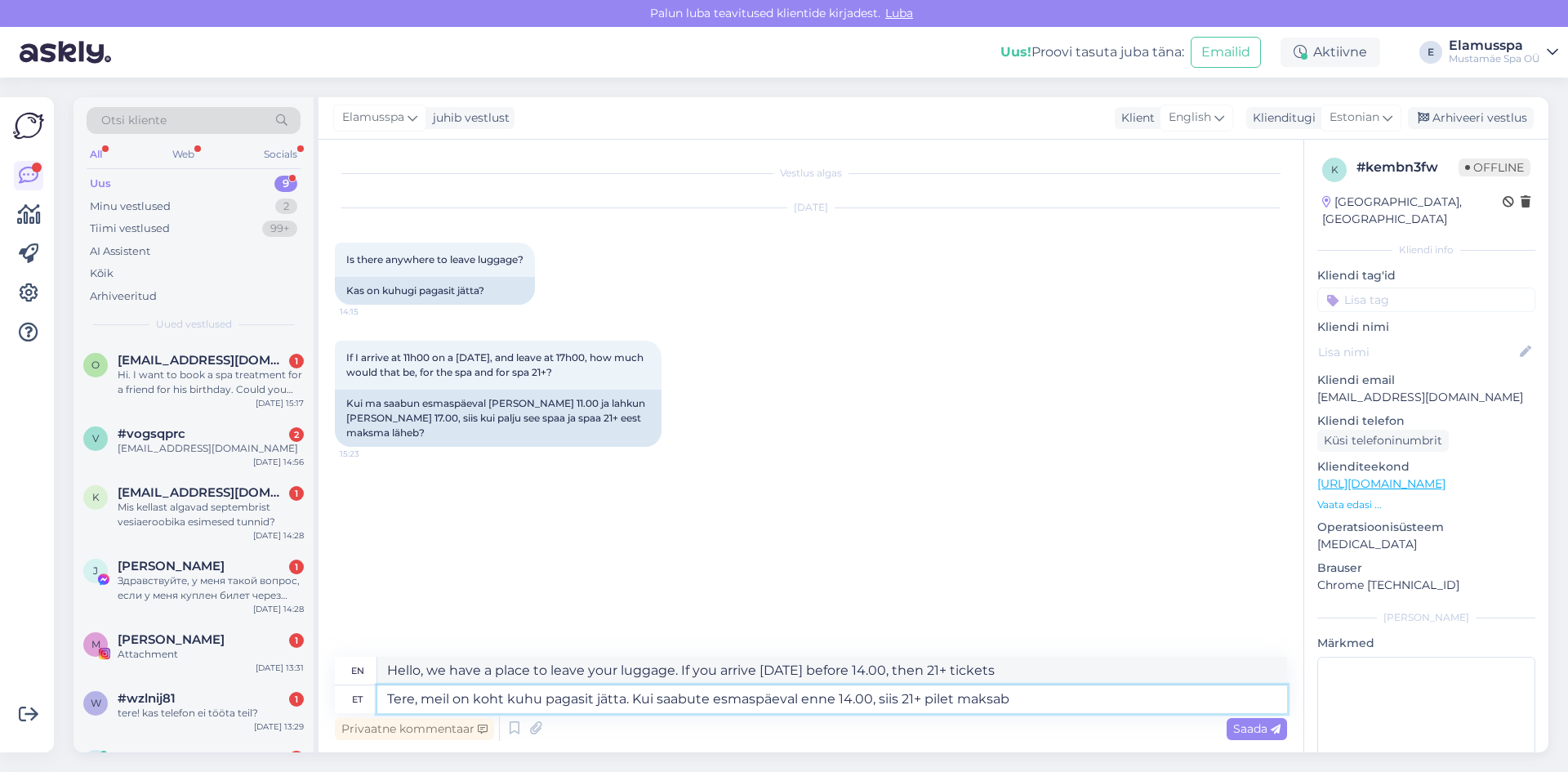
type textarea "Tere, meil on koht kuhu pagasit jätta. Kui saabute esmaspäeval enne 14.00, siis…"
type textarea "Hello, we have a place to leave luggage. If you arrive [DATE] before 14.00, the…"
type textarea "Tere, meil on koht kuhu pagasit jätta. Kui saabute esmaspäeval enne 14.00, siis…"
type textarea "Hello, we have a place to leave luggage. If you arrive [DATE] before 14.00, the…"
type textarea "Tere, meil on koht kuhu pagasit jätta. Kui saabute esmaspäeval enne 14.00, siis…"
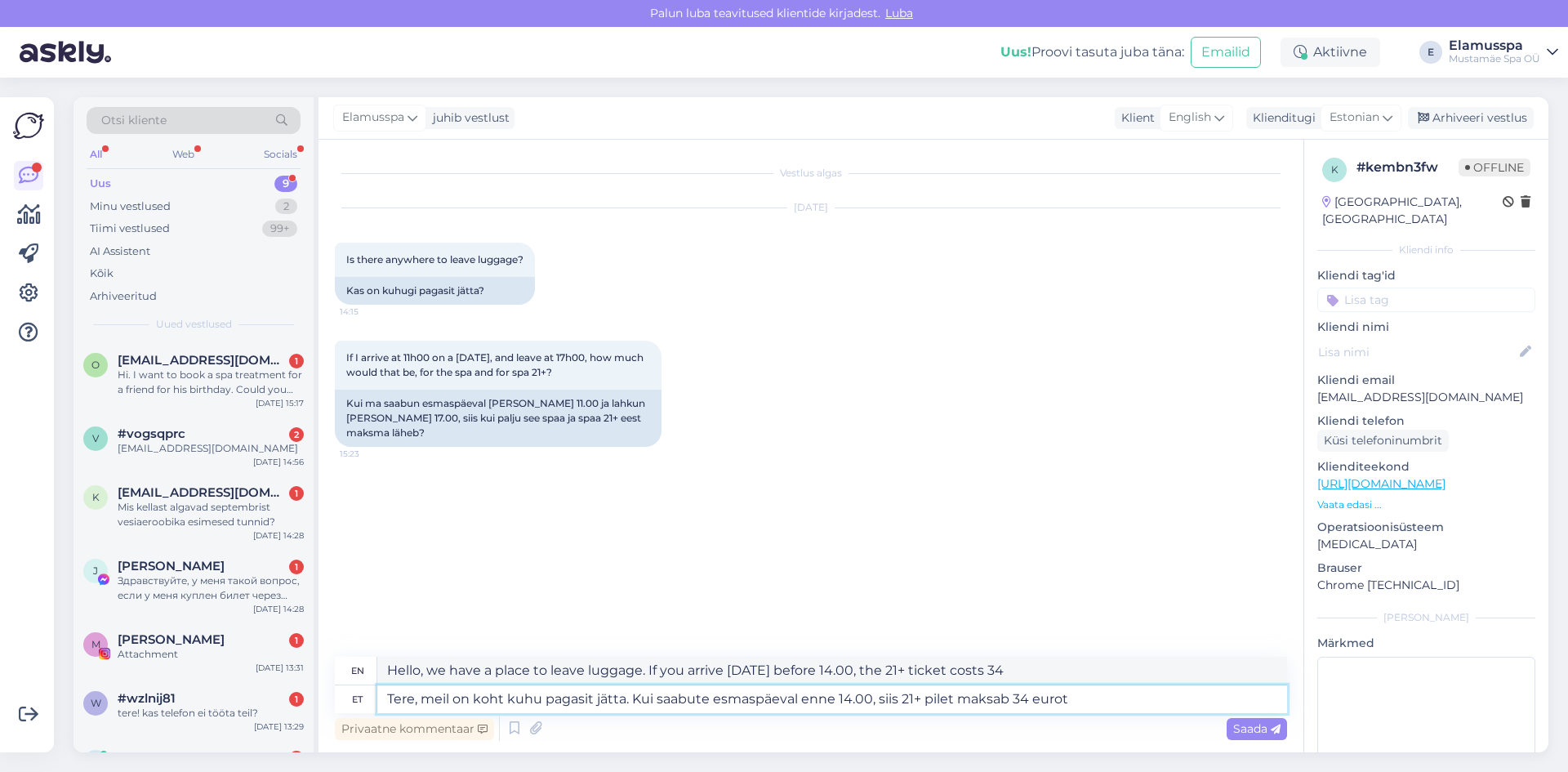
type textarea "Hello, we have a place to leave your luggage. If you arrive [DATE] before 14.00…"
type textarea "Tere, meil on koht kuhu pagasit jätta. Kui saabute esmaspäeval enne 14.00, siis…"
type textarea "Hello, we have a place to leave your luggage. If you arrive [DATE] before 14.00…"
type textarea "Tere, meil on koht kuhu pagasit jätta. Kui saabute esmaspäeval enne 14.00, siis…"
type textarea "Hello, we have a place to leave your luggage. If you arrive [DATE] before 14.00…"
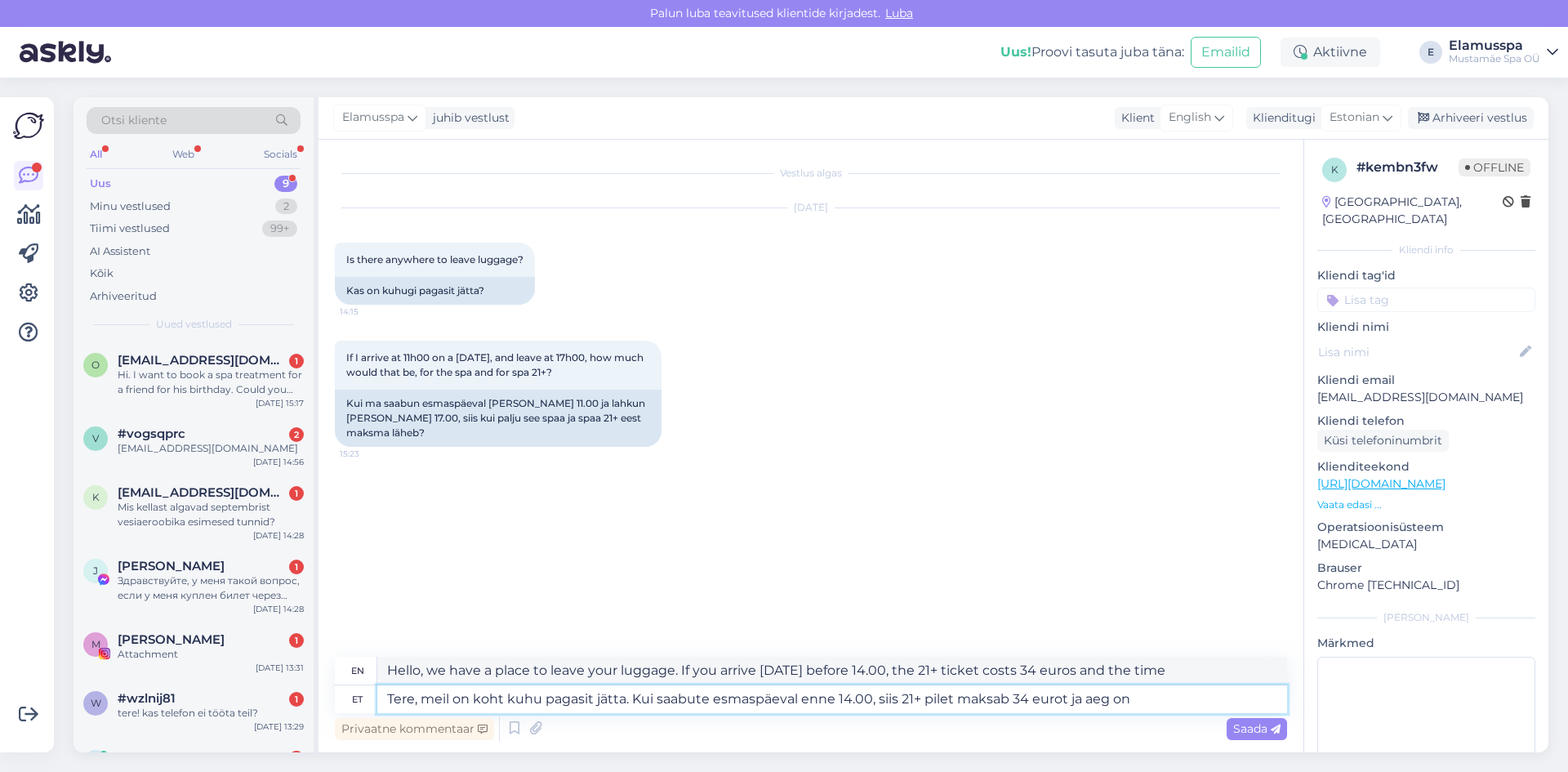
type textarea "Tere, meil on koht kuhu pagasit jätta. Kui saabute esmaspäeval enne 14.00, siis…"
type textarea "Hello, we have a place to leave your luggage. If you arrive [DATE] before 14.00…"
type textarea "Tere, meil on koht kuhu pagasit jätta. Kui saabute esmaspäeval enne 14.00, siis…"
type textarea "Hello, we have a place to leave your luggage. If you arrive [DATE] before 14.00…"
type textarea "Tere, meil on koht kuhu pagasit jätta. Kui saabute esmaspäeval enne 14.00, siis…"
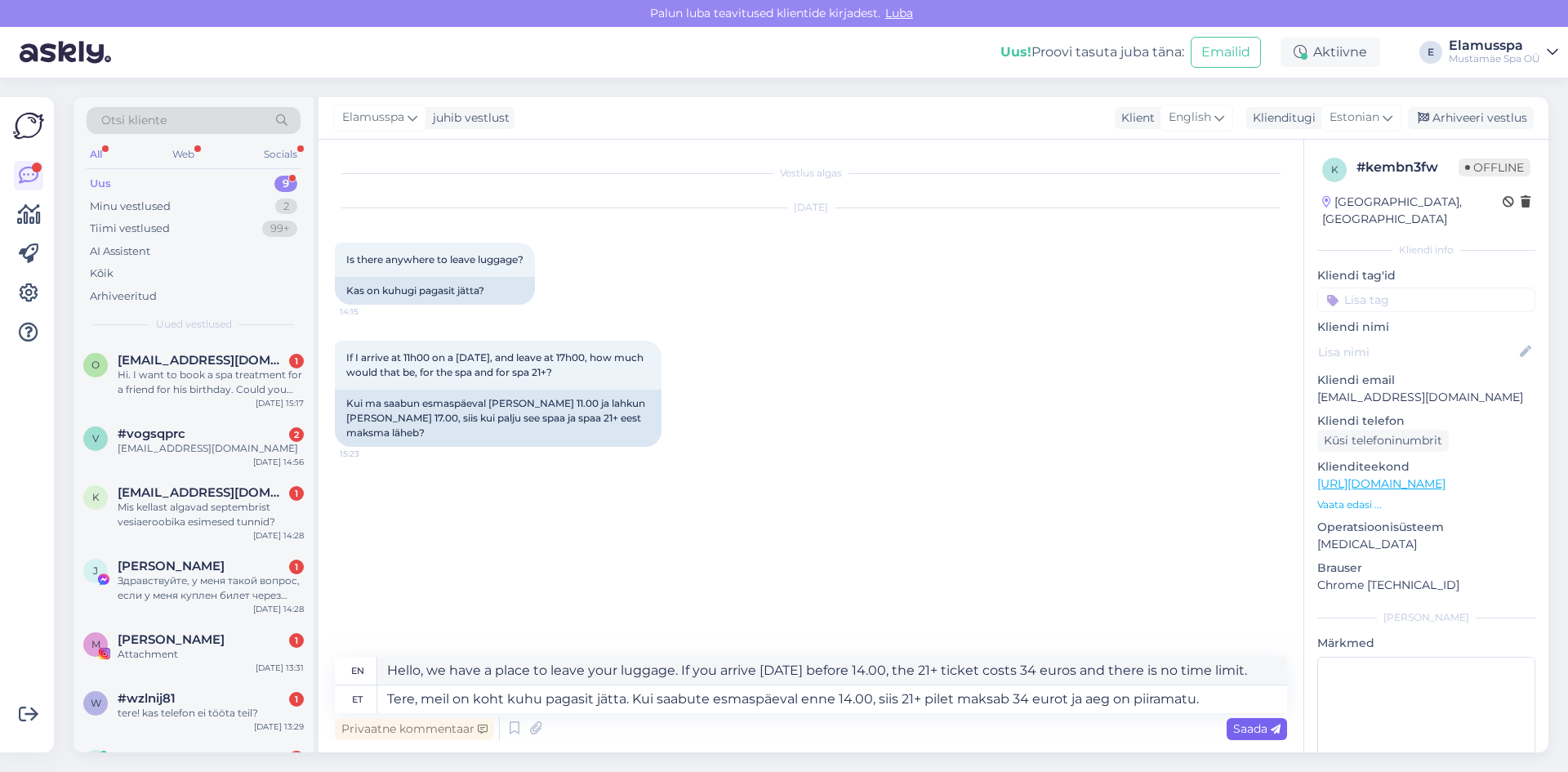
click at [1265, 736] on div "Saada" at bounding box center [1257, 729] width 60 height 22
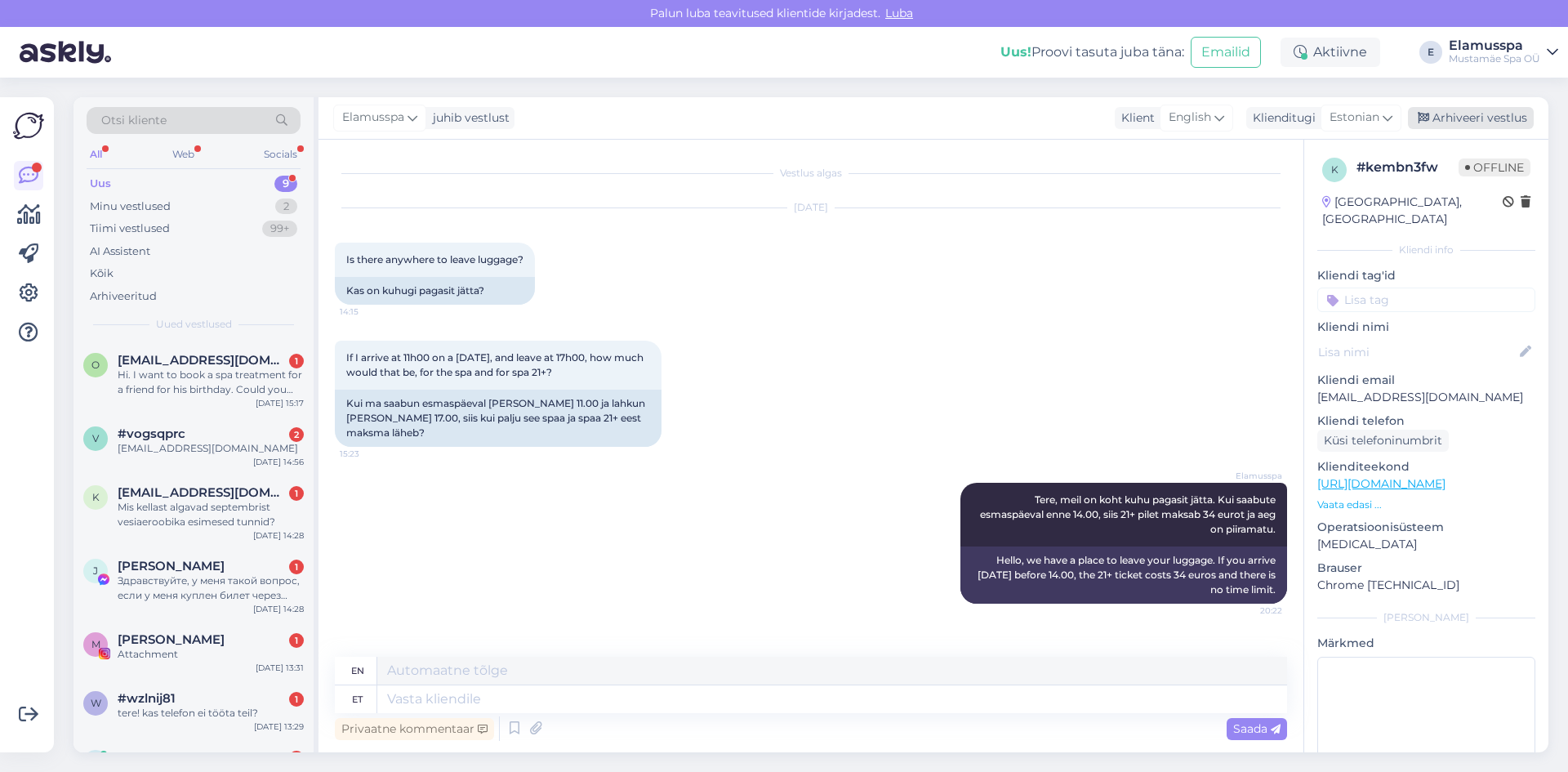
click at [1451, 127] on div "Arhiveeri vestlus" at bounding box center [1471, 118] width 126 height 22
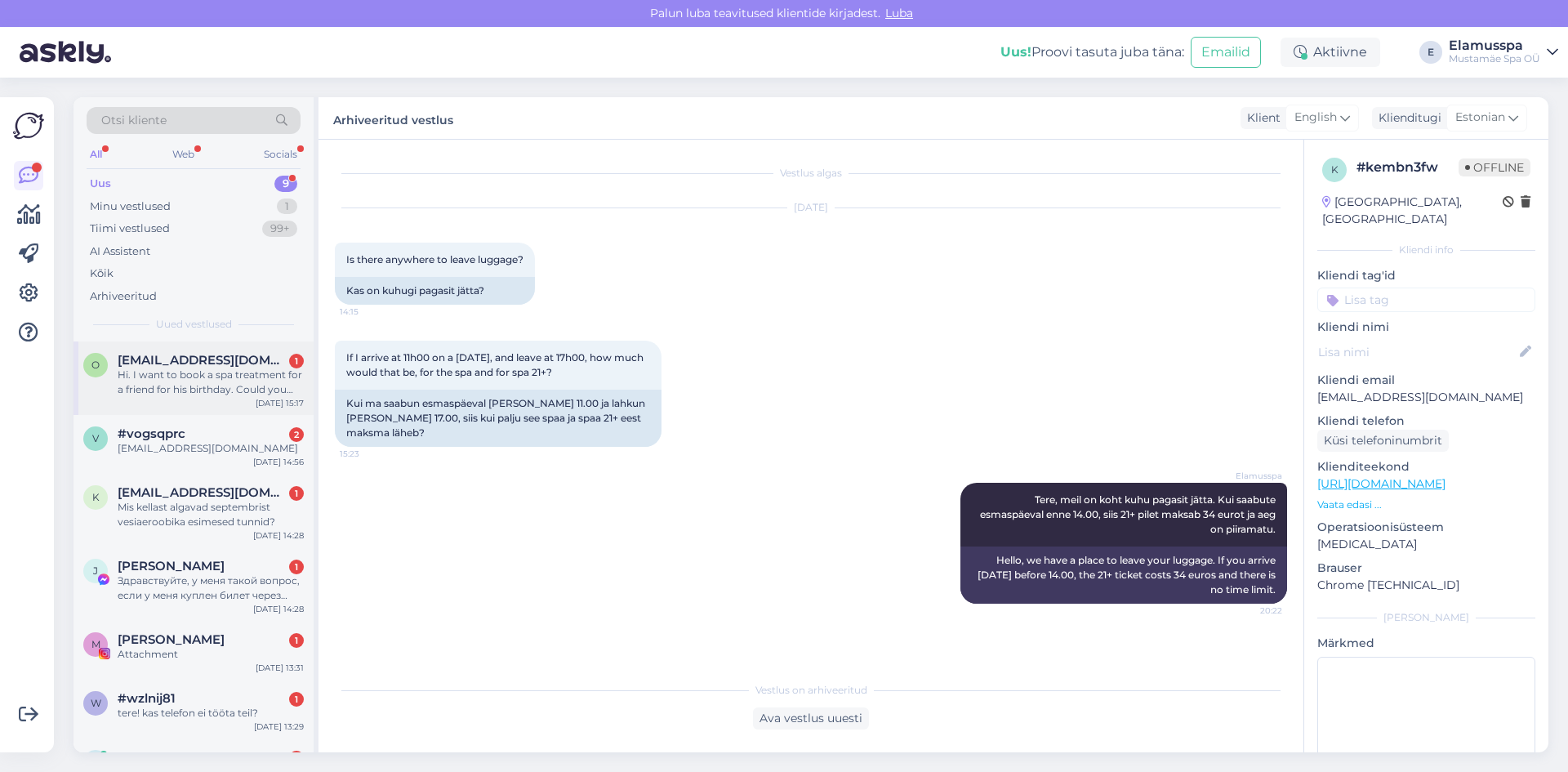
click at [160, 383] on div "Hi. I want to book a spa treatment for a friend for his birthday. Could you gui…" at bounding box center [210, 382] width 186 height 30
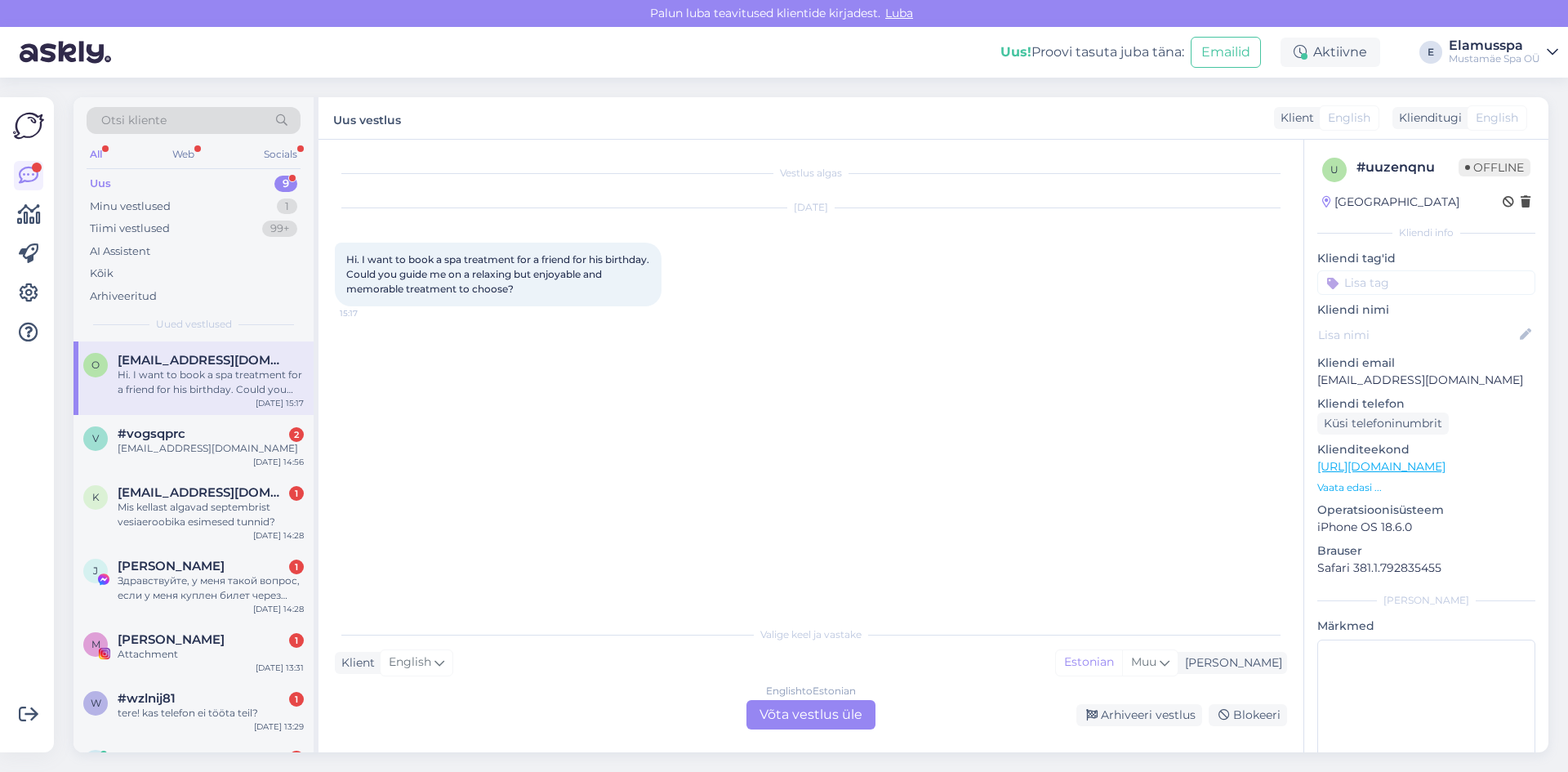
click at [796, 710] on div "English to Estonian Võta vestlus üle" at bounding box center [811, 714] width 129 height 30
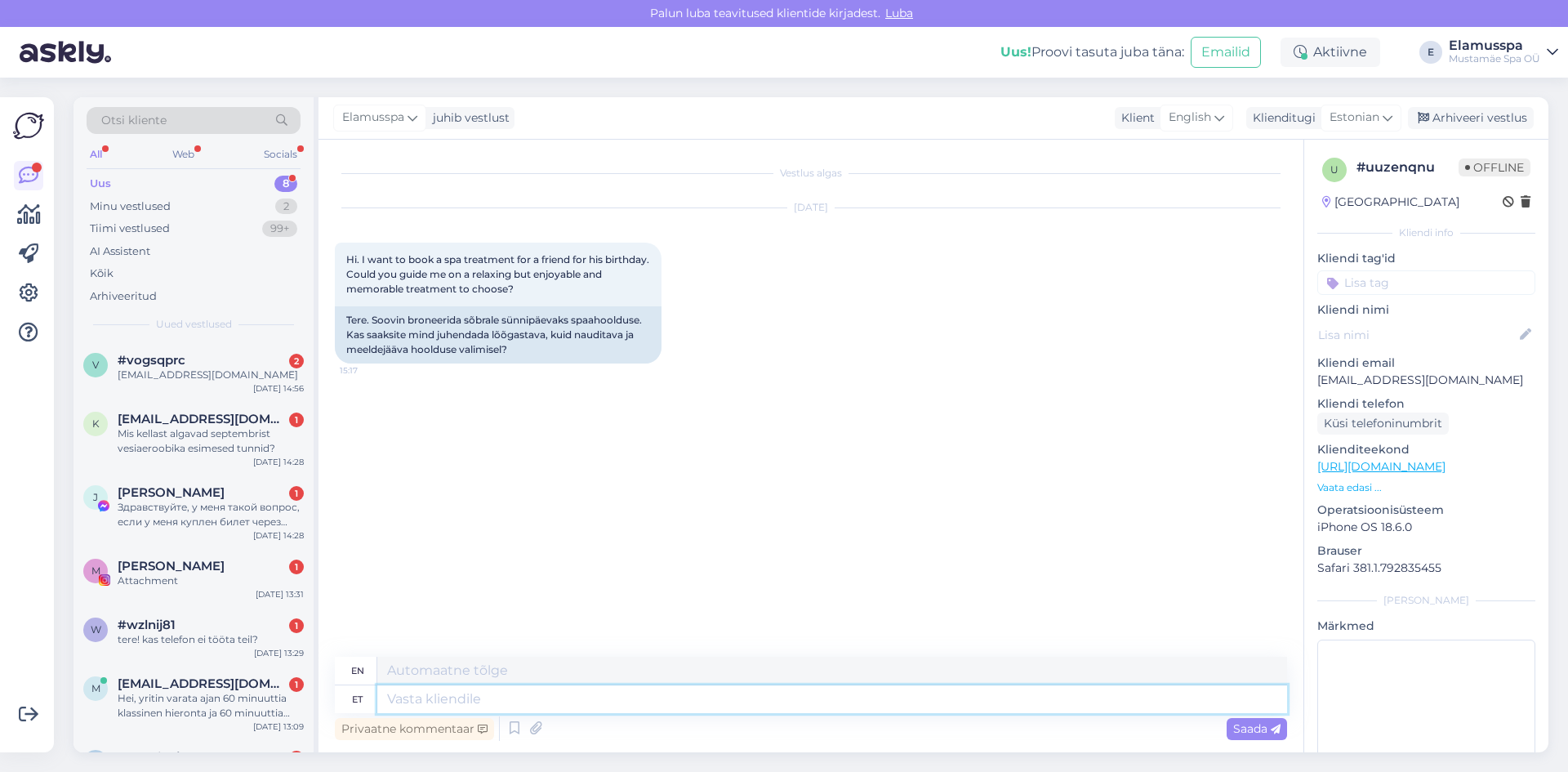
click at [797, 710] on textarea at bounding box center [833, 698] width 910 height 28
type textarea "Tere,"
type textarea "Hello,"
type textarea "[PERSON_NAME], soovitame"
type textarea "Hello, we recommend"
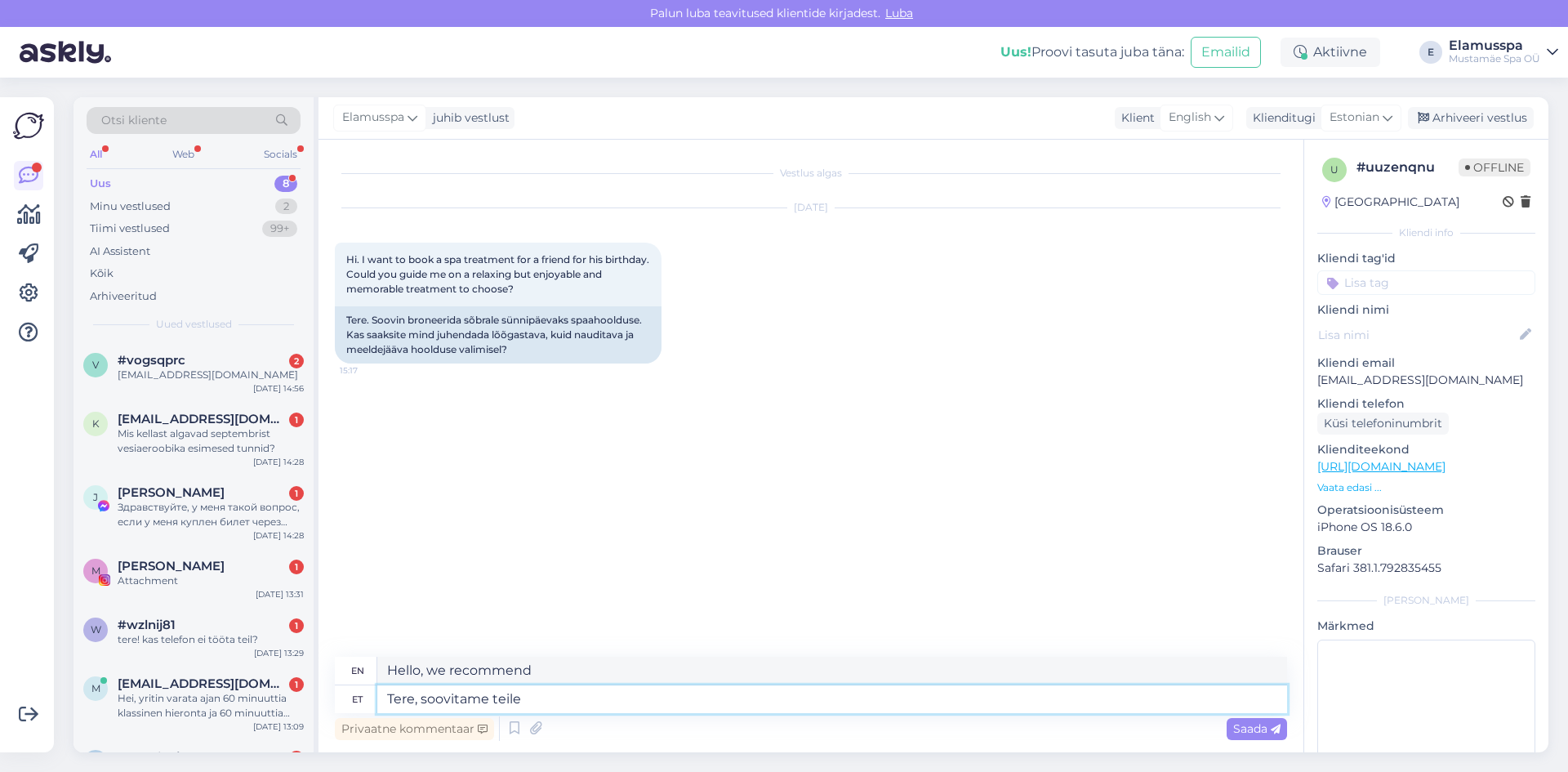
type textarea "Tere, soovitame teile"
type textarea "Hello, we recommend you"
type textarea "Tere, soovitame teile broneerida"
type textarea "Hello, we recommend you to book"
type textarea "Tere, soovitame teile broneerida Klassikalist"
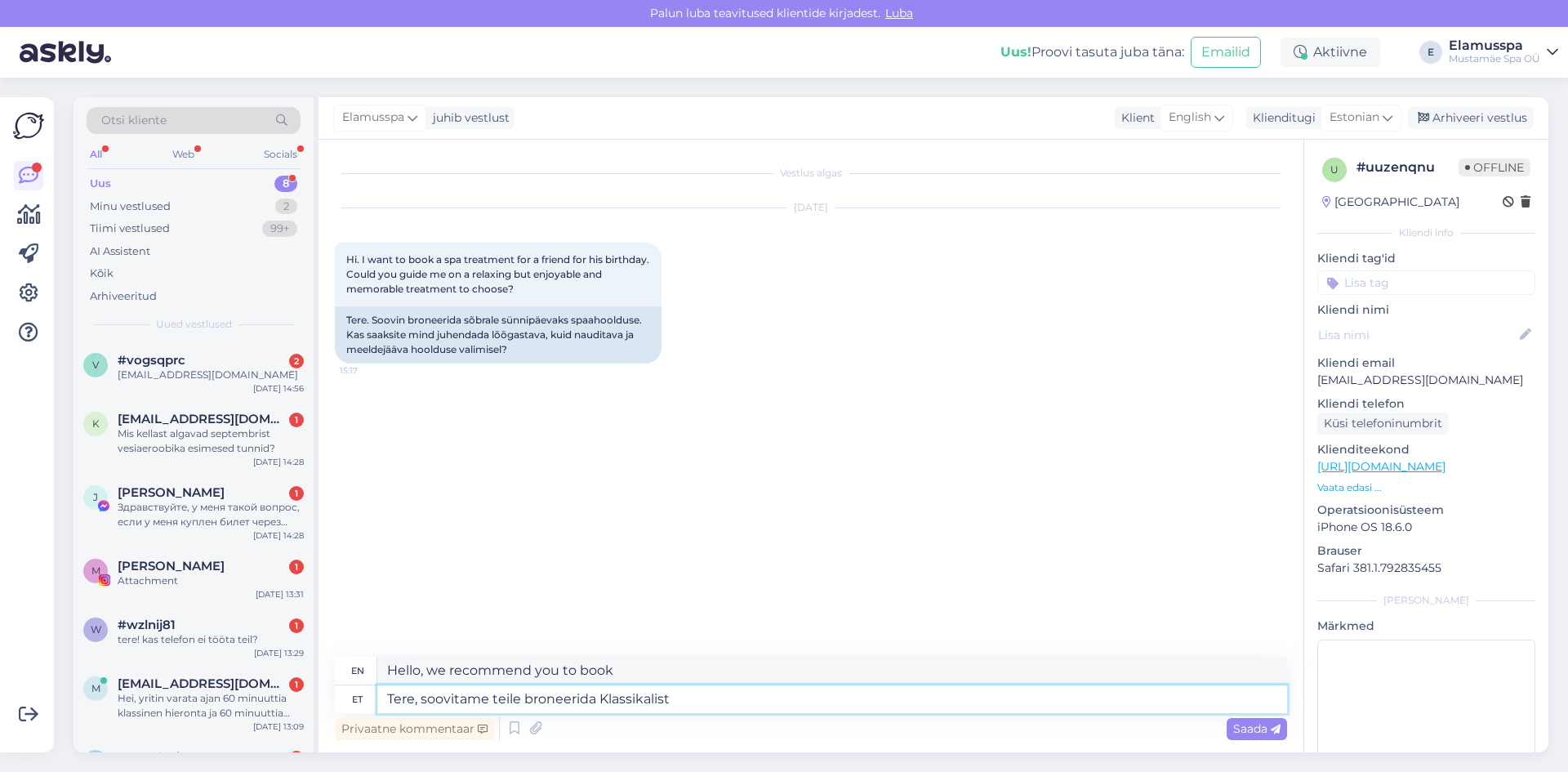
type textarea "Hello, we recommend you book the Classic."
type textarea "Tere, soovitame teile broneerida Klassikalist massaaži"
type textarea "Hello, we recommend that you book a Classic massage."
type textarea "Tere, soovitame teile broneerida Klassikalist massaaži või"
type textarea "Hello, we recommend that you book a Classic massage or"
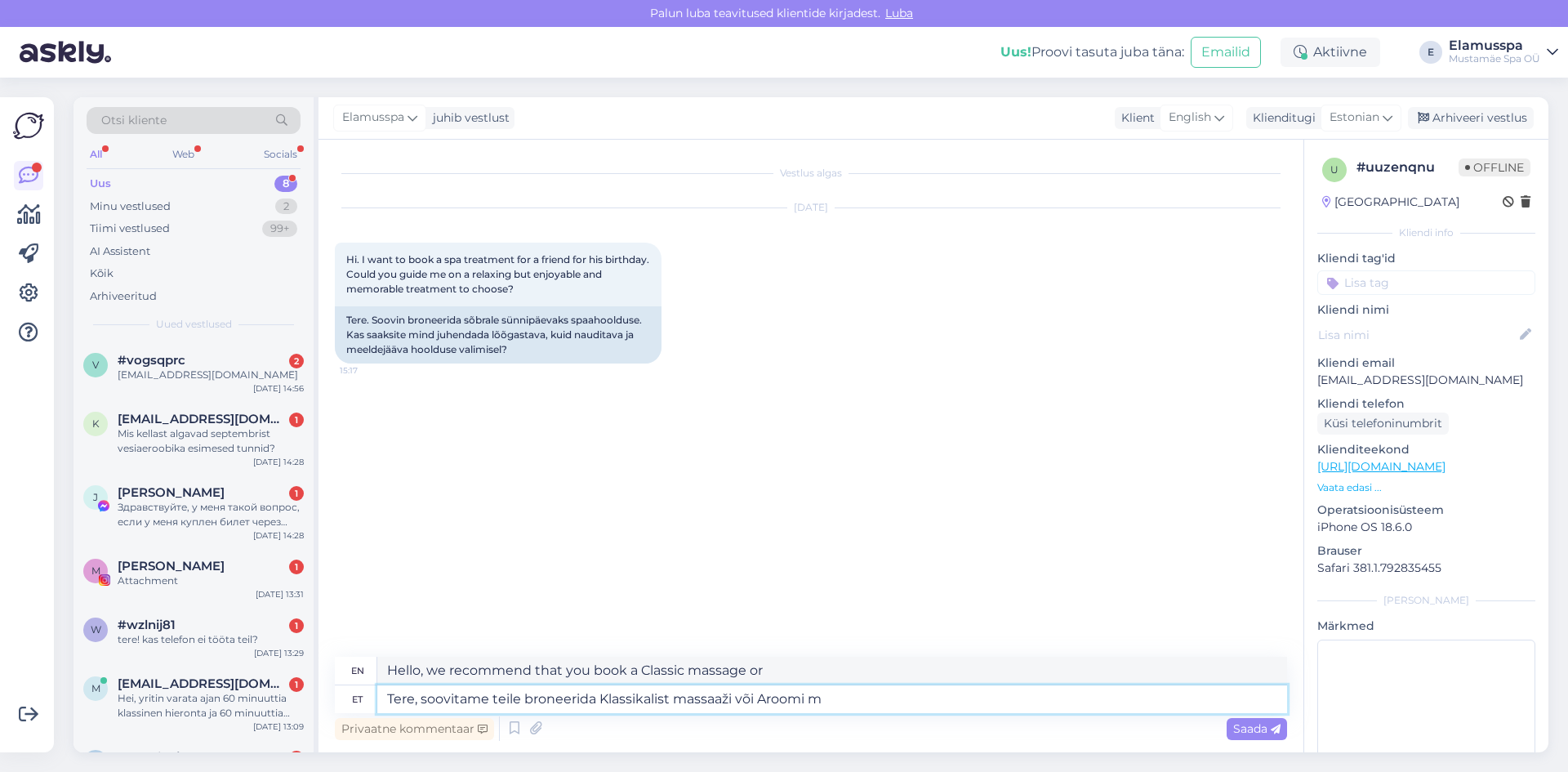
type textarea "Tere, soovitame teile broneerida Klassikalist massaaži või Aroomi ma"
type textarea "Hello, we recommend you book a Classic massage or Aroma."
type textarea "Tere, soovitame teile broneerida Klassikalist massaaži või Aroomi massaaži."
type textarea "Hello, we recommend that you book a Classic massage or an Aroma massage."
type textarea "Tere, soovitame teile broneerida Klassikalist massaaži või Aroomi massaaži. [GE…"
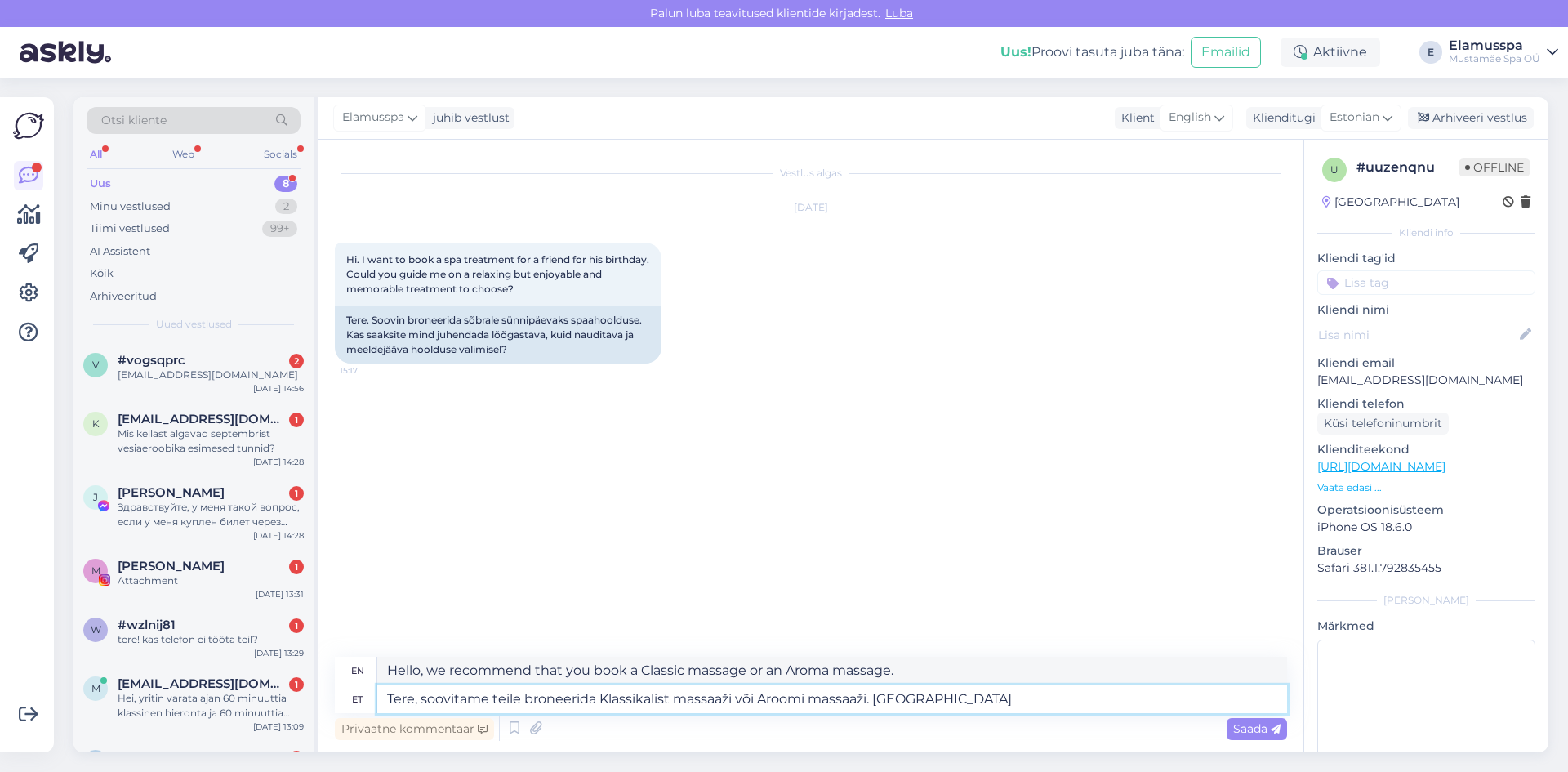
type textarea "Hello, we recommend that you book a Classic massage or an Aroma massage. Massag…"
type textarea "Tere, soovitame teile broneerida Klassikalist massaaži või Aroomi massaaži. Mas…"
type textarea "Hello, we recommend that you book a Classic massage or an Aroma massage. Massag…"
type textarea "Tere, soovitame teile broneerida Klassikalist massaaži või Aroomi massaaži. Mas…"
type textarea "Hello, we recommend that you book a Classic massage or an Aroma massage. You ca…"
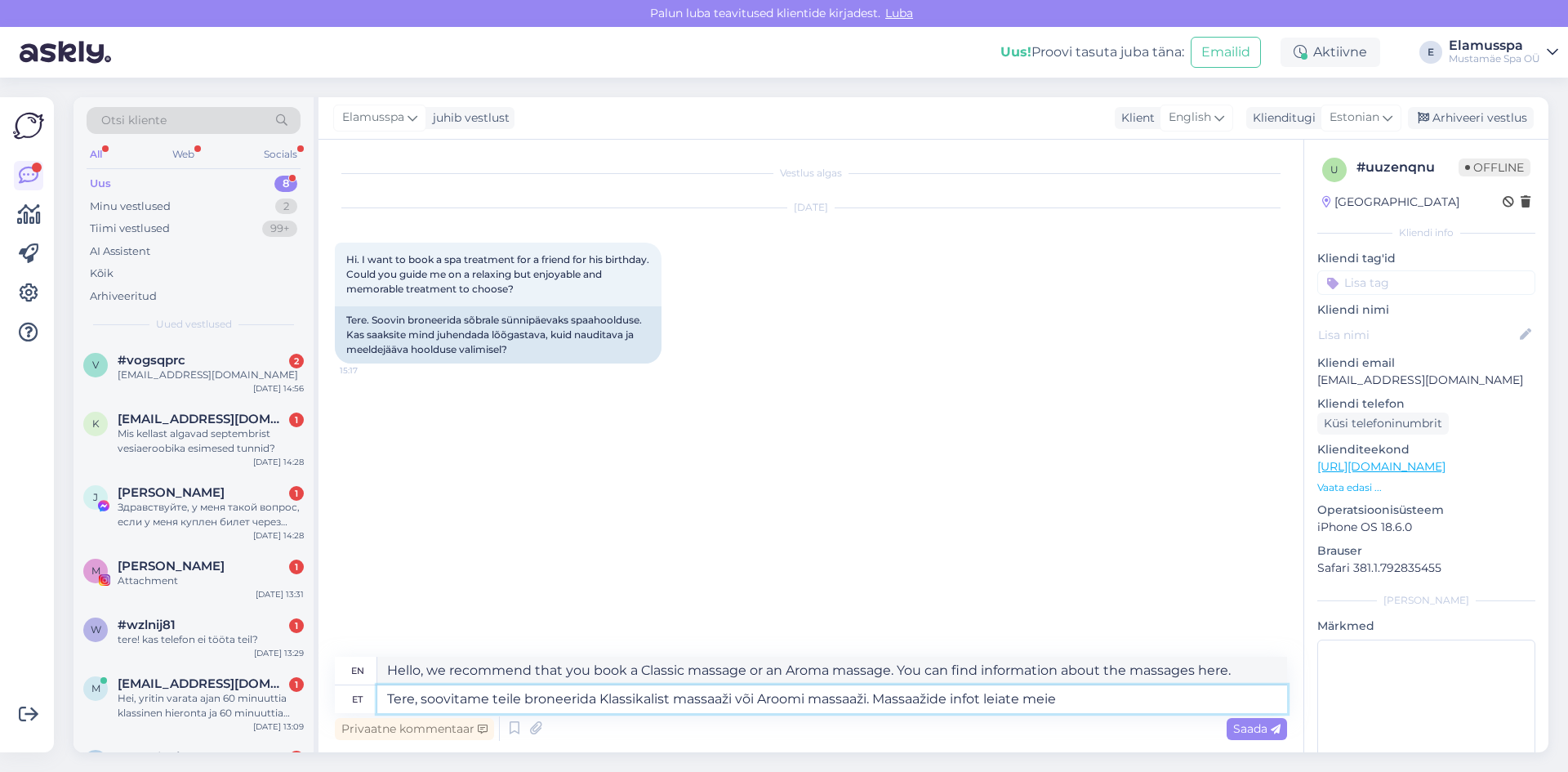
type textarea "Tere, soovitame teile broneerida Klassikalist massaaži või Aroomi massaaži. Mas…"
type textarea "Hello, we recommend that you book a Classic massage or an Aroma massage. You ca…"
type textarea "Tere, soovitame teile broneerida Klassikalist massaaži või Aroomi massaaži. Mas…"
type textarea "Hello, we recommend that you book a Classic massage or an Aroma massage. You ca…"
paste textarea "[URL][DOMAIN_NAME]"
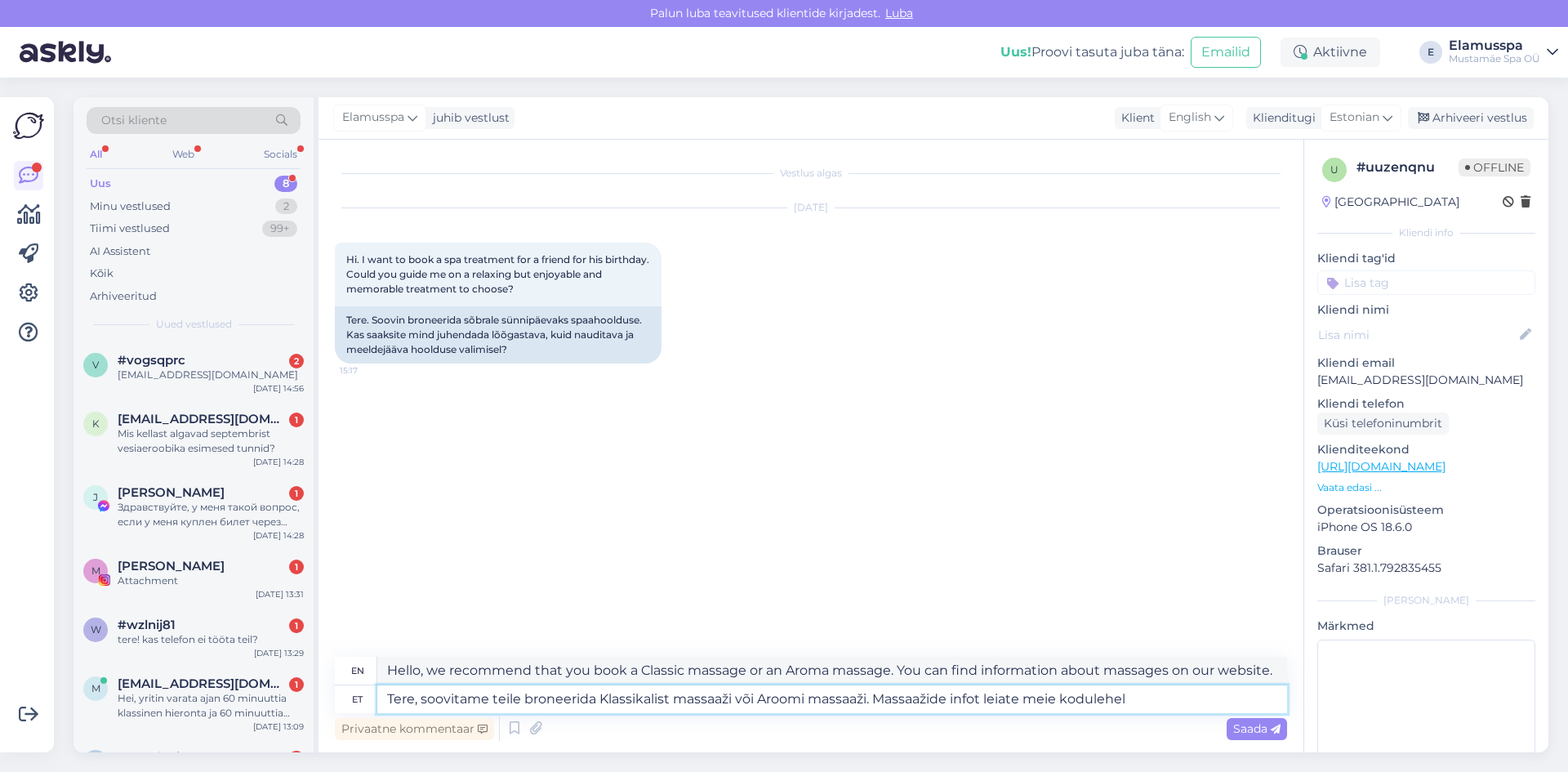
type textarea "Tere, soovitame teile broneerida Klassikalist massaaži või Aroomi massaaži. Mas…"
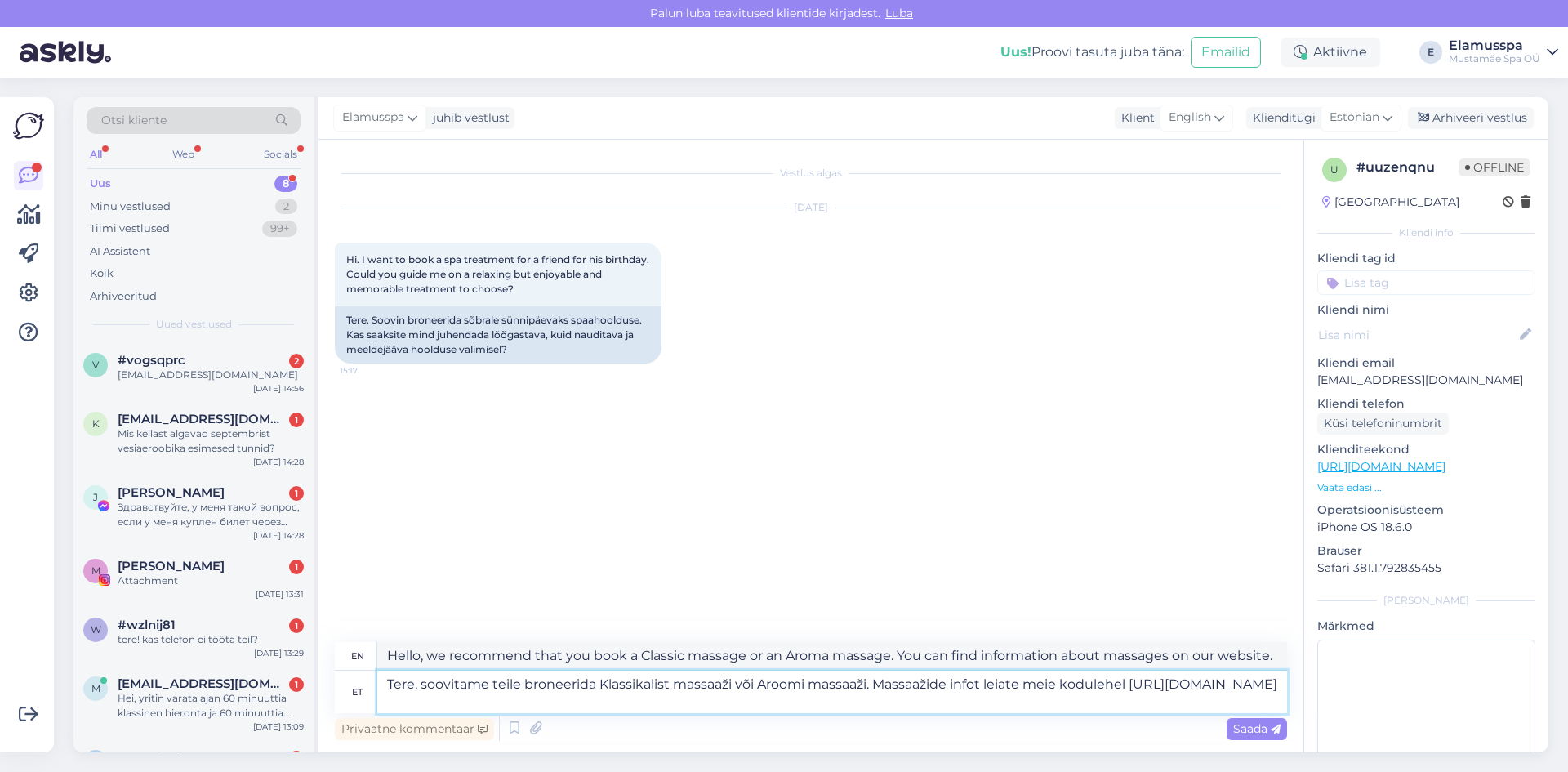
type textarea "Hello, we recommend that you book a Classic massage or an Aroma massage. Inform…"
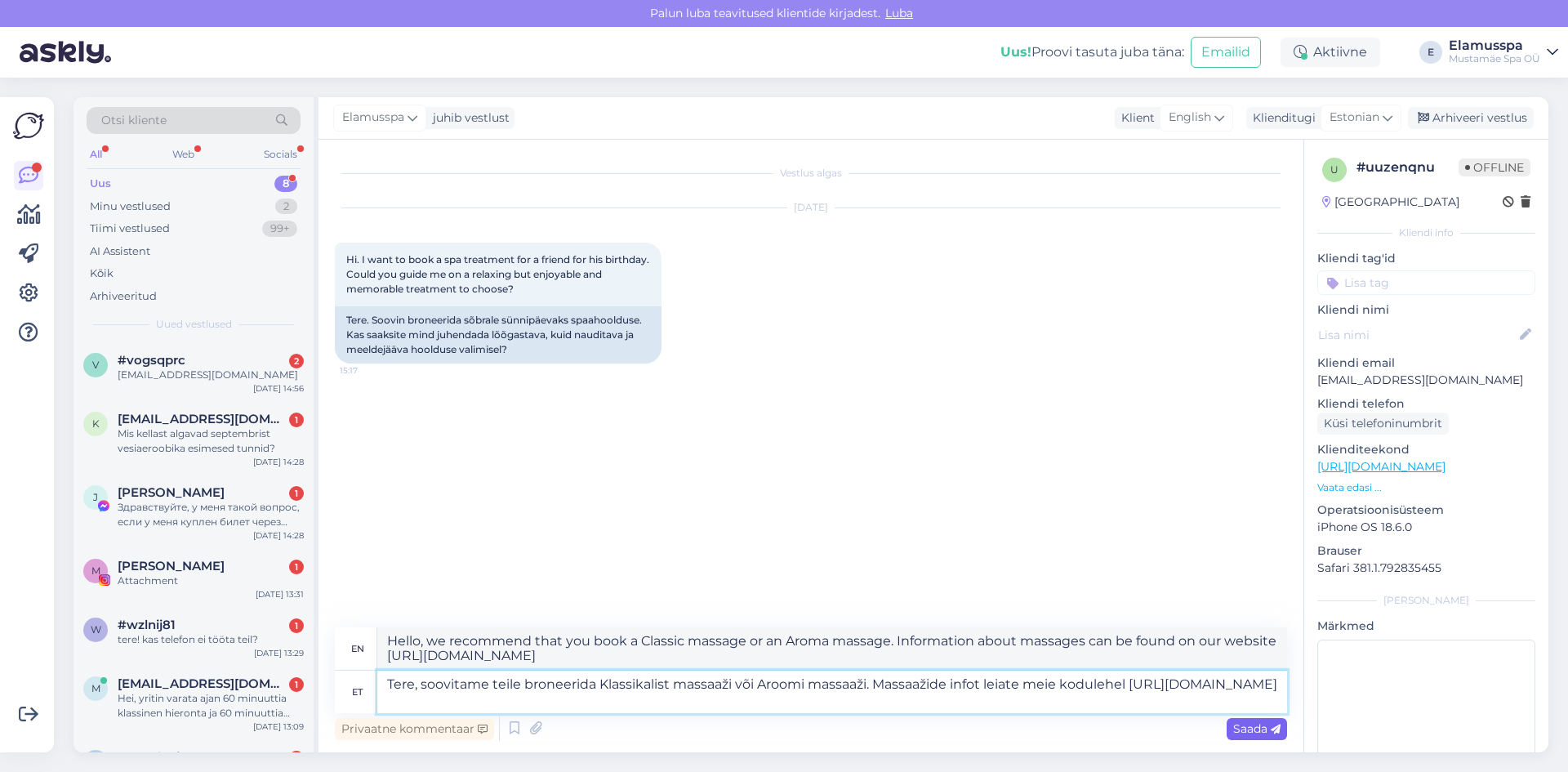
type textarea "Tere, soovitame teile broneerida Klassikalist massaaži või Aroomi massaaži. Mas…"
click at [1237, 724] on span "Saada" at bounding box center [1257, 728] width 48 height 14
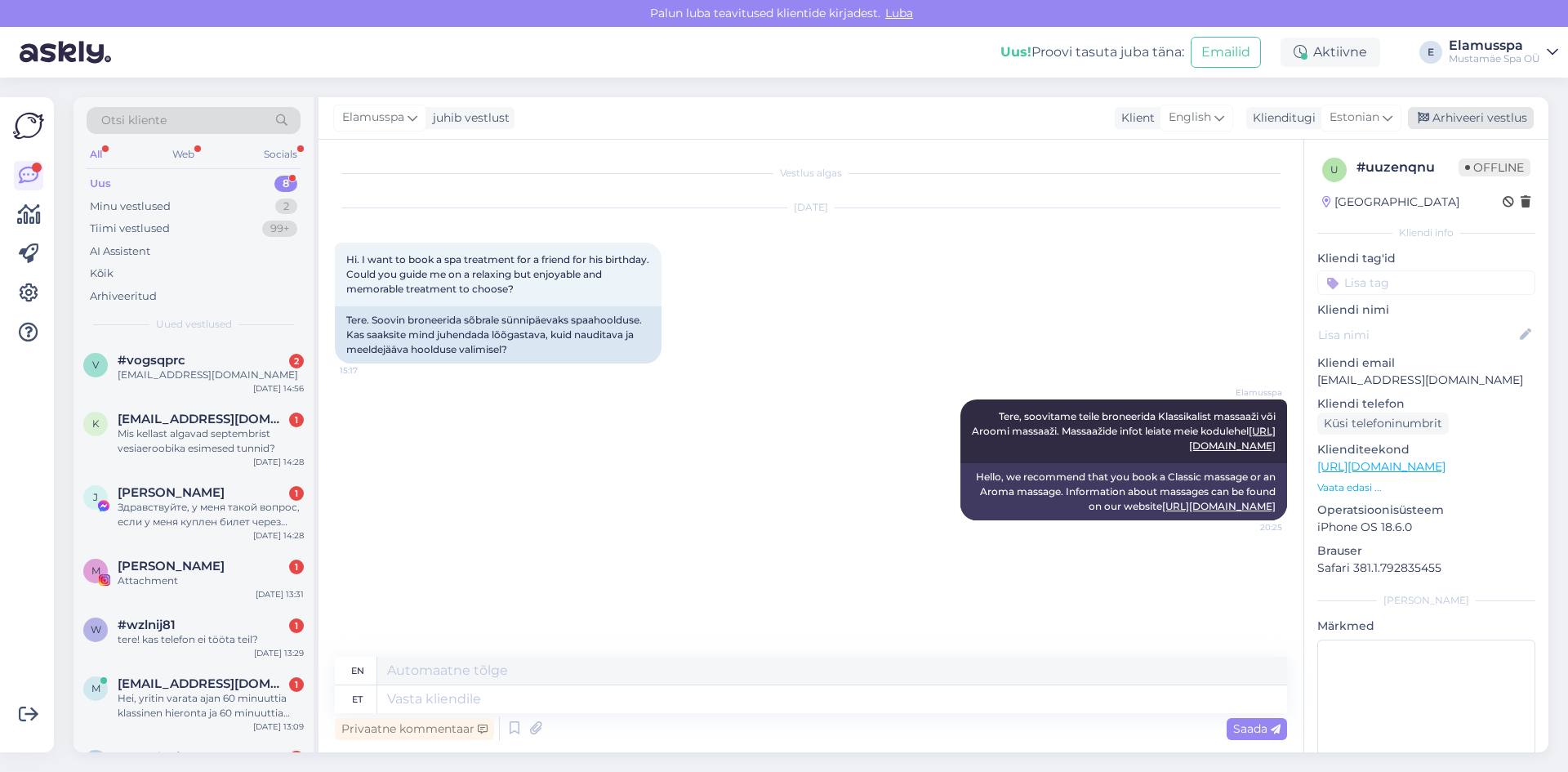
click at [1465, 115] on div "Arhiveeri vestlus" at bounding box center [1471, 118] width 126 height 22
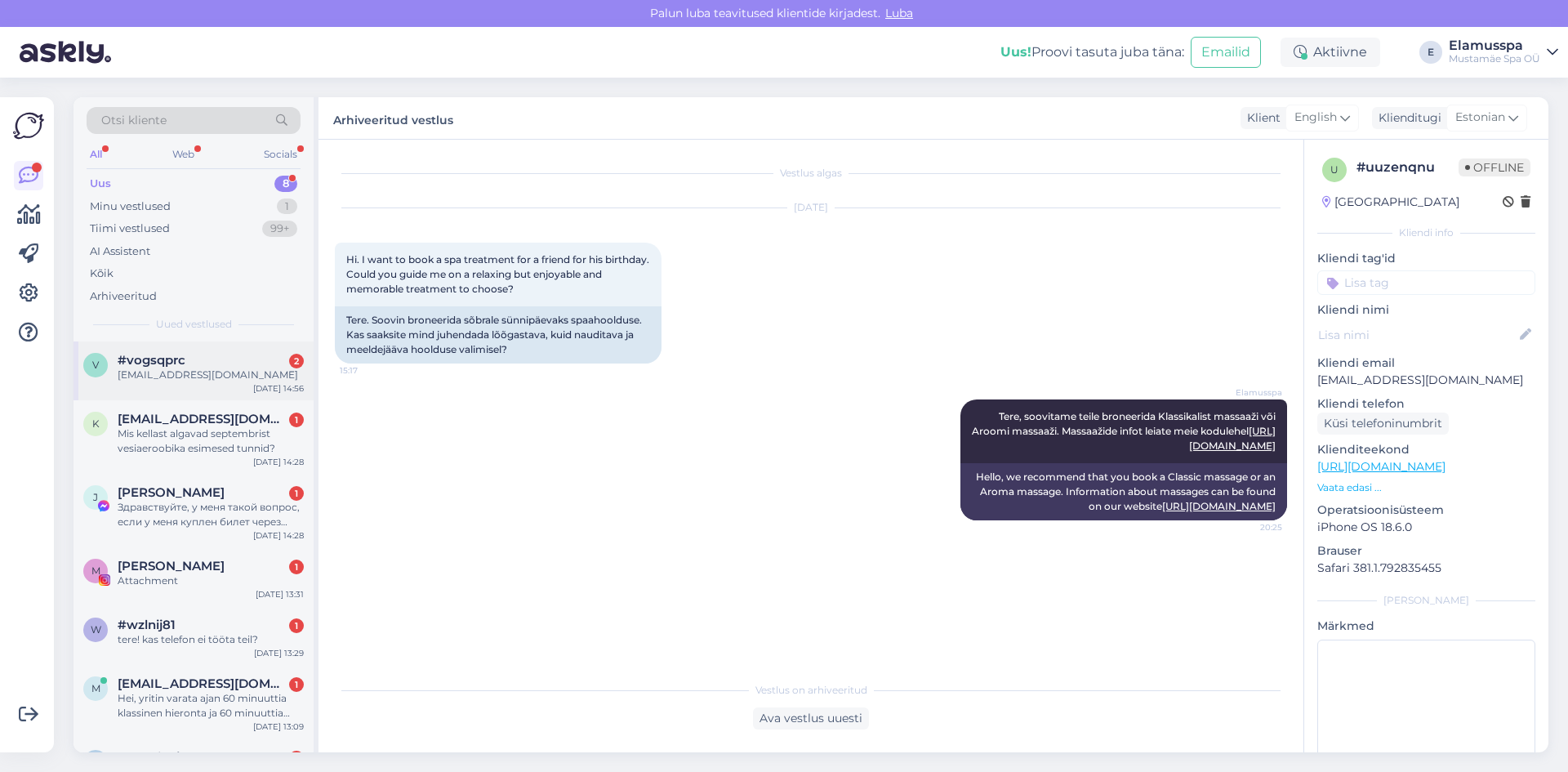
click at [196, 371] on div "[EMAIL_ADDRESS][DOMAIN_NAME]" at bounding box center [210, 375] width 186 height 14
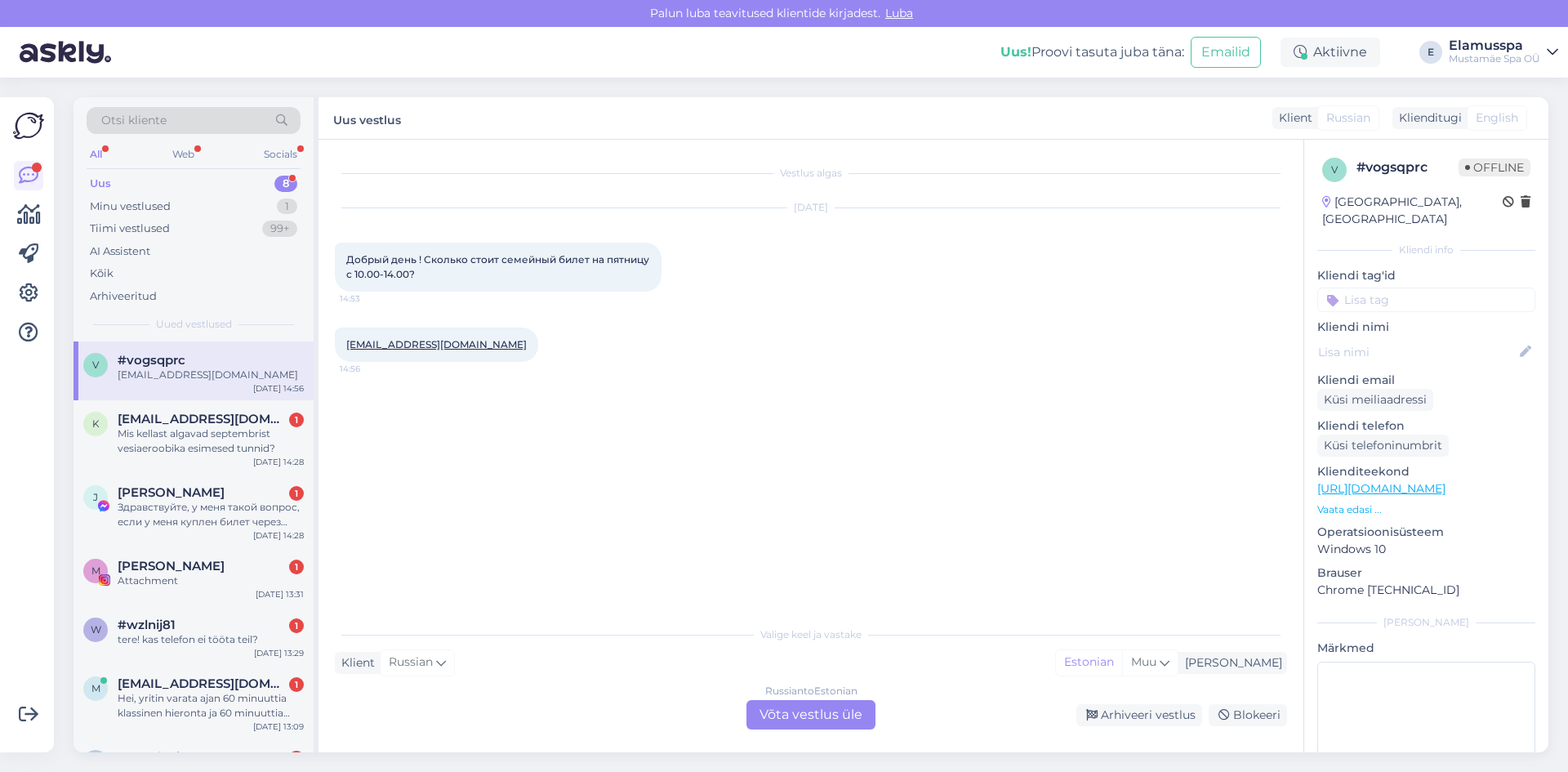
click at [806, 710] on div "Russian to Estonian Võta vestlus üle" at bounding box center [811, 714] width 129 height 30
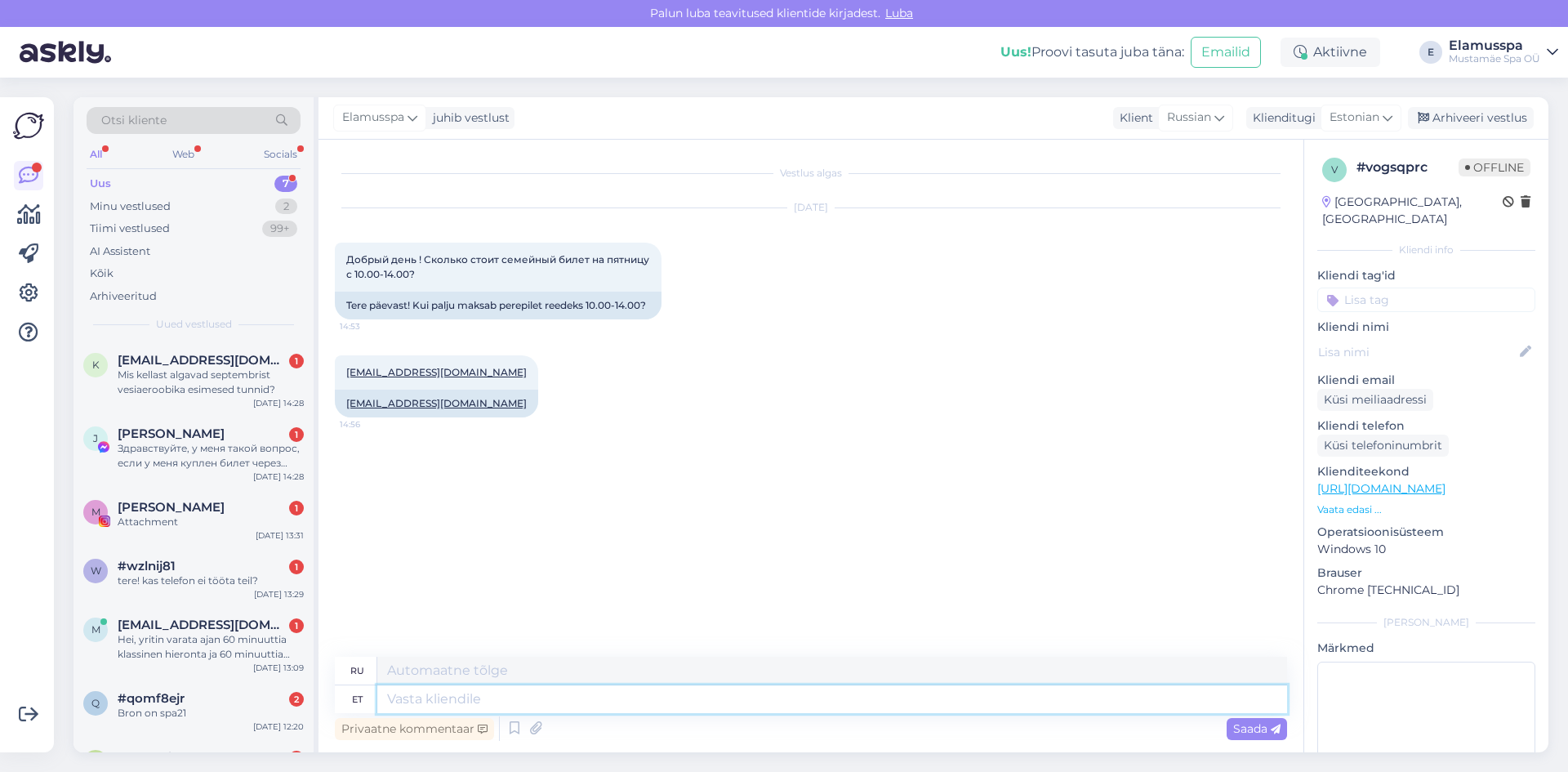
click at [800, 697] on textarea at bounding box center [833, 698] width 910 height 28
type textarea "Tere"
type textarea "Привет"
type textarea "Tere pileti h"
type textarea "Привет билет"
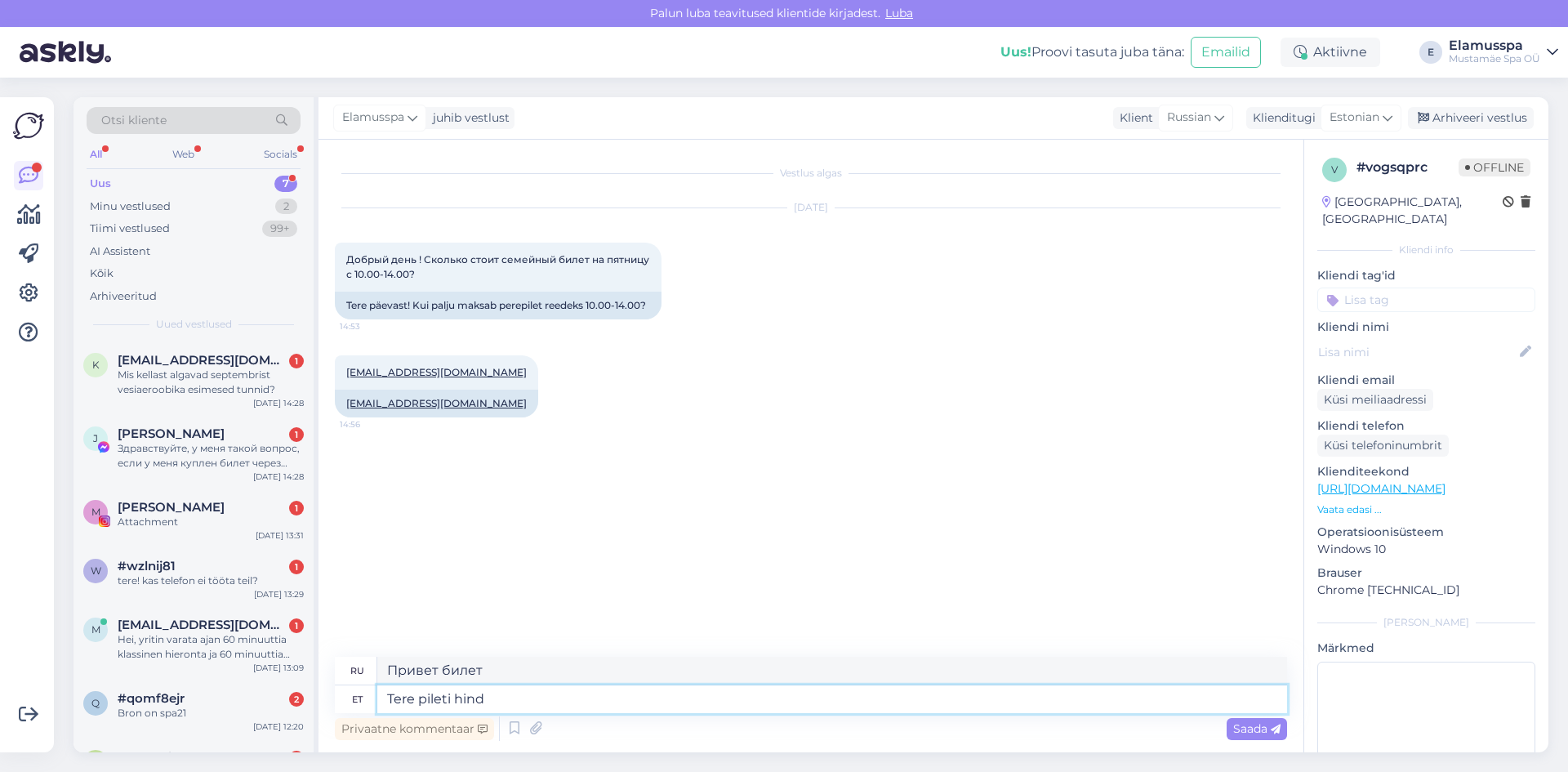
type textarea "Tere pileti hind"
type textarea "Здравствуйте, цена билета"
type textarea "Tere pileti hind on"
type textarea "Здравствуйте, цена билета составляет"
type textarea "Tere pileti hind on 59 e"
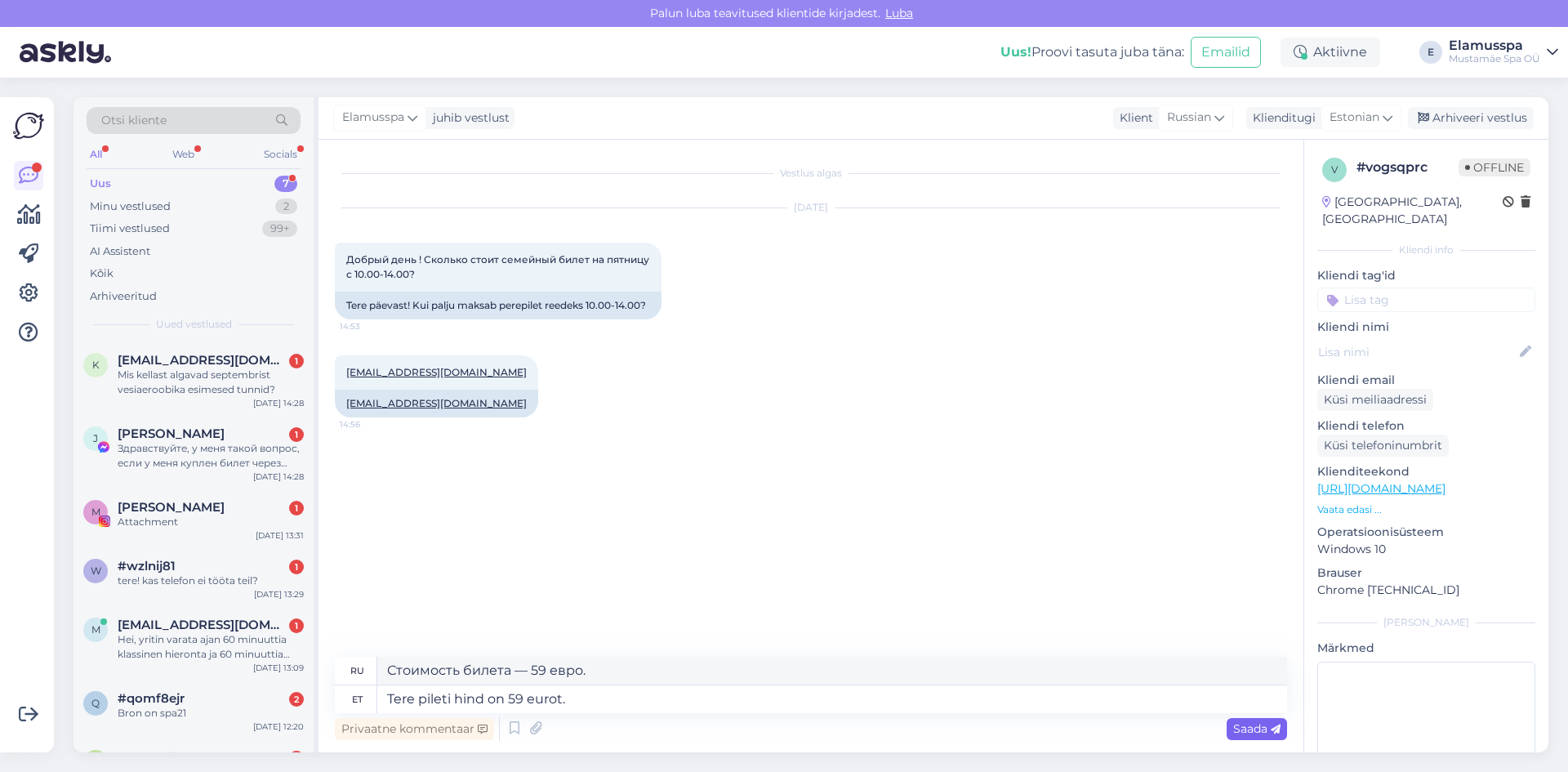
click at [1234, 727] on span "Saada" at bounding box center [1257, 728] width 48 height 14
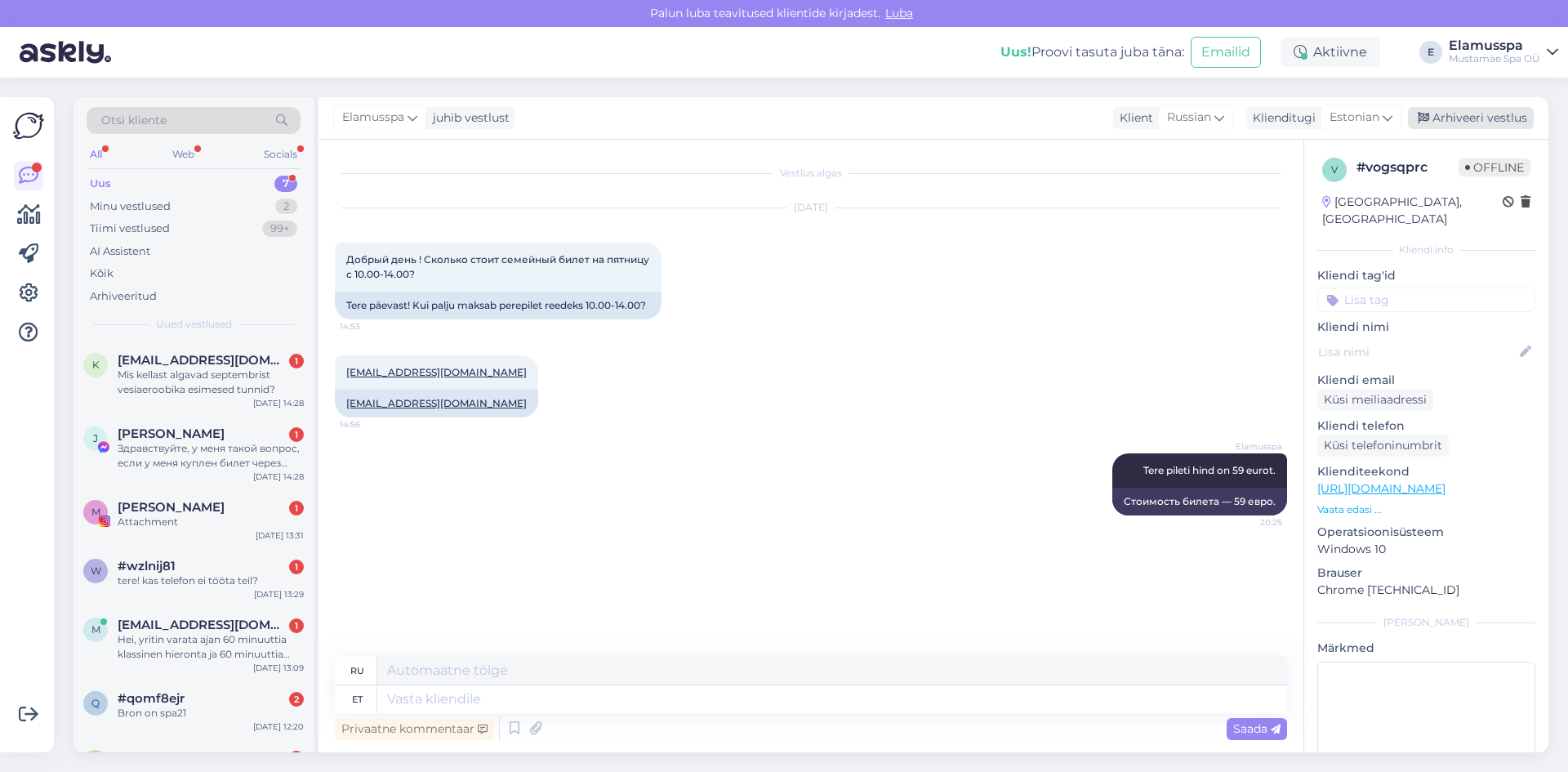
click at [1466, 125] on div "Arhiveeri vestlus" at bounding box center [1471, 118] width 126 height 22
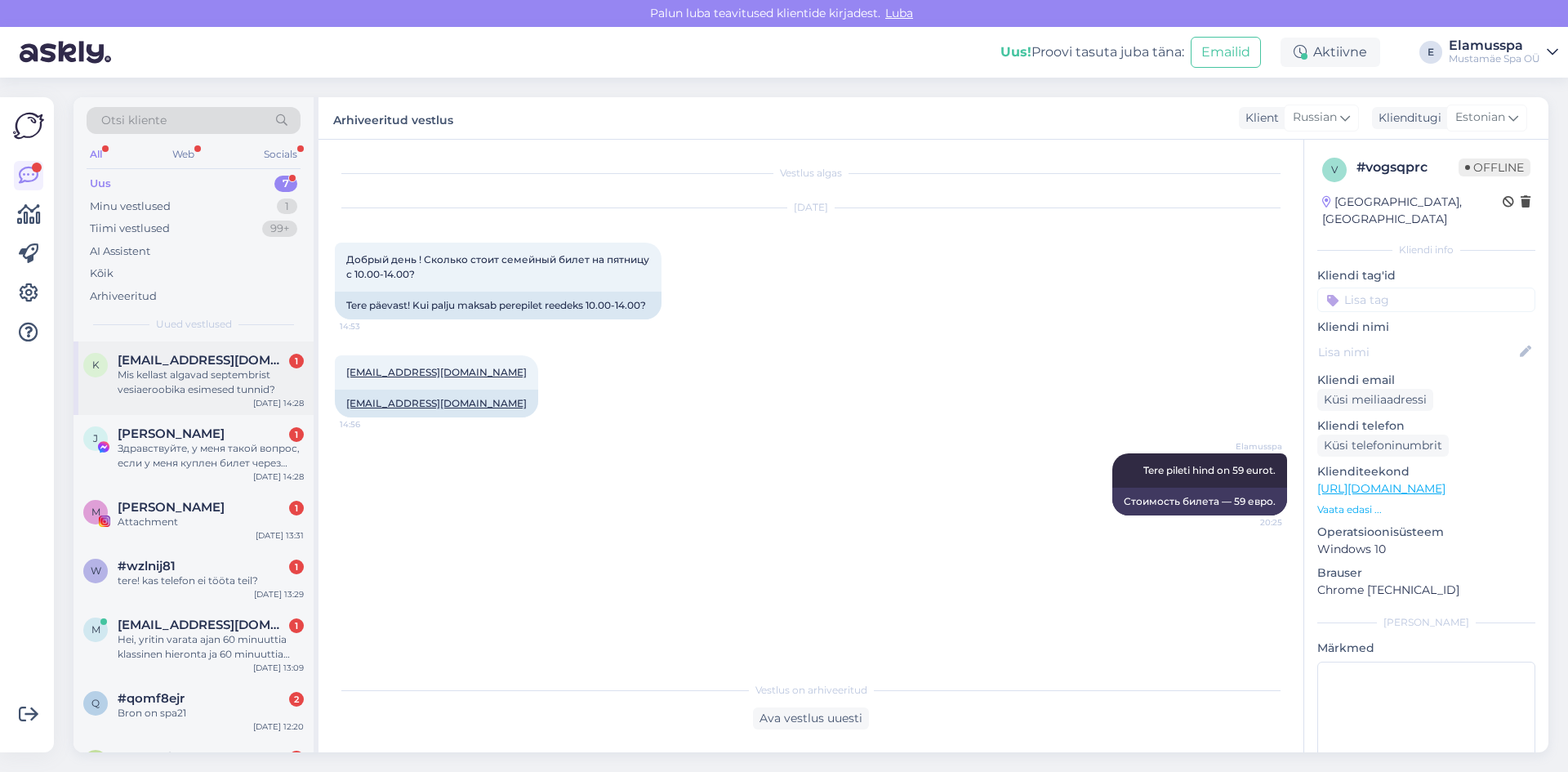
click at [299, 364] on div "1" at bounding box center [297, 360] width 14 height 14
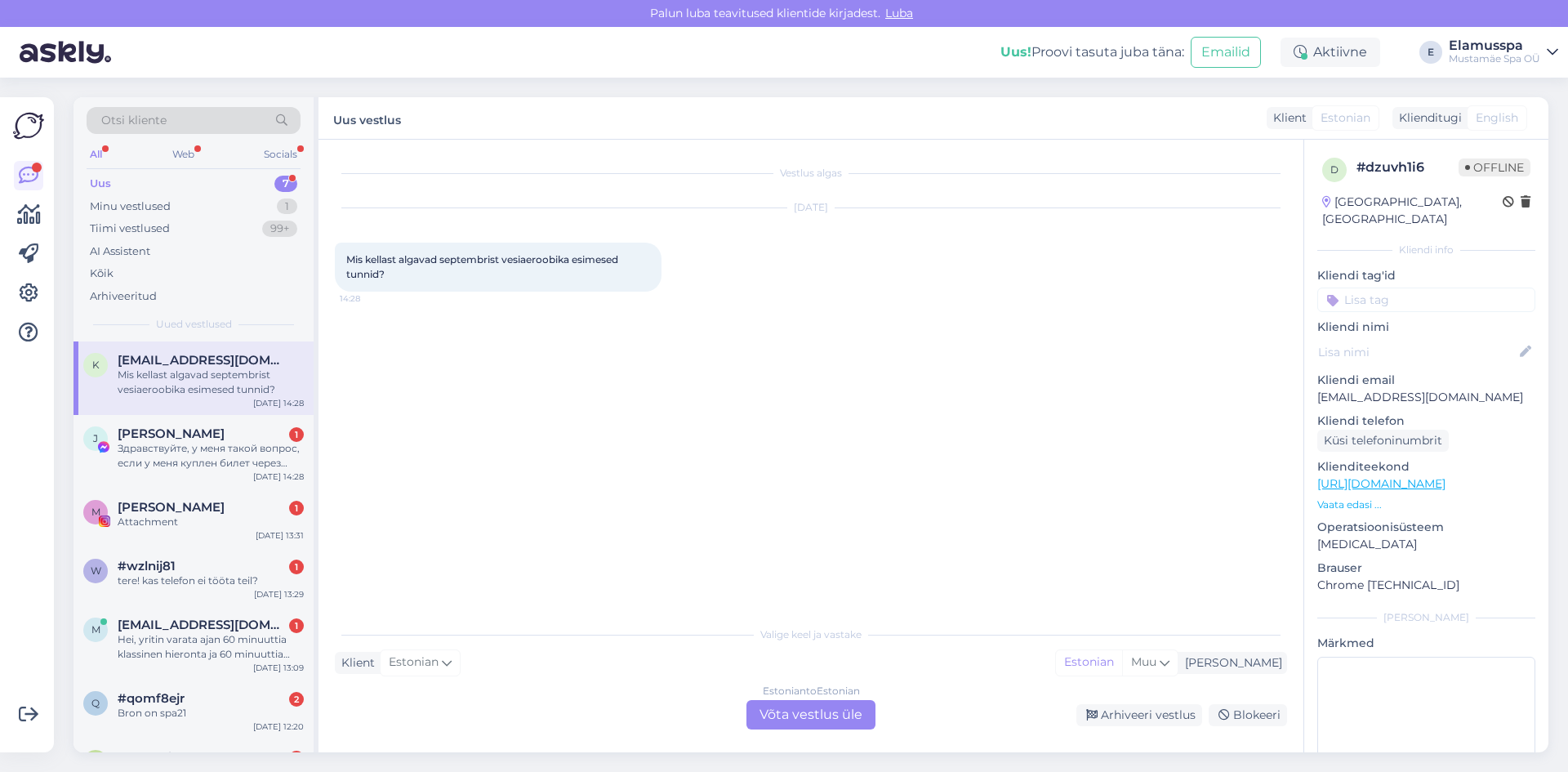
click at [798, 700] on div "Estonian to Estonian Võta vestlus üle" at bounding box center [811, 714] width 129 height 30
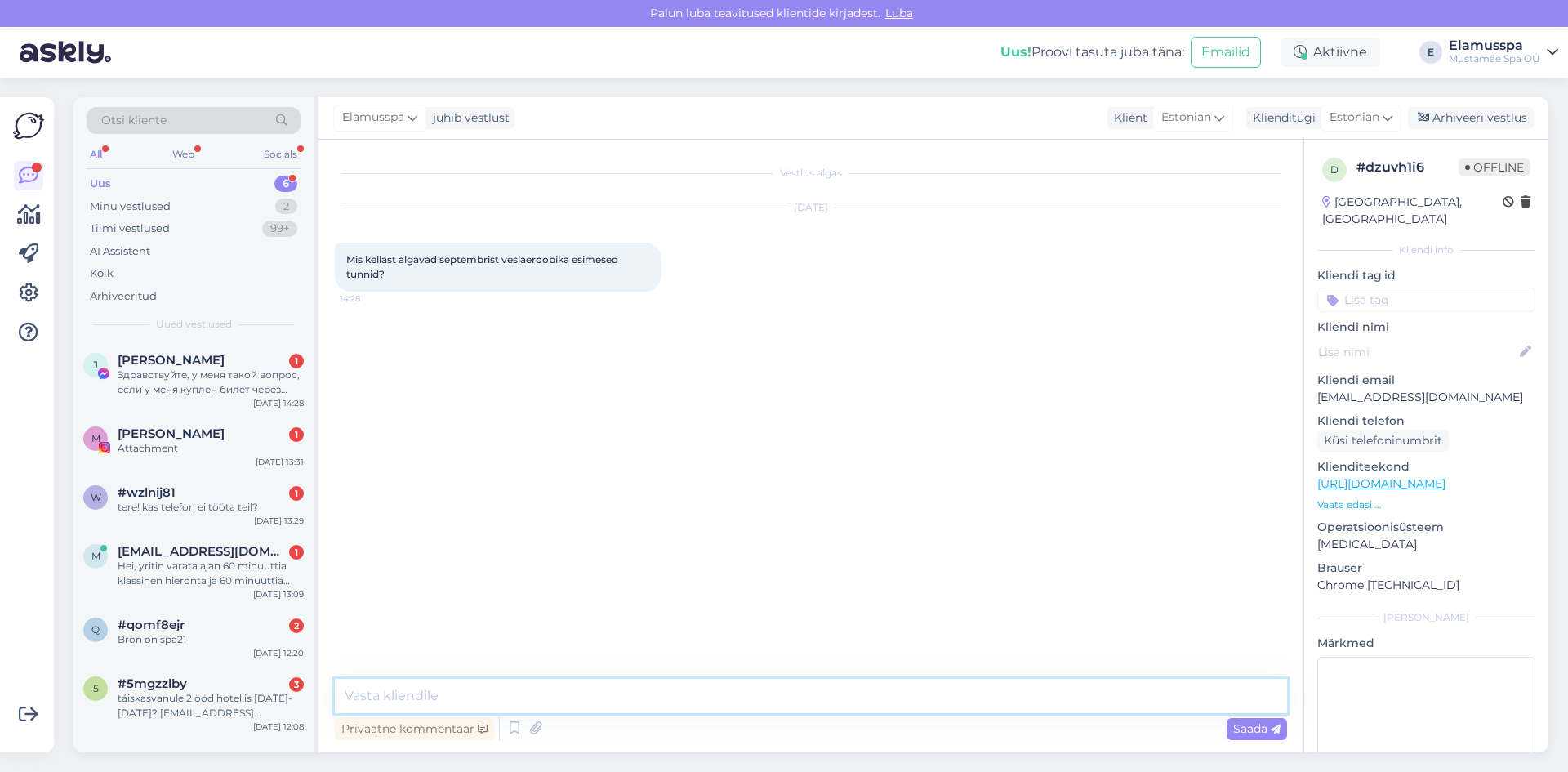
click at [809, 688] on textarea at bounding box center [811, 696] width 952 height 34
click at [1255, 728] on span "Saada" at bounding box center [1257, 728] width 48 height 14
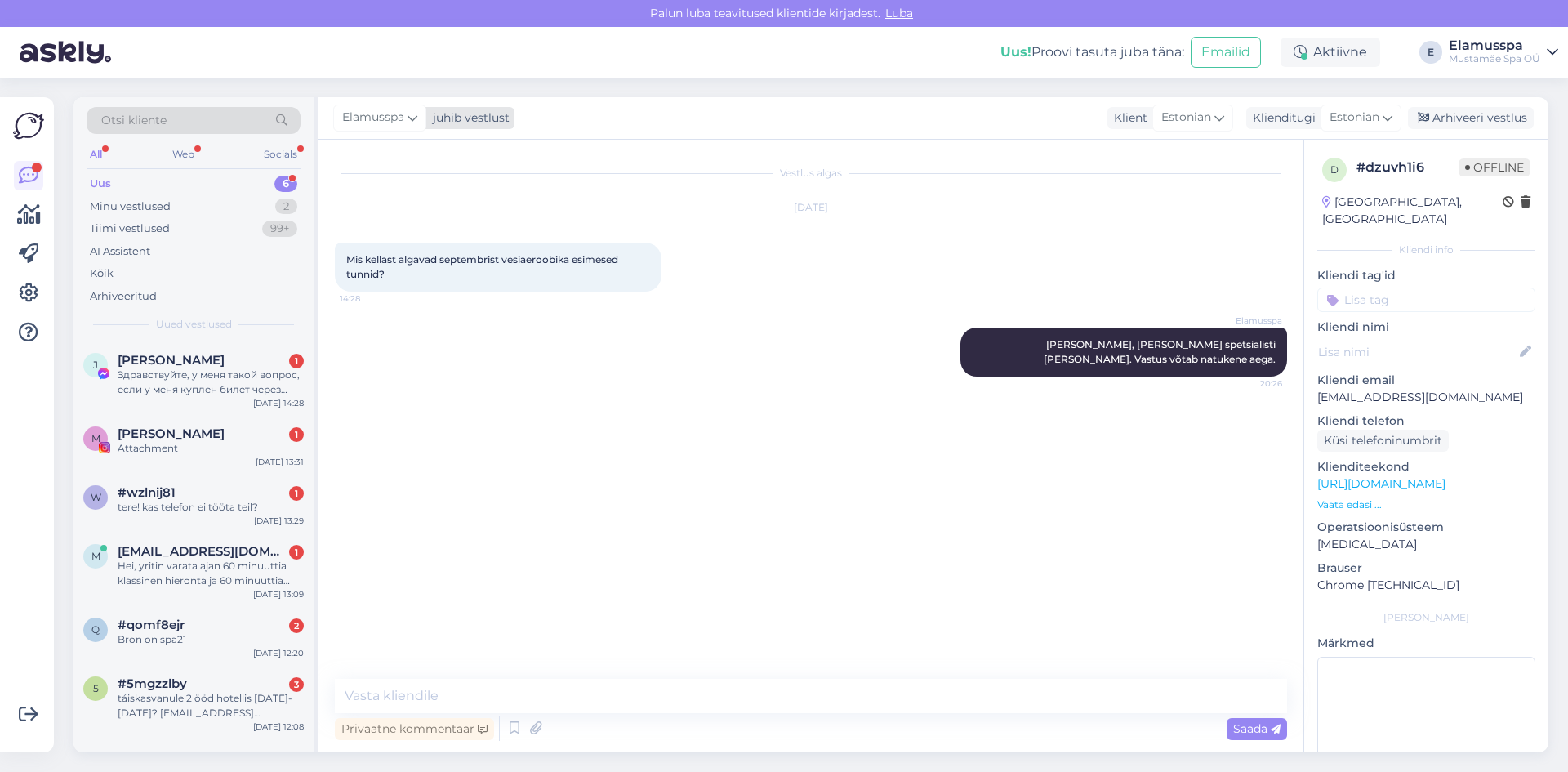
click at [424, 112] on div "Elamusspa" at bounding box center [380, 117] width 94 height 26
click at [359, 238] on div "[PERSON_NAME]" at bounding box center [423, 231] width 140 height 20
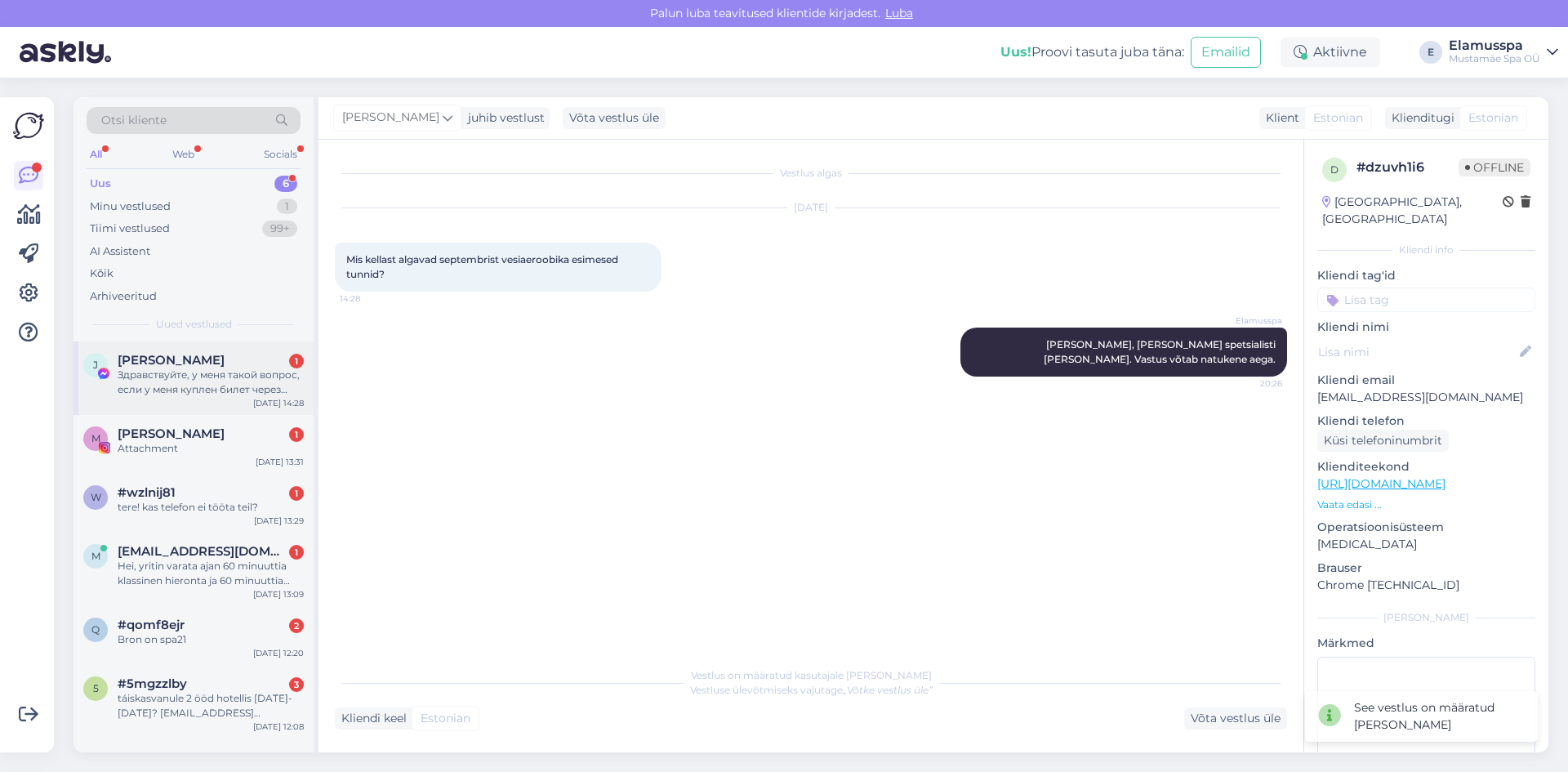
click at [189, 378] on div "Здравствуйте, у меня такой вопрос, если у меня куплен билет через Stebby на вых…" at bounding box center [210, 382] width 186 height 30
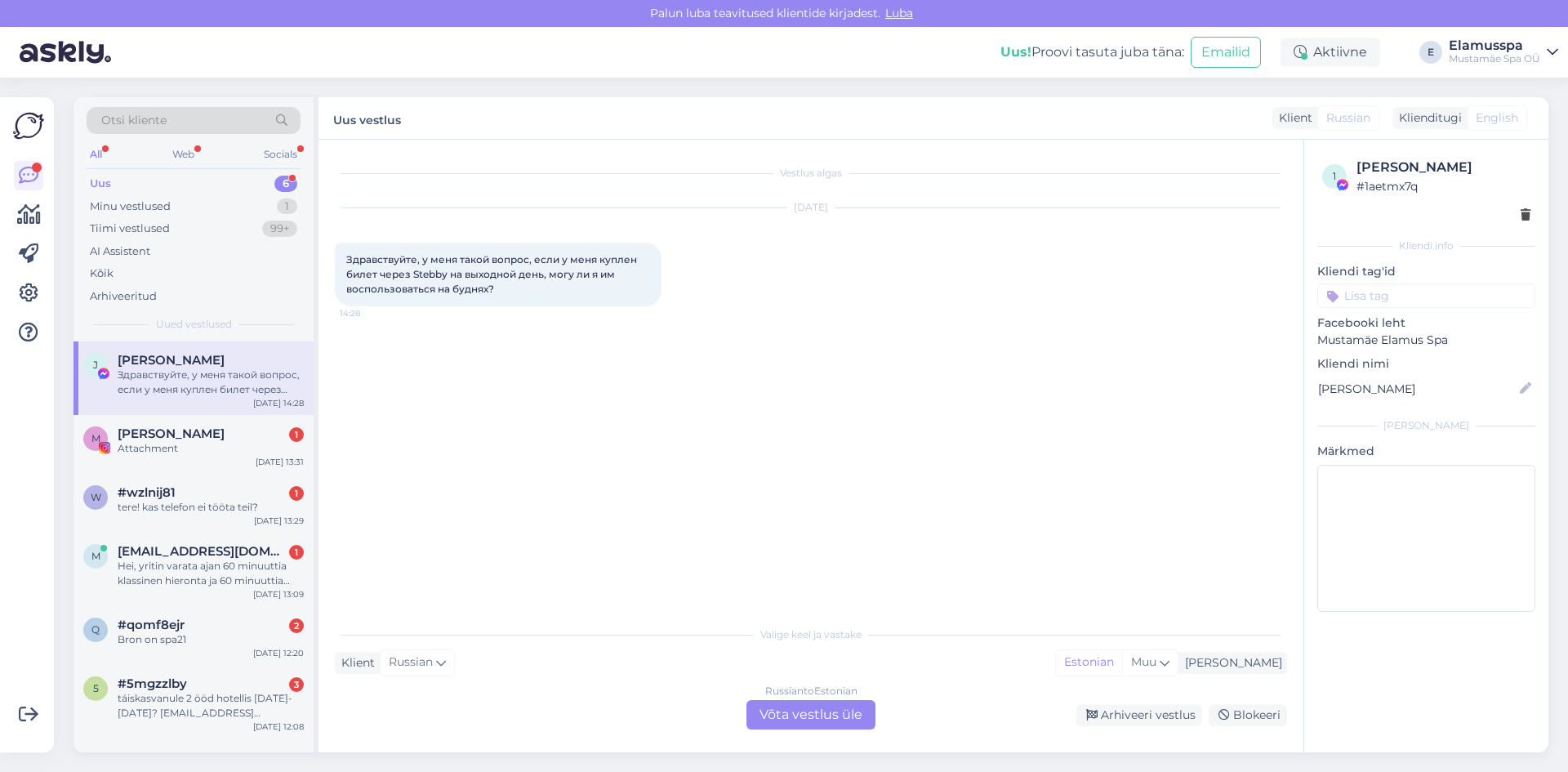
click at [807, 704] on div "Russian to Estonian Võta vestlus üle" at bounding box center [811, 714] width 129 height 30
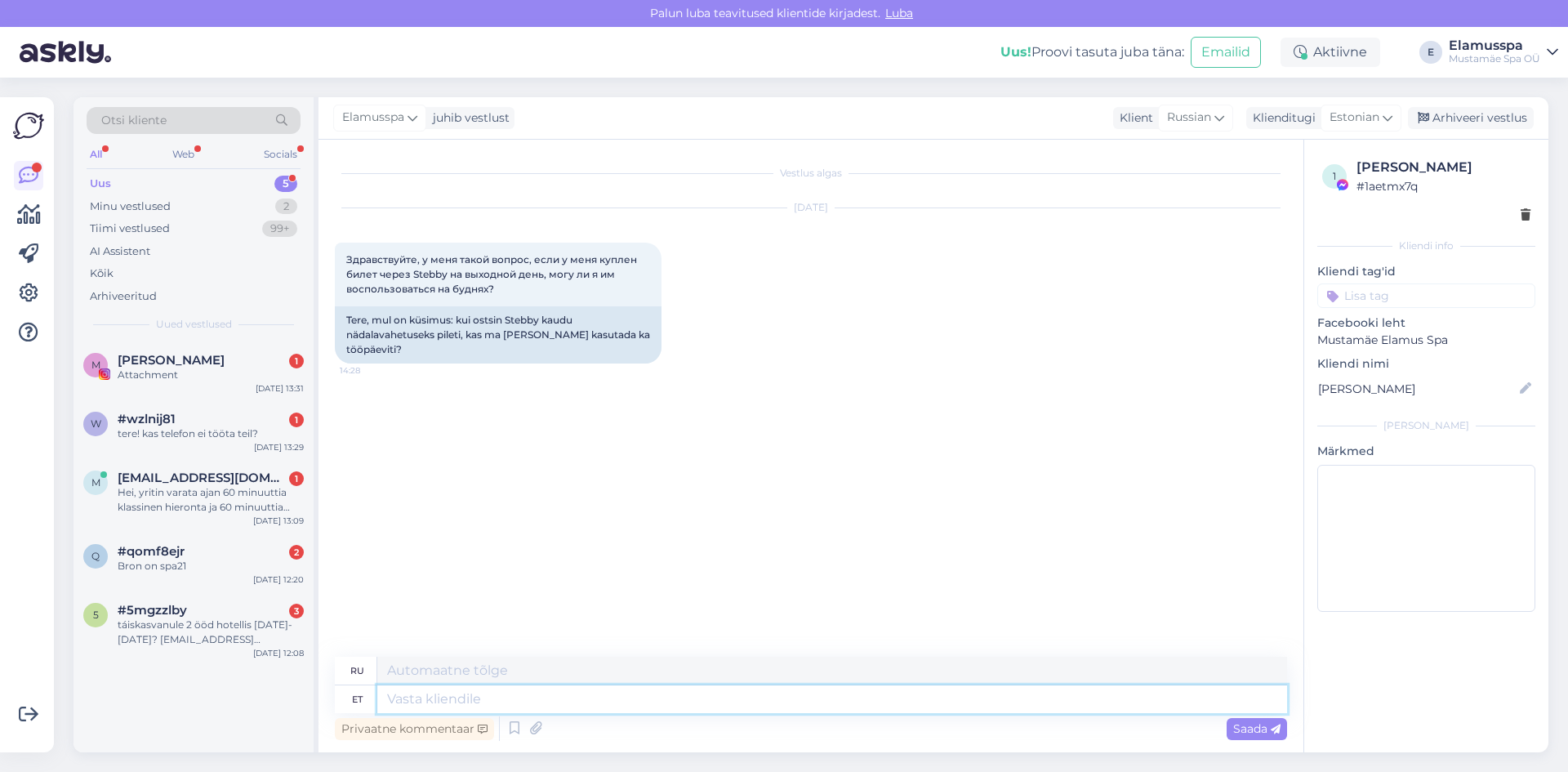
click at [782, 698] on textarea at bounding box center [833, 698] width 910 height 28
click at [1241, 724] on span "Saada" at bounding box center [1257, 728] width 48 height 14
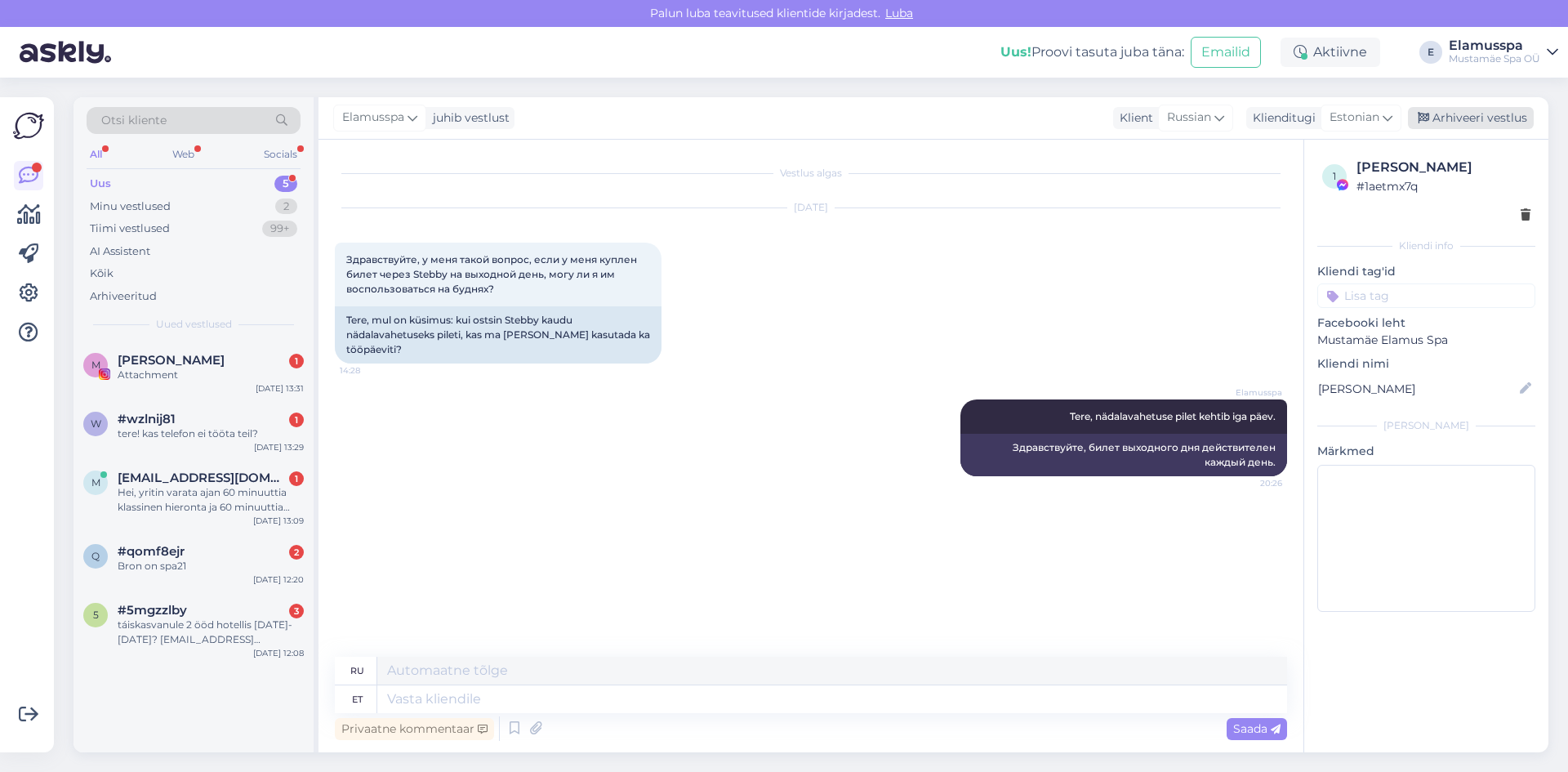
click at [1451, 111] on div "Arhiveeri vestlus" at bounding box center [1471, 118] width 126 height 22
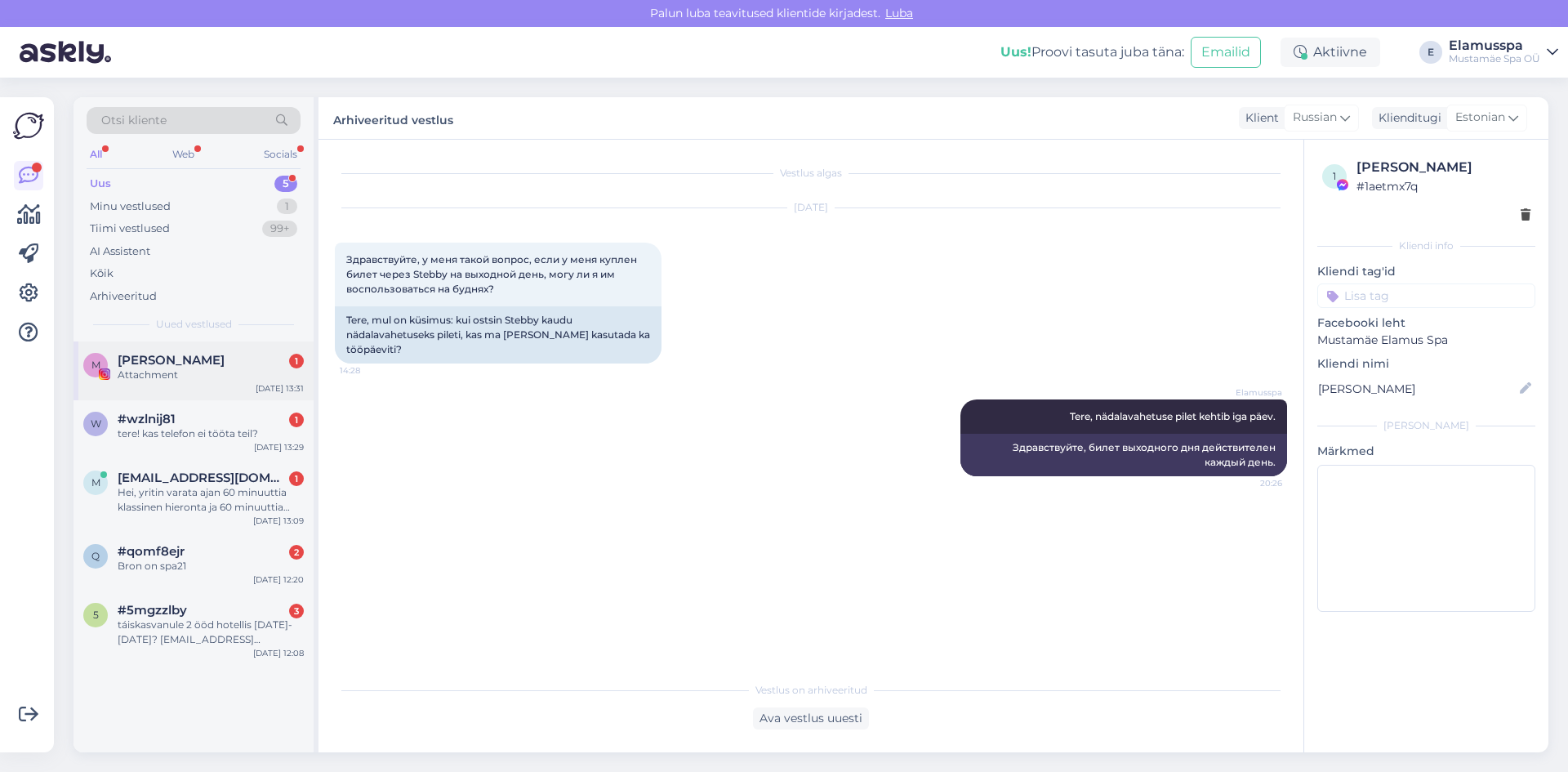
click at [129, 374] on div "Attachment" at bounding box center [210, 375] width 186 height 14
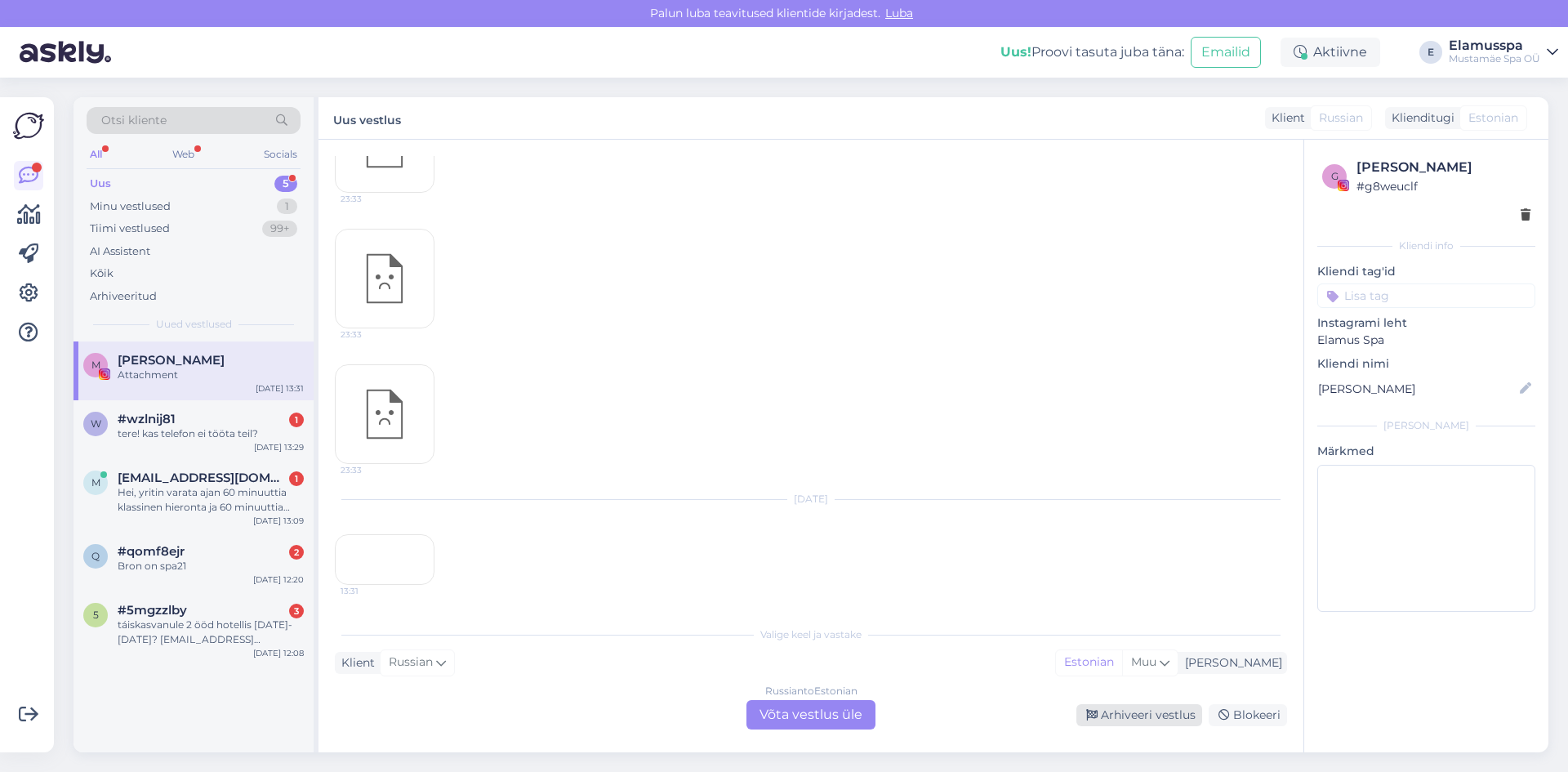
click at [1104, 710] on div "Arhiveeri vestlus" at bounding box center [1140, 714] width 126 height 22
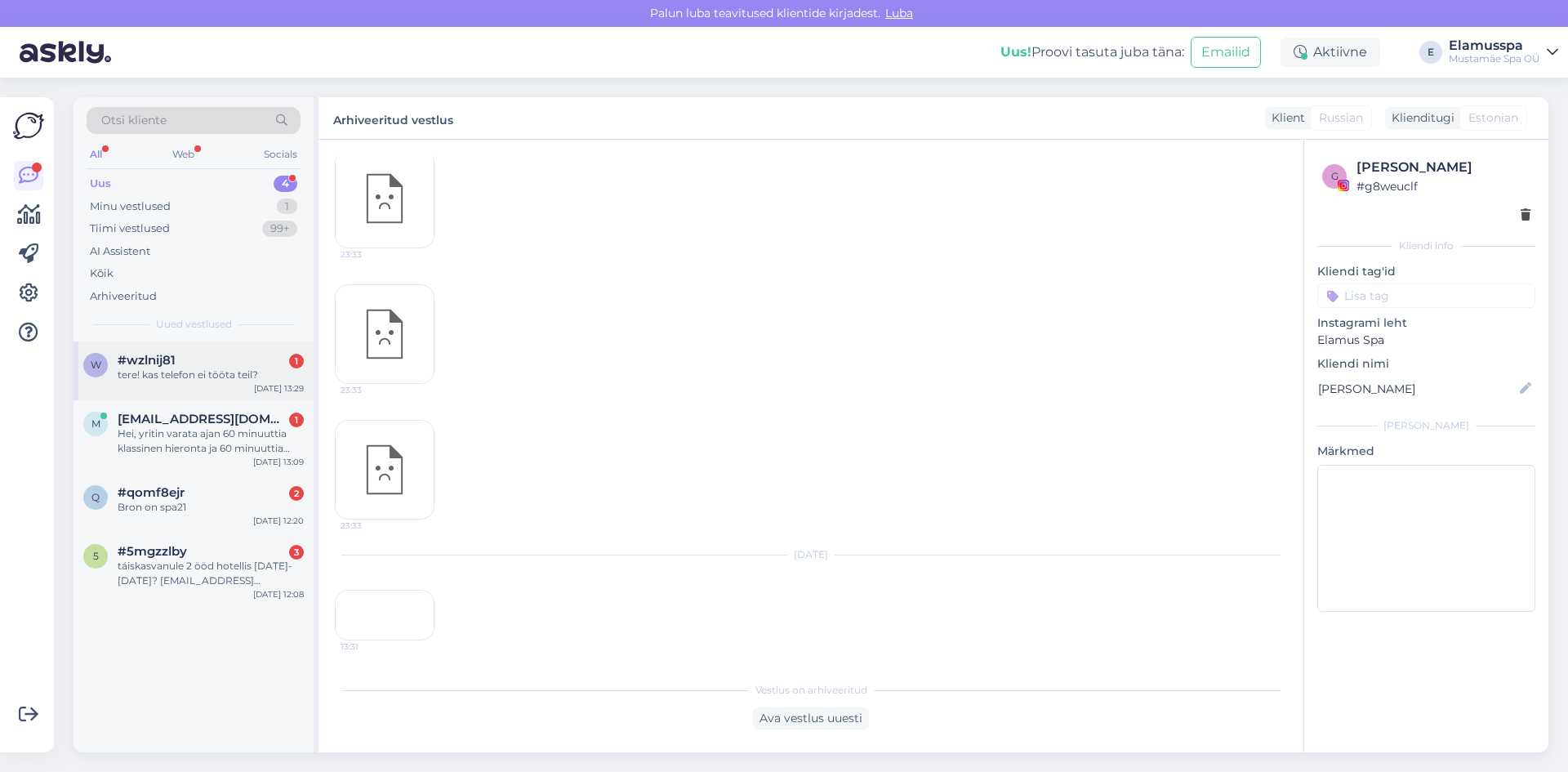
click at [218, 379] on div "tere! kas telefon ei tööta teil?" at bounding box center [210, 375] width 186 height 14
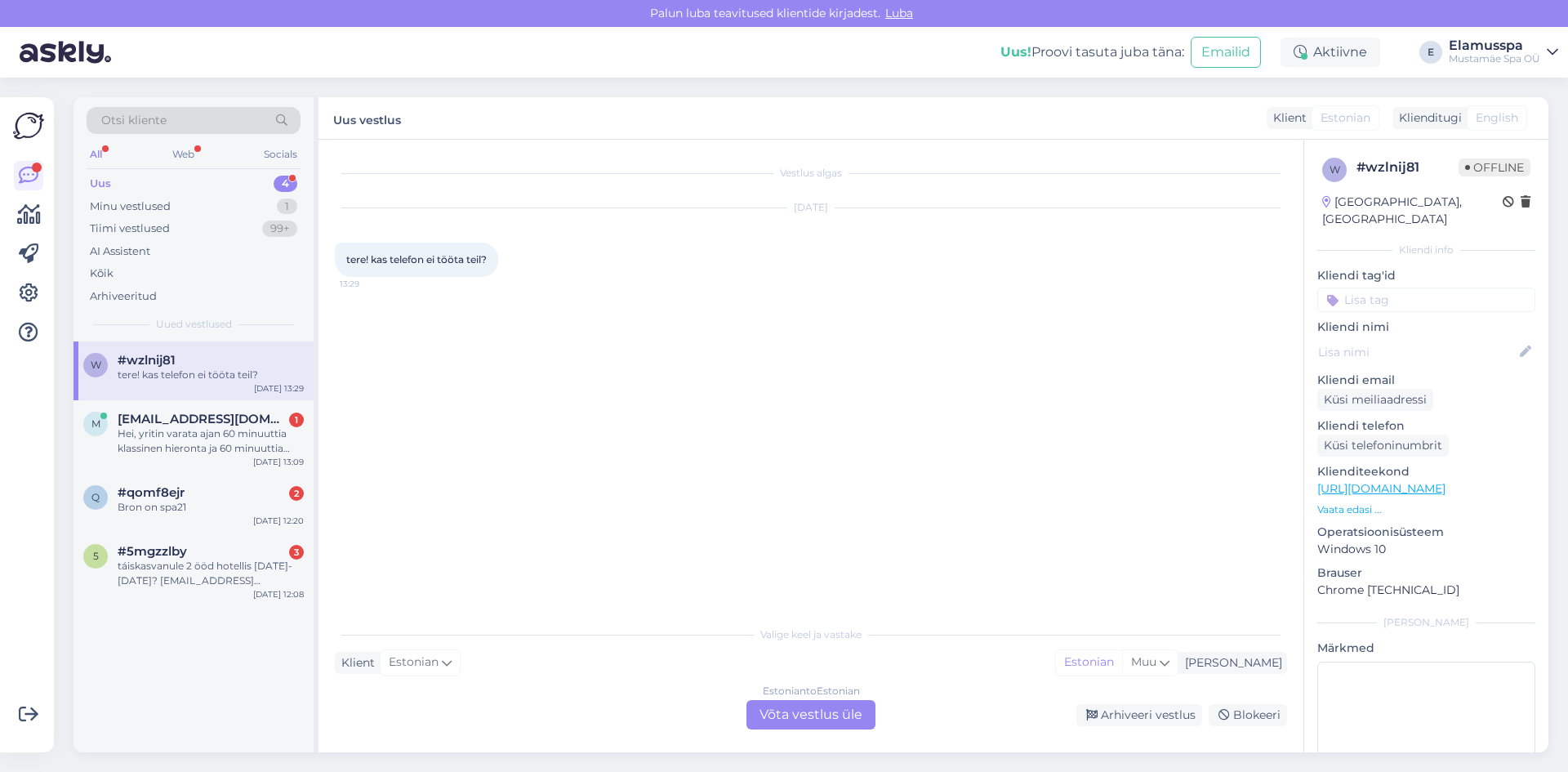
scroll to position [0, 0]
click at [815, 704] on div "Estonian to Estonian Võta vestlus üle" at bounding box center [811, 714] width 129 height 30
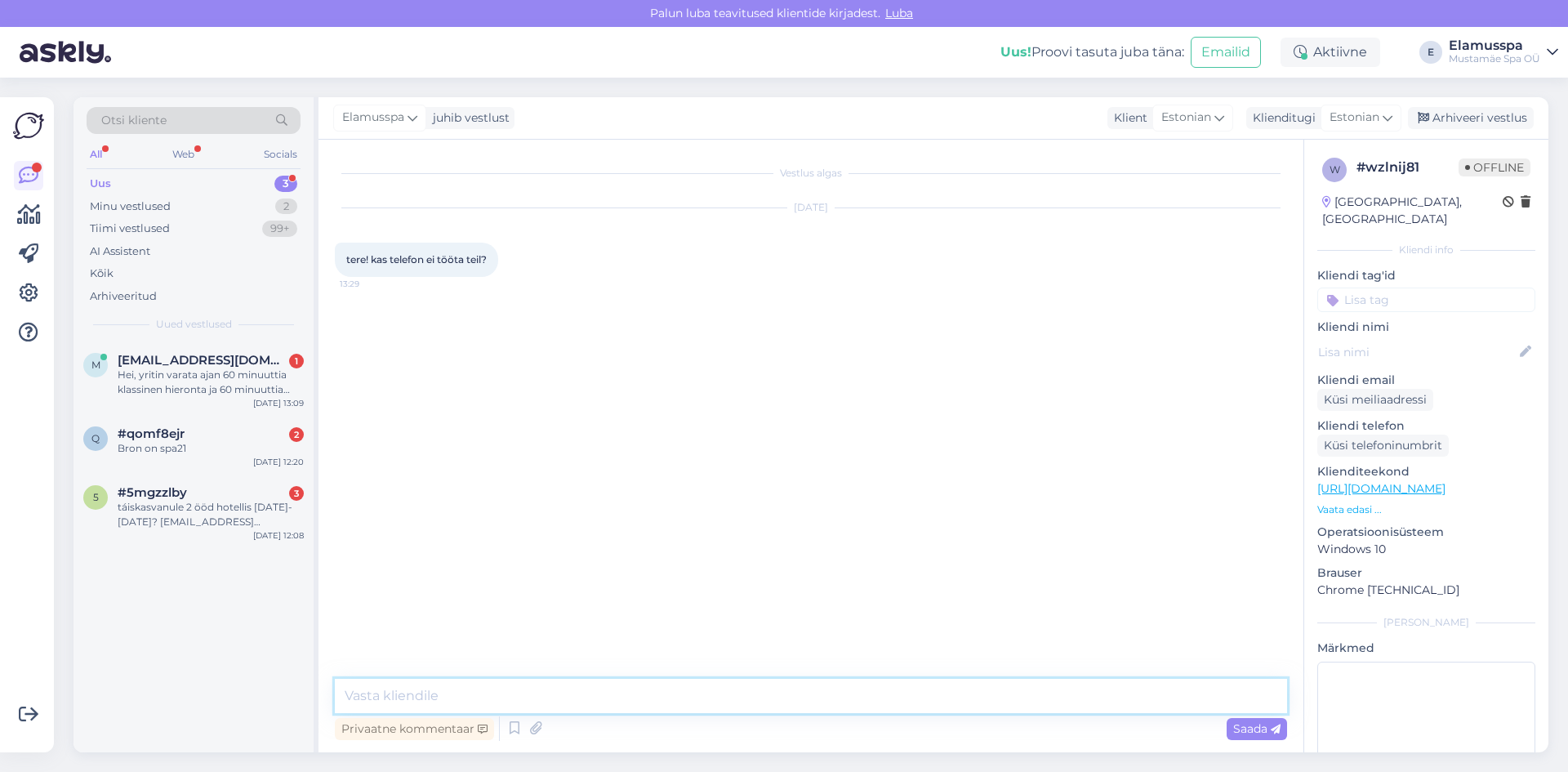
click at [760, 682] on textarea at bounding box center [811, 696] width 952 height 34
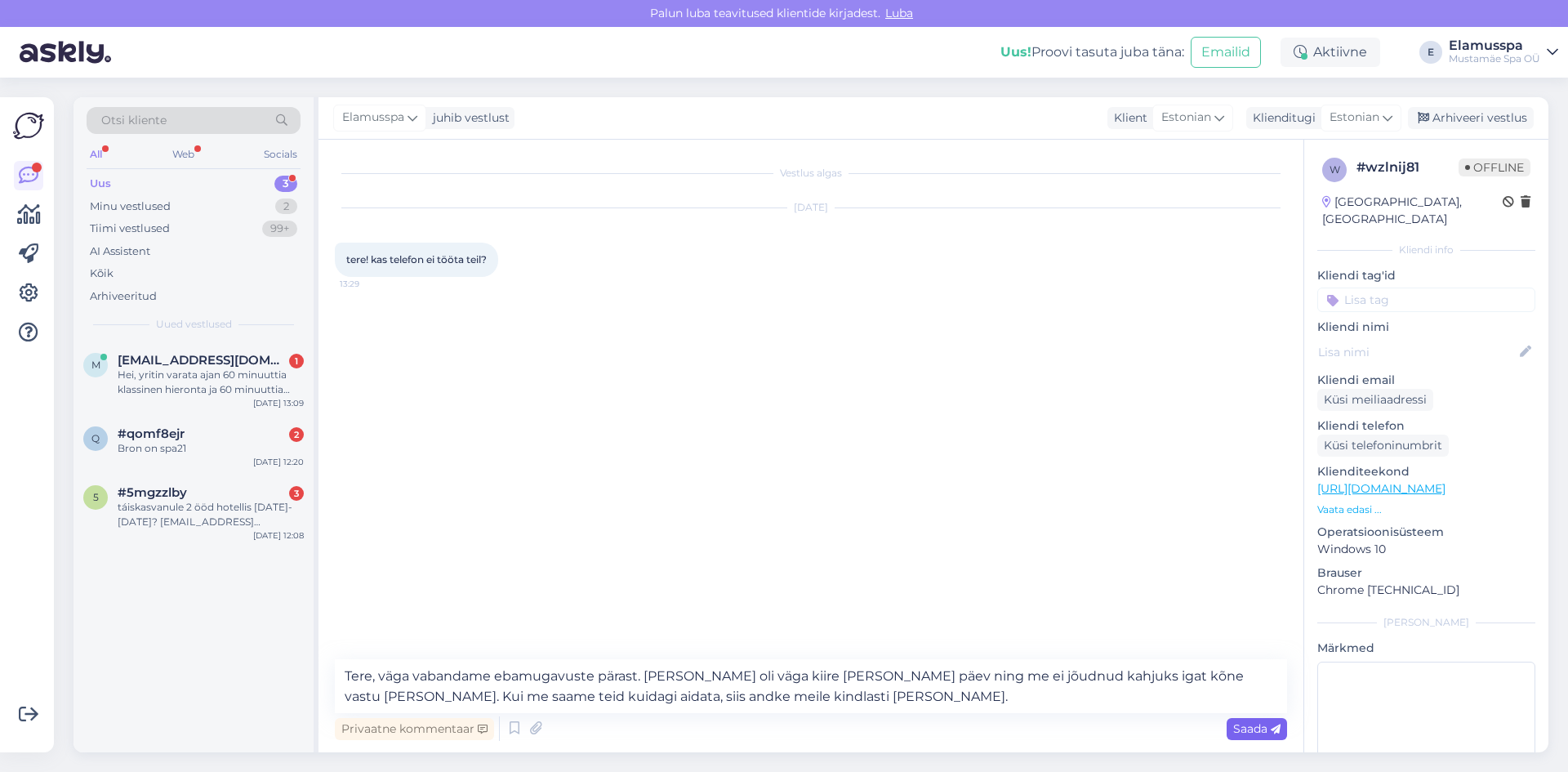
click at [1243, 728] on span "Saada" at bounding box center [1257, 728] width 48 height 14
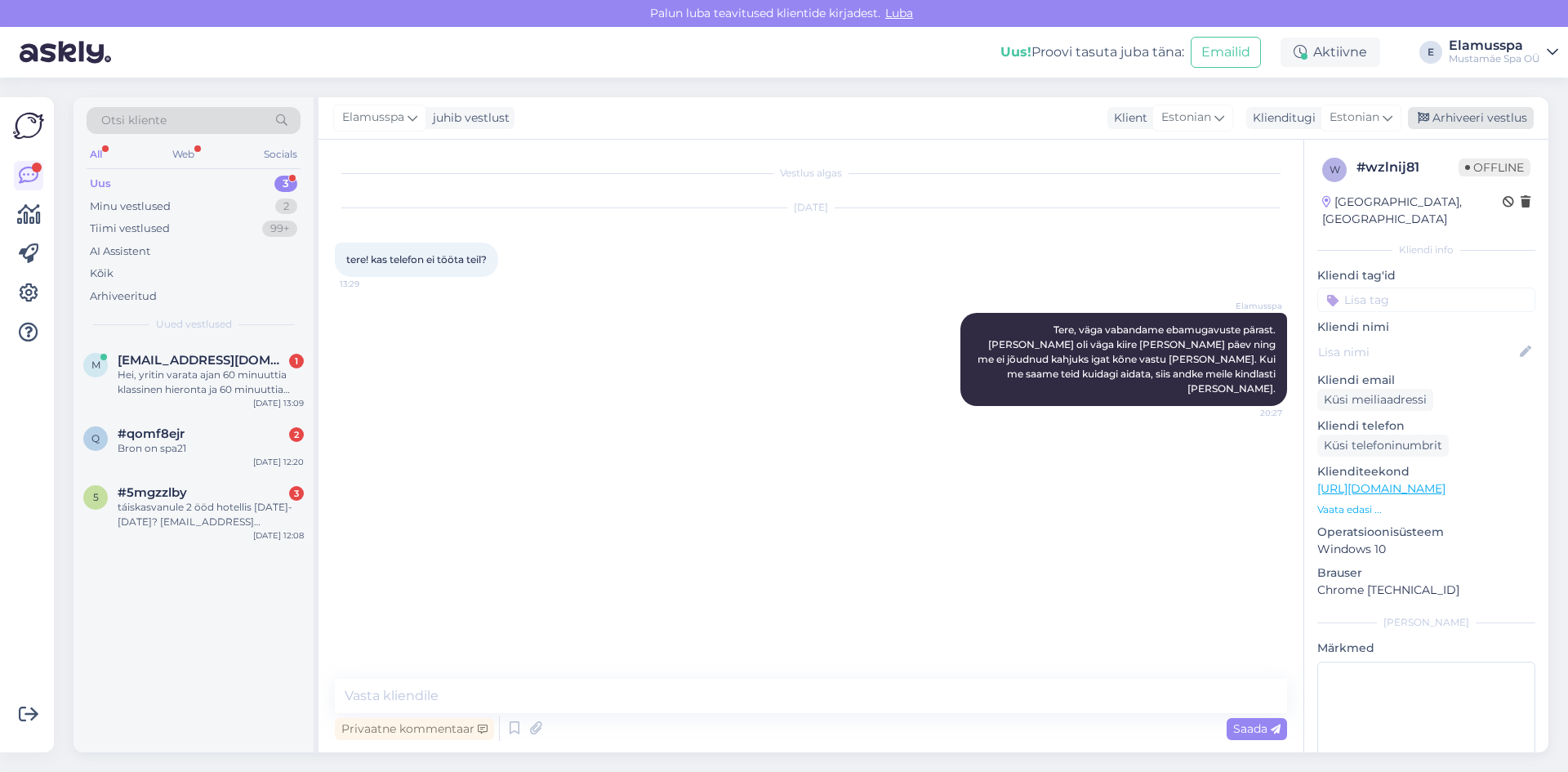
click at [1450, 110] on div "Arhiveeri vestlus" at bounding box center [1471, 118] width 126 height 22
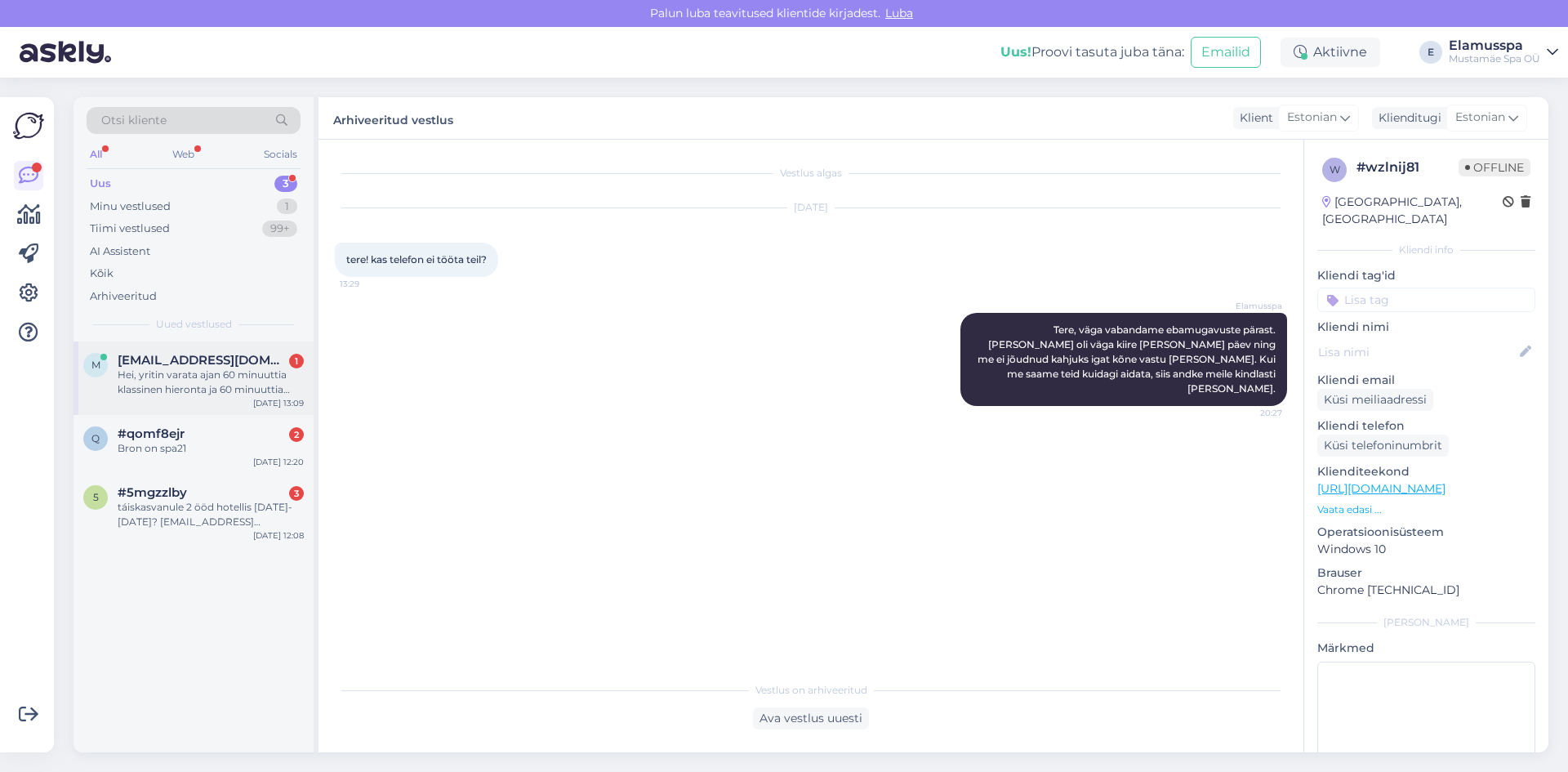
click at [258, 370] on div "Hei, yritin varata ajan 60 minuuttia klassinen hieronta ja 60 minuuttia aromaat…" at bounding box center [210, 382] width 186 height 30
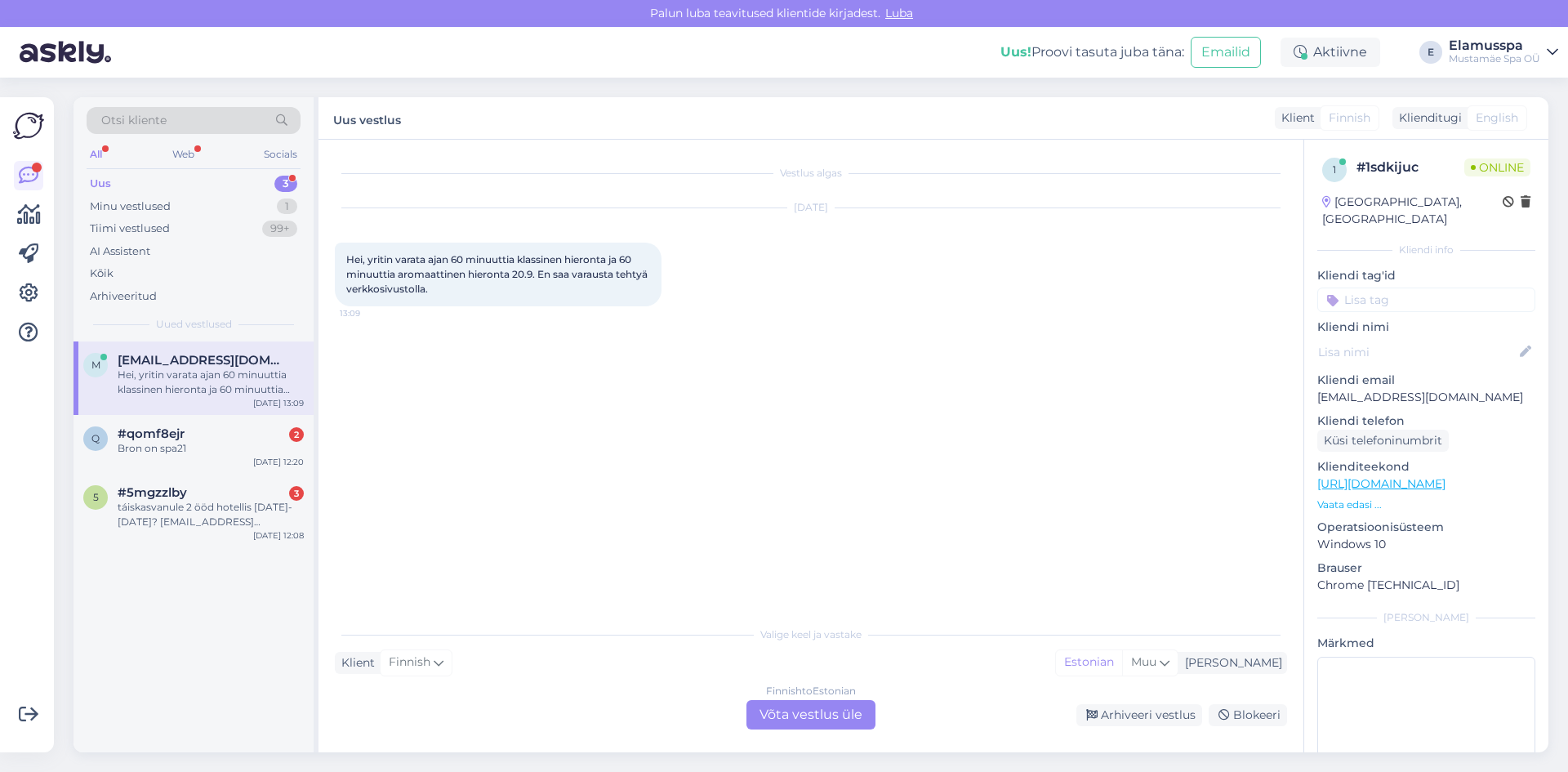
drag, startPoint x: 806, startPoint y: 656, endPoint x: 818, endPoint y: 714, distance: 59.2
click at [819, 709] on div "Valige [PERSON_NAME] vastake Klient Finnish Mina Estonian Muu Finnish to Estoni…" at bounding box center [811, 673] width 952 height 111
click at [818, 714] on div "Finnish to Estonian Võta vestlus üle" at bounding box center [811, 714] width 129 height 30
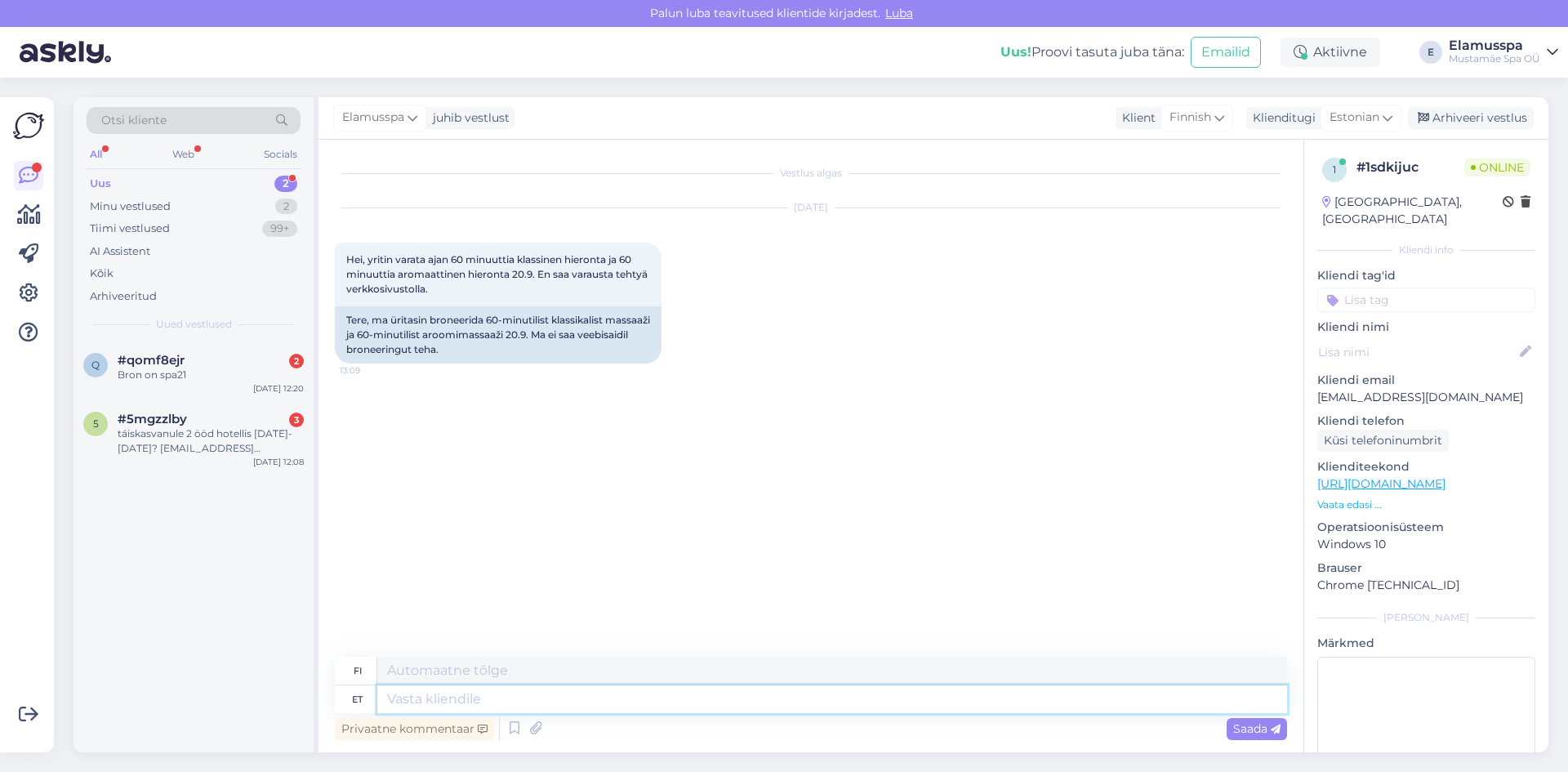
click at [623, 706] on textarea at bounding box center [833, 698] width 910 height 28
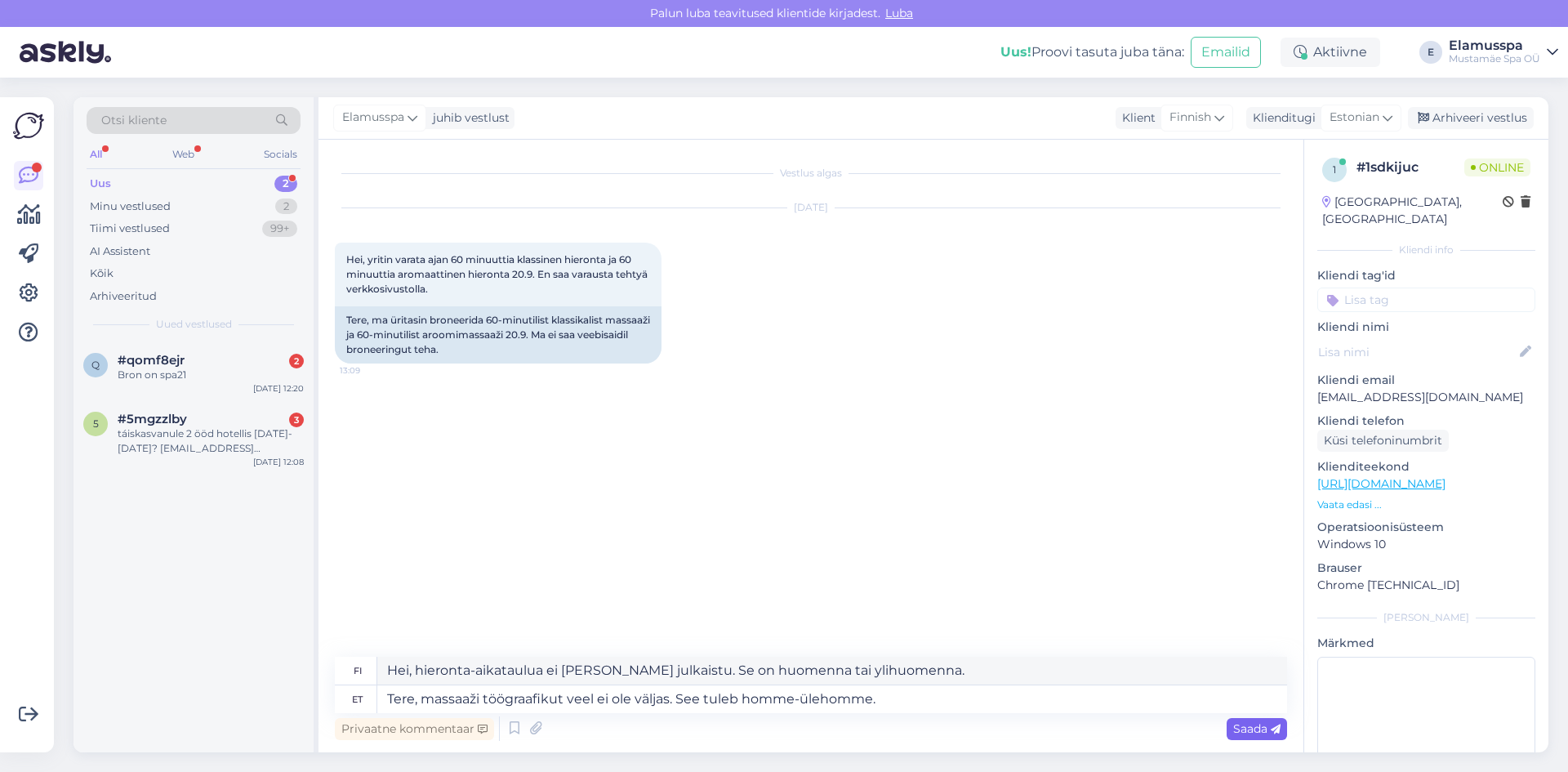
click at [1252, 722] on span "Saada" at bounding box center [1257, 728] width 48 height 14
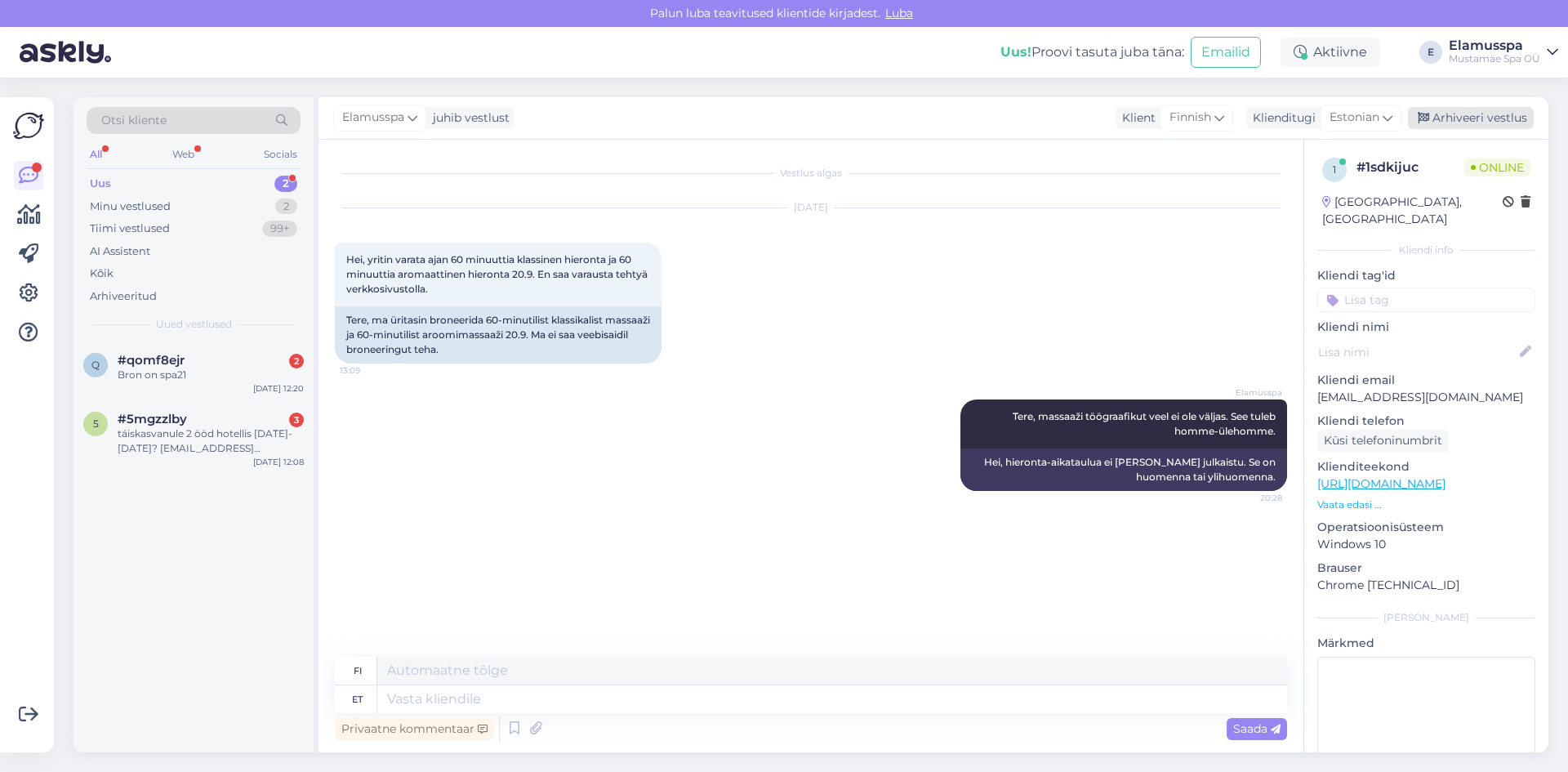
click at [1470, 109] on div "Arhiveeri vestlus" at bounding box center [1471, 118] width 126 height 22
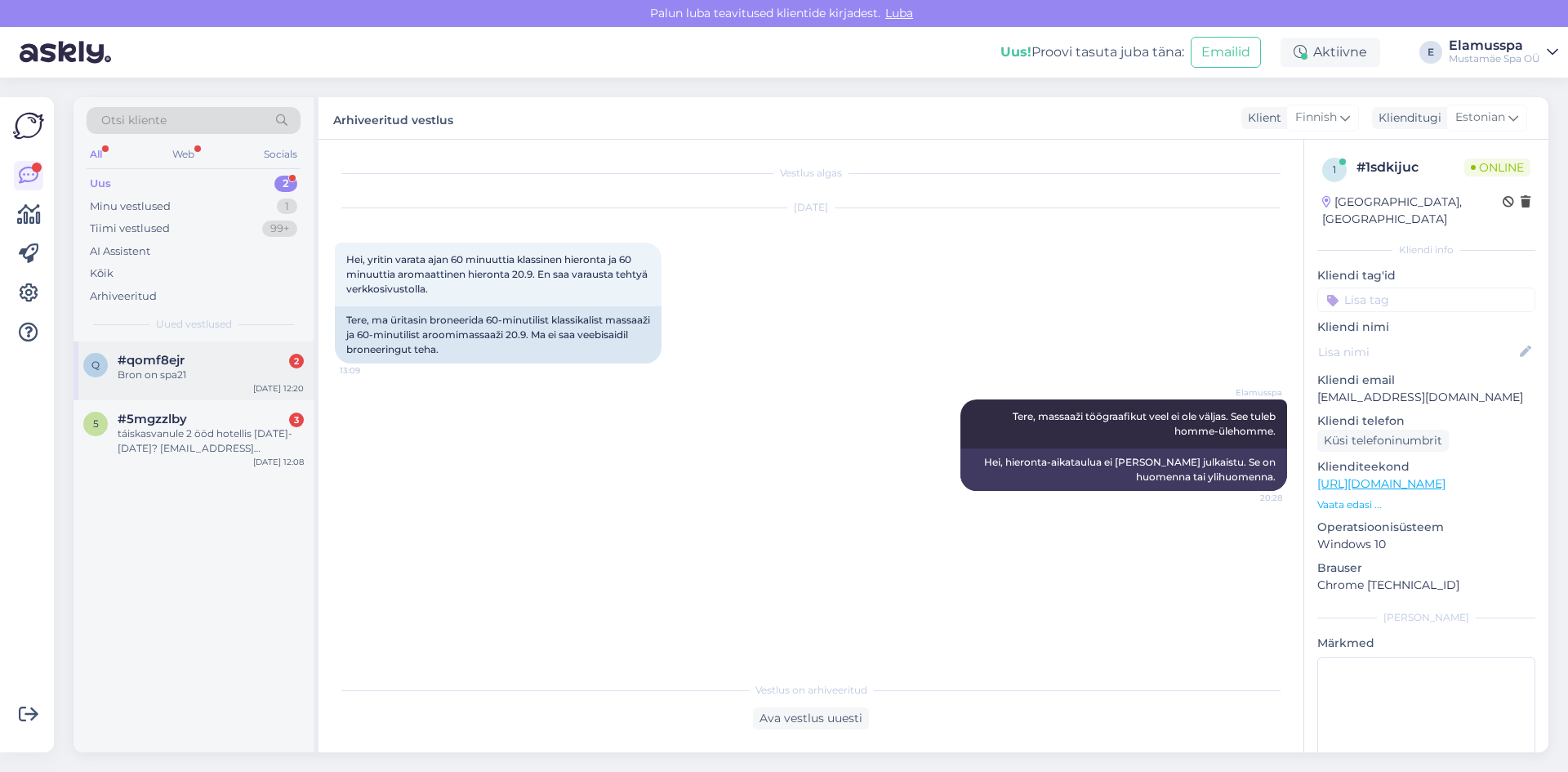
click at [171, 379] on div "Bron on spa21" at bounding box center [210, 375] width 186 height 14
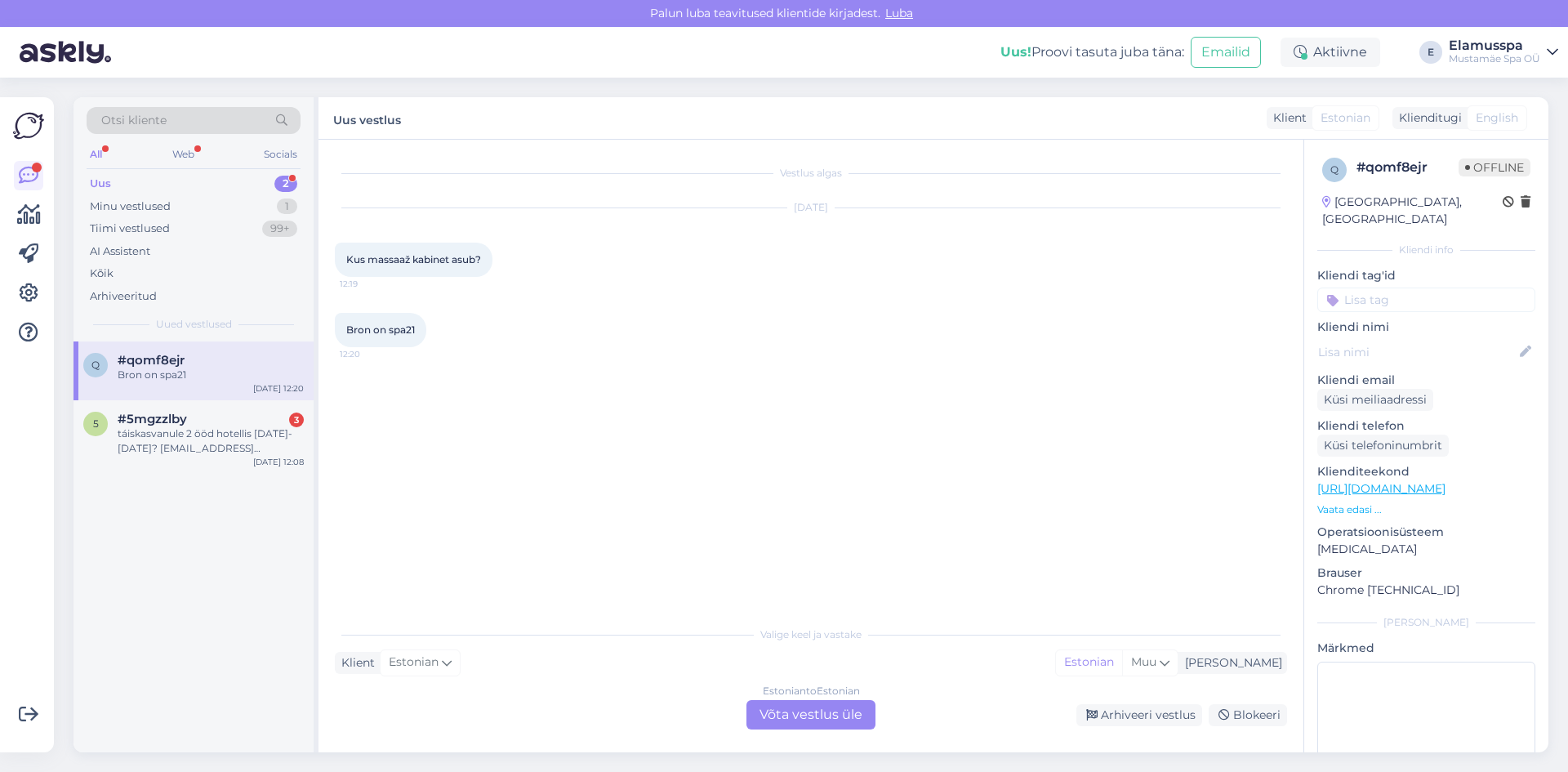
click at [844, 719] on div "Estonian to Estonian Võta vestlus üle" at bounding box center [811, 714] width 129 height 30
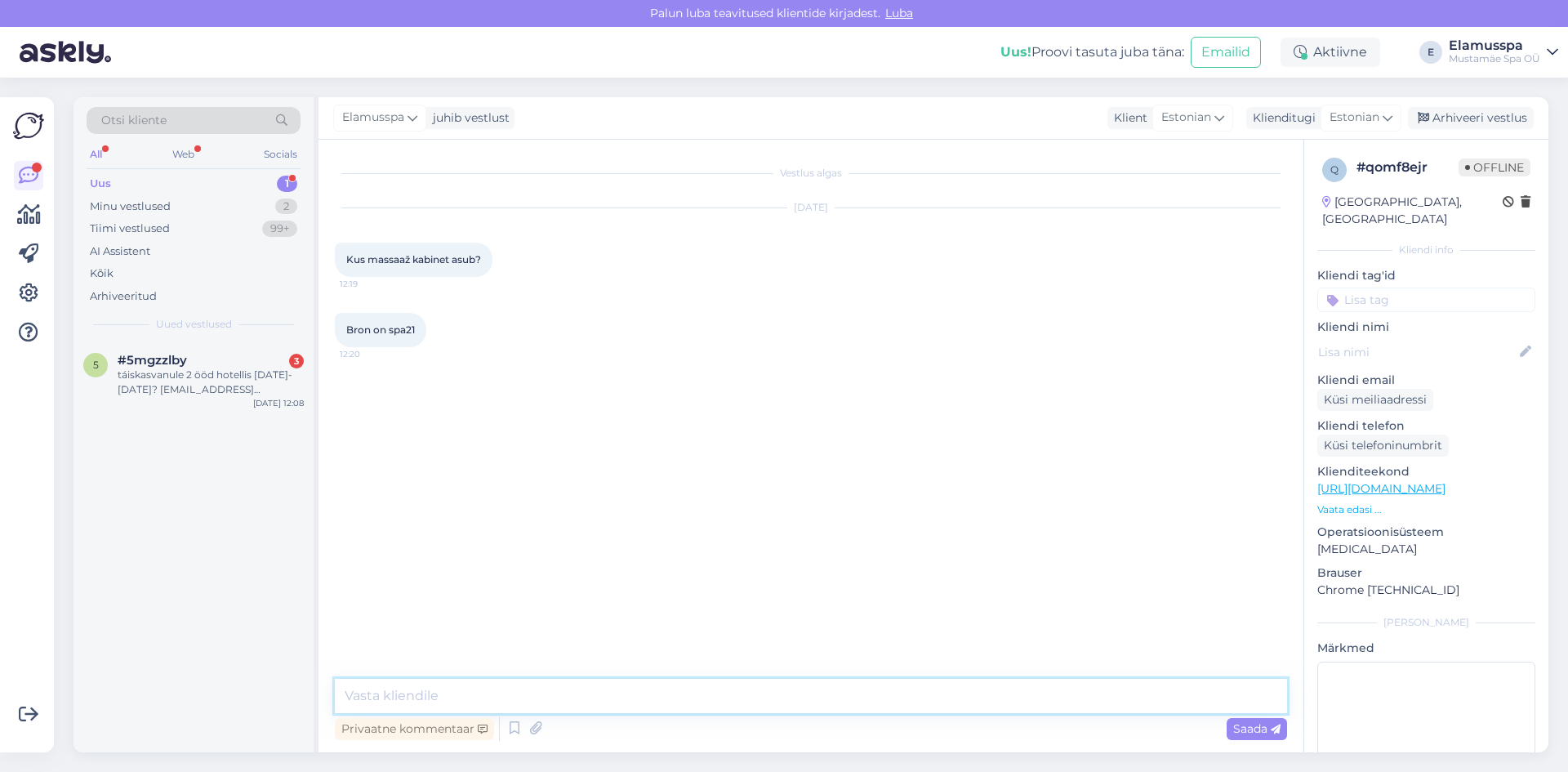
click at [620, 690] on textarea at bounding box center [811, 696] width 952 height 34
click at [1273, 726] on icon at bounding box center [1276, 729] width 10 height 10
drag, startPoint x: 1455, startPoint y: 119, endPoint x: 1299, endPoint y: 165, distance: 162.6
click at [1455, 119] on div "Arhiveeri vestlus" at bounding box center [1471, 118] width 126 height 22
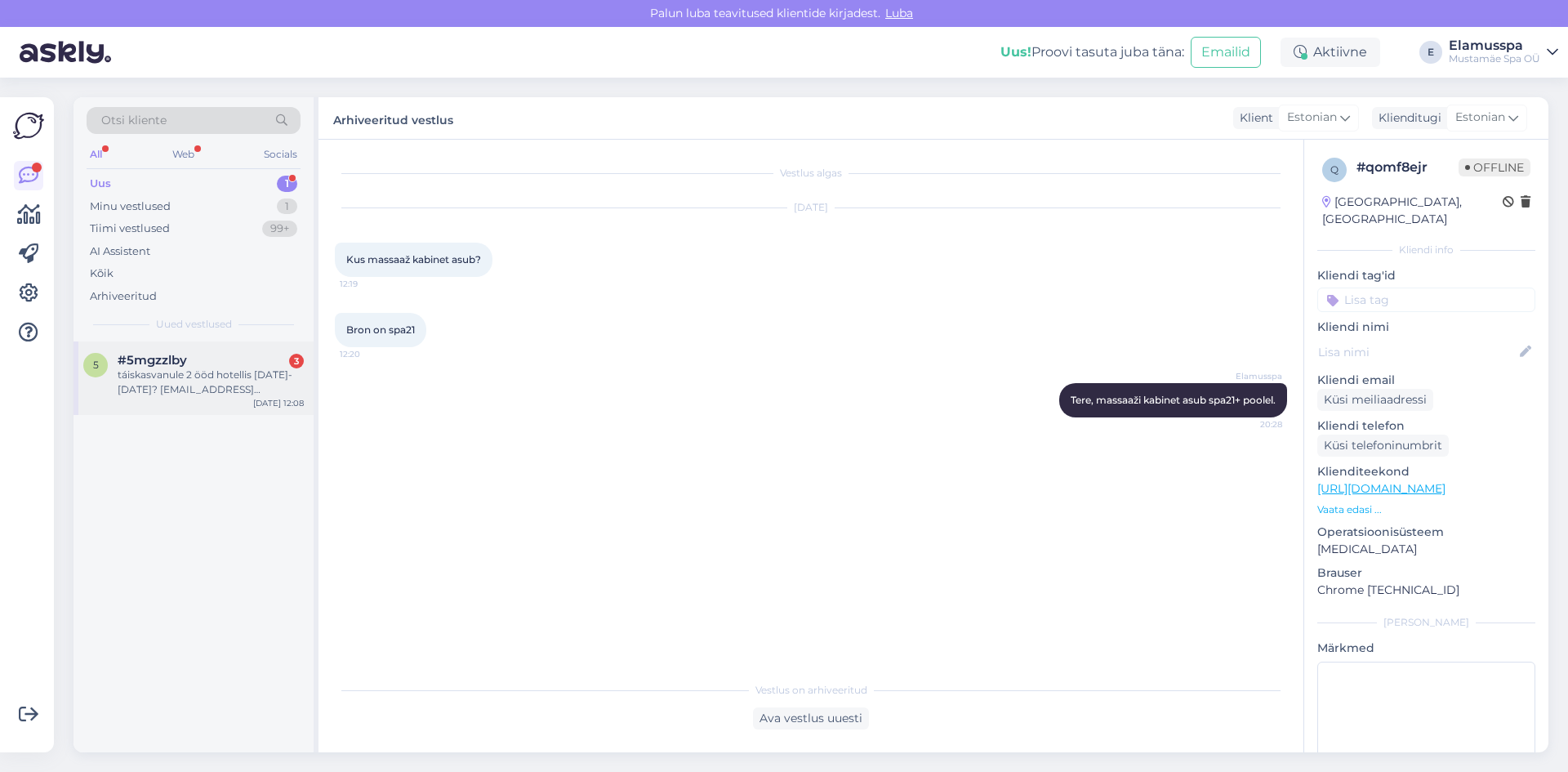
click at [160, 394] on div "táiskasvanule 2 ööd hotellis [DATE]-[DATE]? [EMAIL_ADDRESS][DOMAIN_NAME]" at bounding box center [210, 382] width 186 height 30
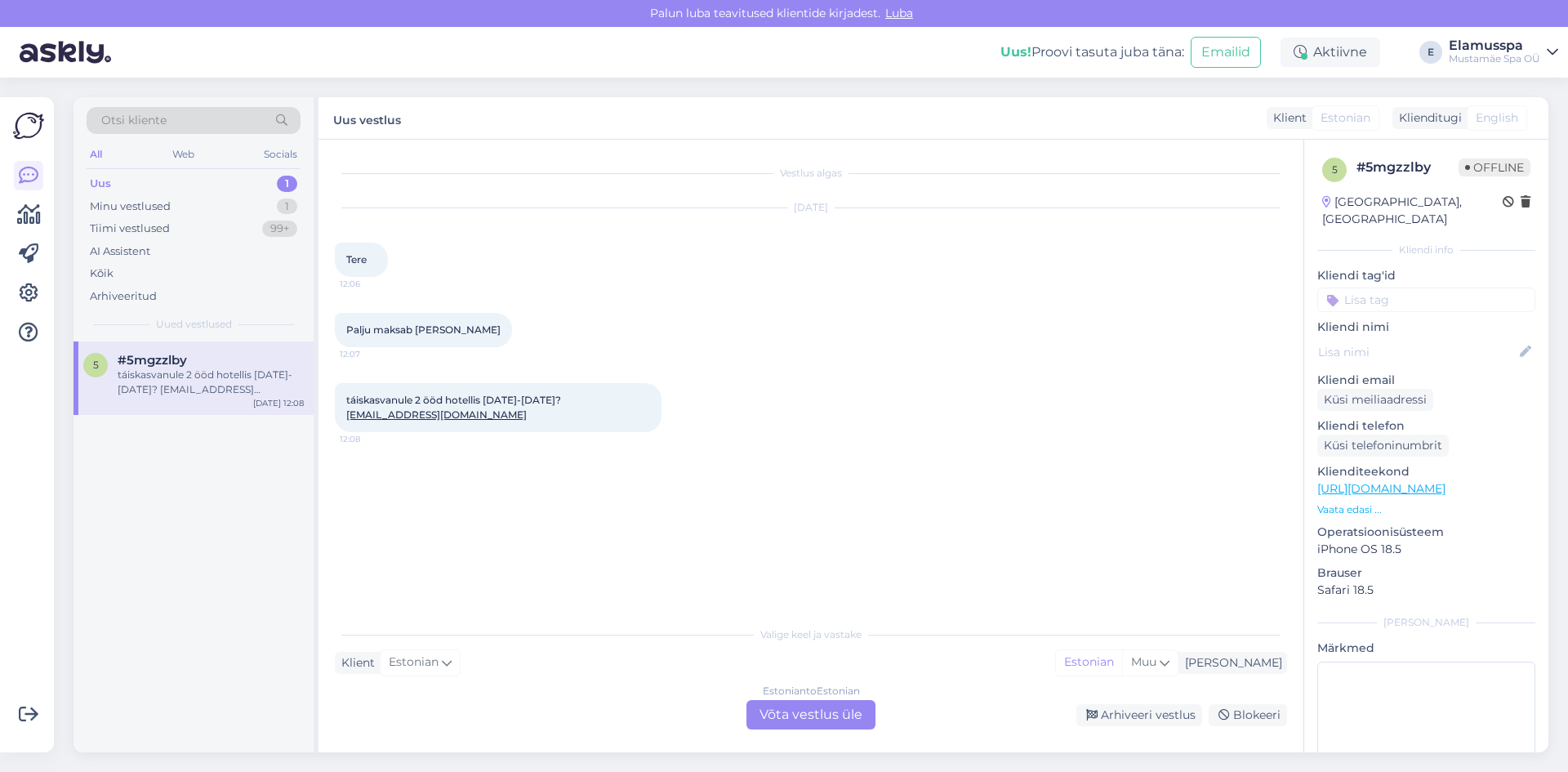
click at [829, 706] on div "Estonian to Estonian Võta vestlus üle" at bounding box center [811, 714] width 129 height 30
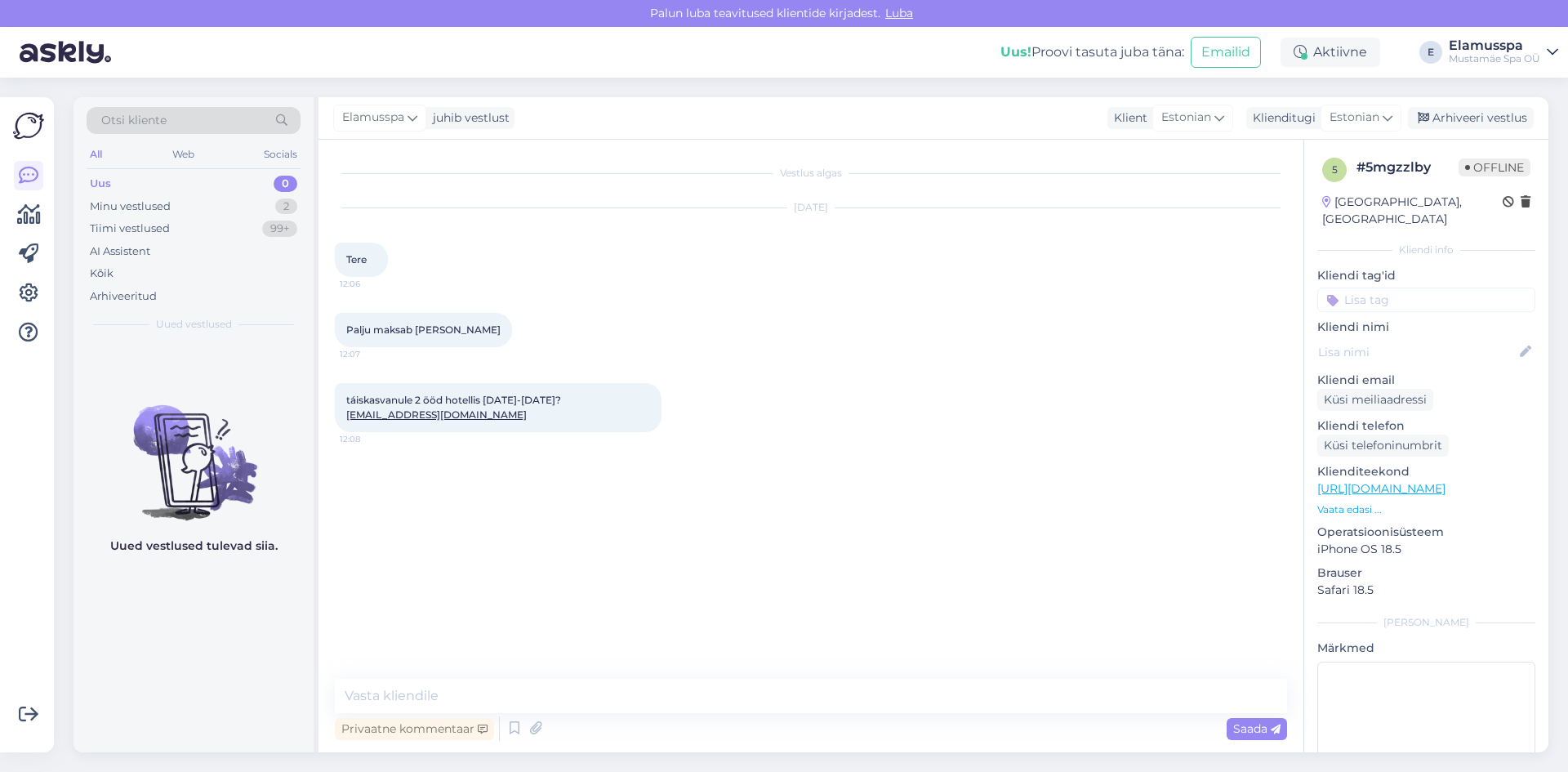
click at [416, 415] on link "[EMAIL_ADDRESS][DOMAIN_NAME]" at bounding box center [436, 414] width 181 height 13
